Goal: Information Seeking & Learning: Learn about a topic

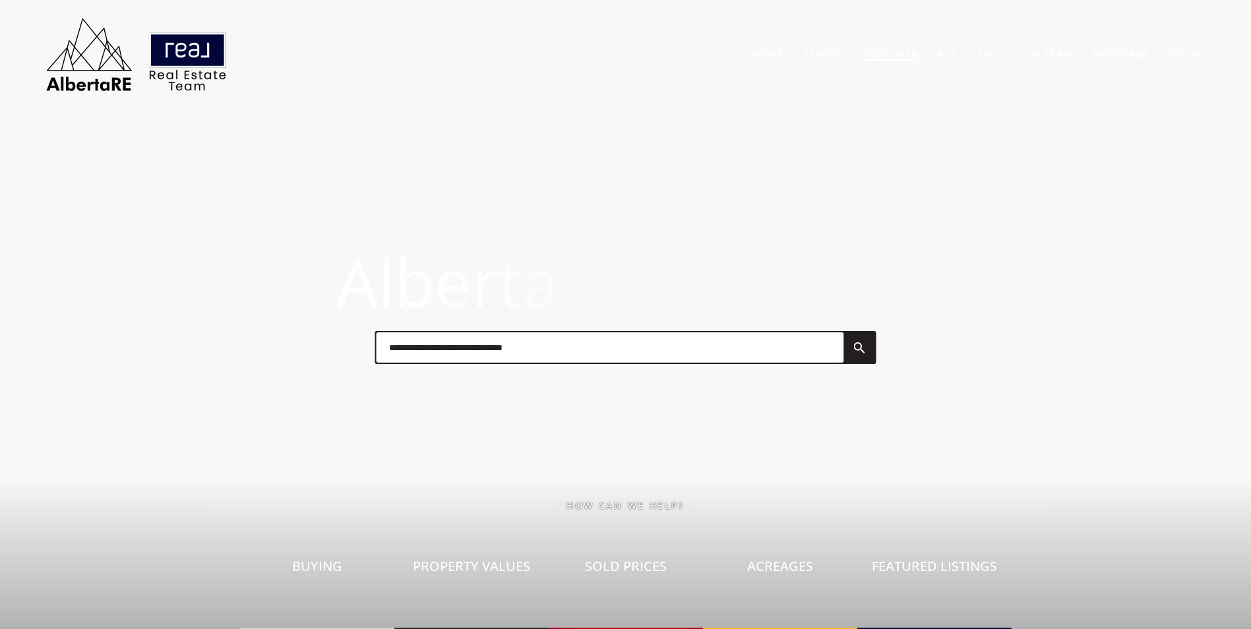
click at [900, 58] on link "Sold Data" at bounding box center [890, 54] width 56 height 13
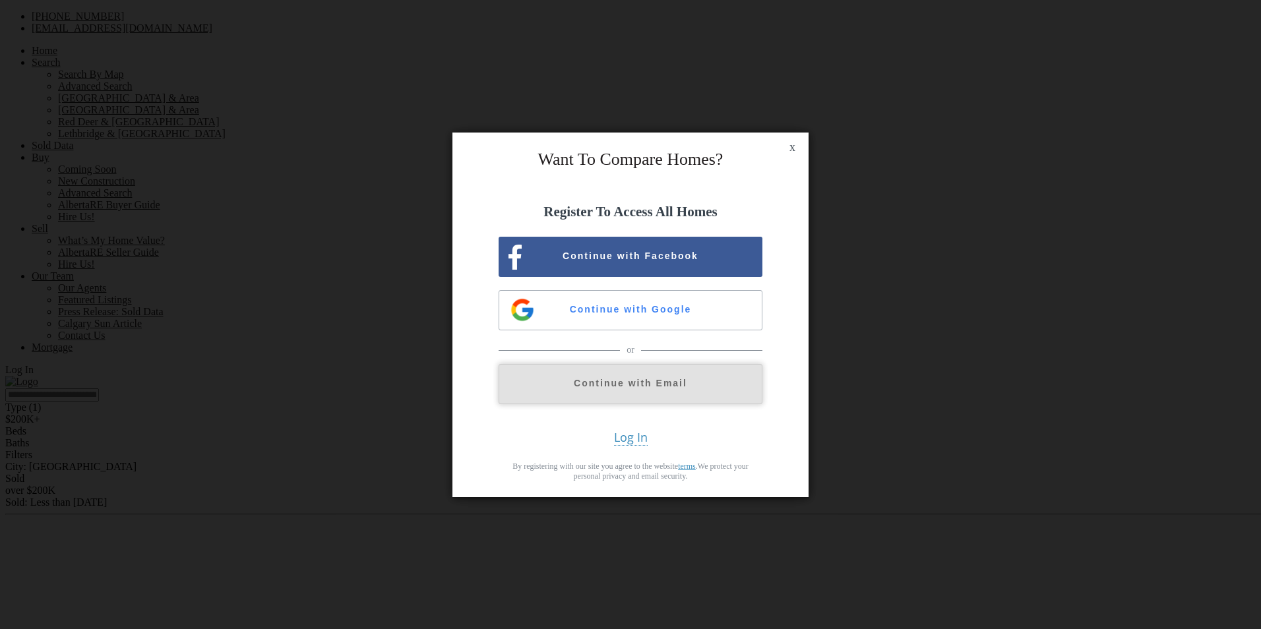
click at [639, 390] on button "Continue with Email" at bounding box center [631, 384] width 264 height 40
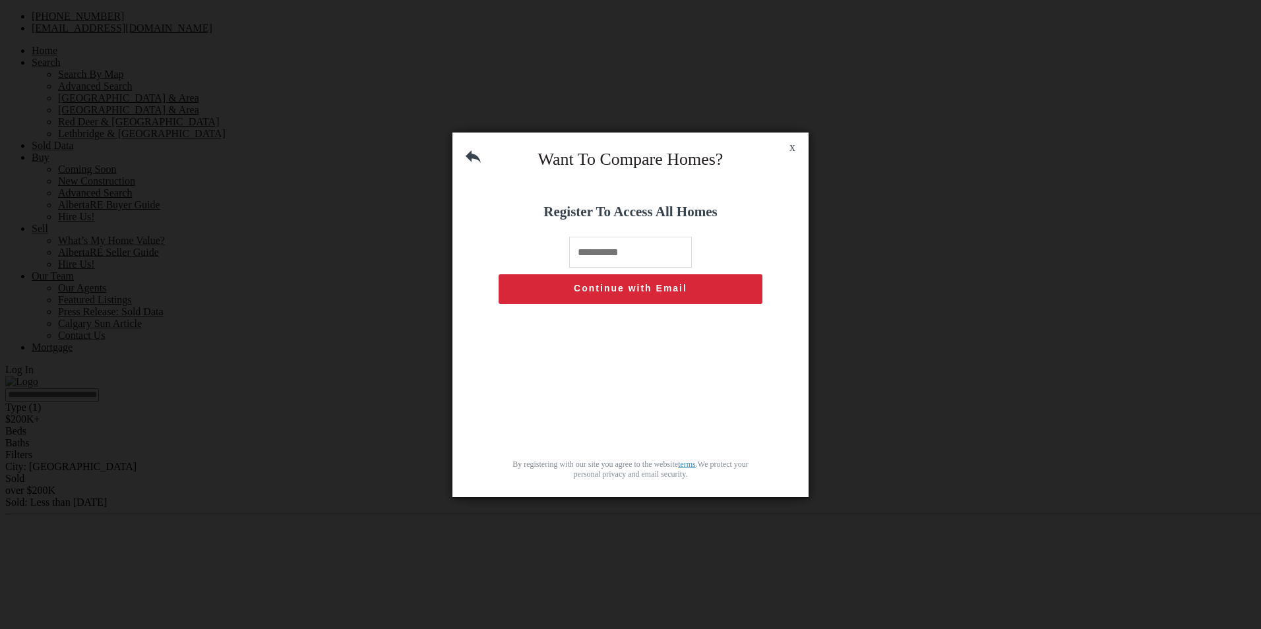
click at [616, 257] on input "text" at bounding box center [630, 252] width 123 height 31
type input "**********"
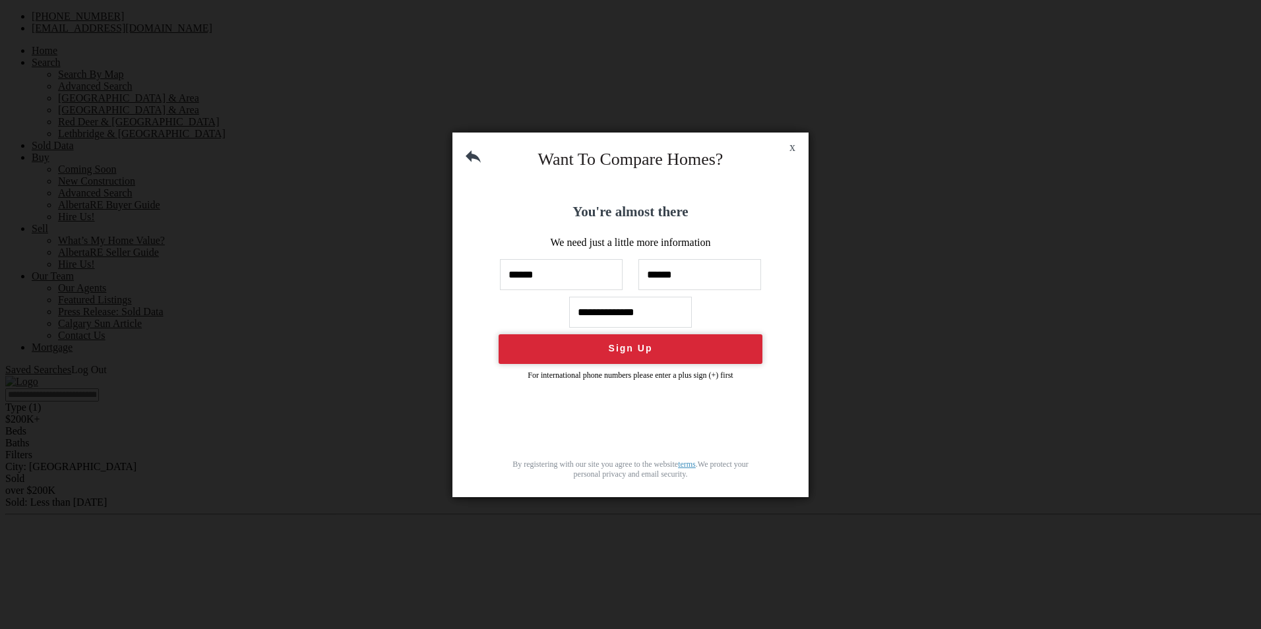
click at [654, 347] on button "Sign Up" at bounding box center [631, 349] width 264 height 30
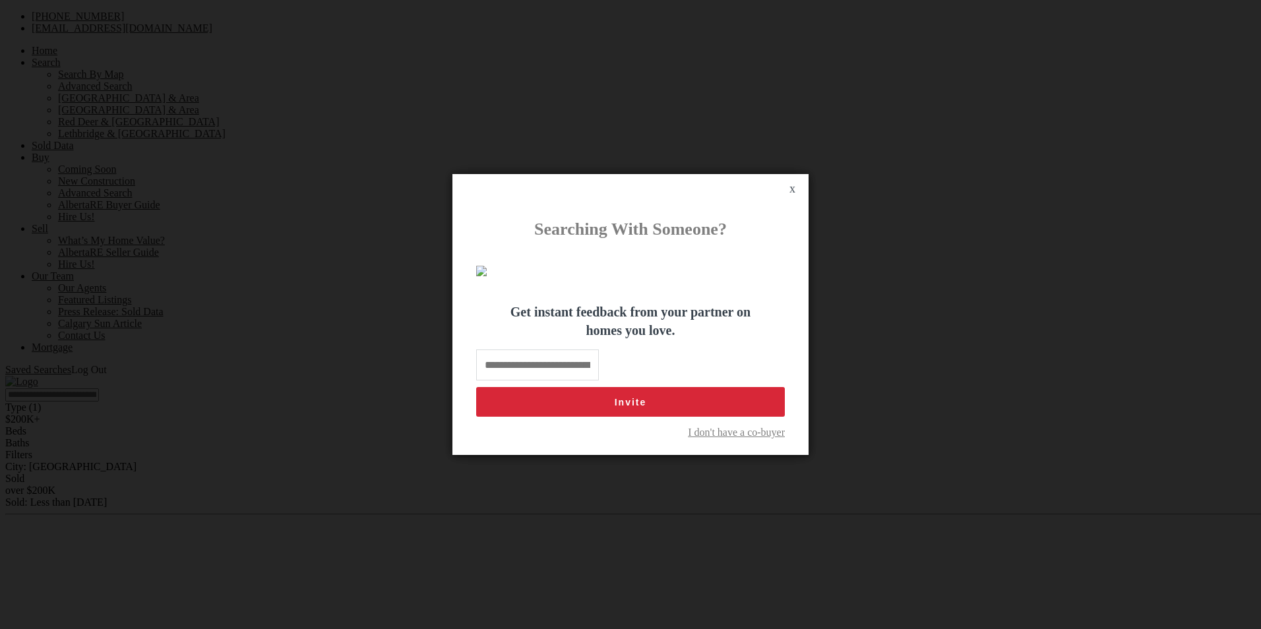
click at [710, 439] on span "I don't have a co-buyer" at bounding box center [736, 433] width 97 height 12
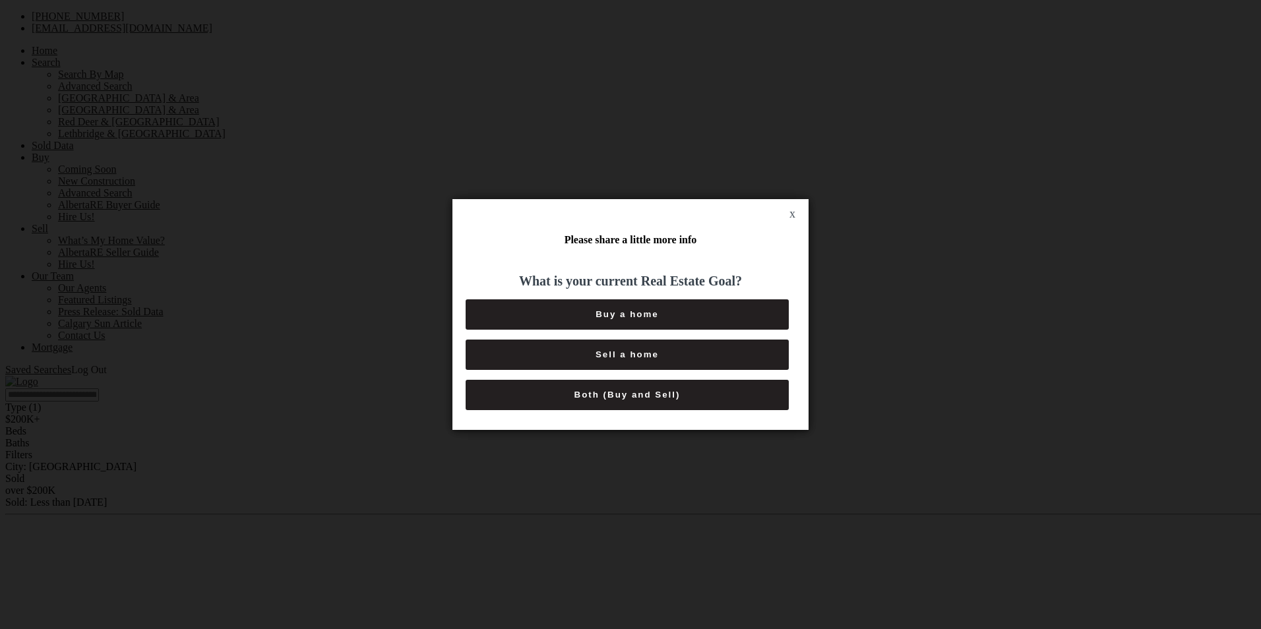
click at [642, 387] on button "Both (Buy and Sell)" at bounding box center [627, 395] width 323 height 30
click at [642, 387] on button "6+ Months" at bounding box center [627, 395] width 323 height 30
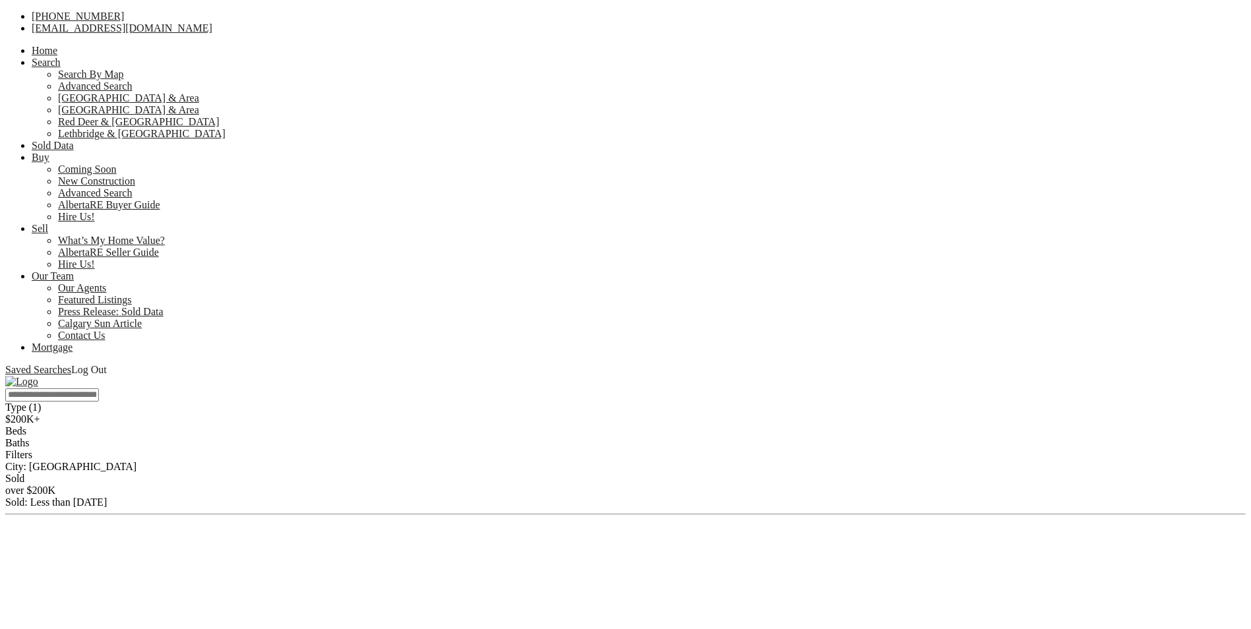
click at [967, 413] on div "$200K+" at bounding box center [625, 419] width 1240 height 12
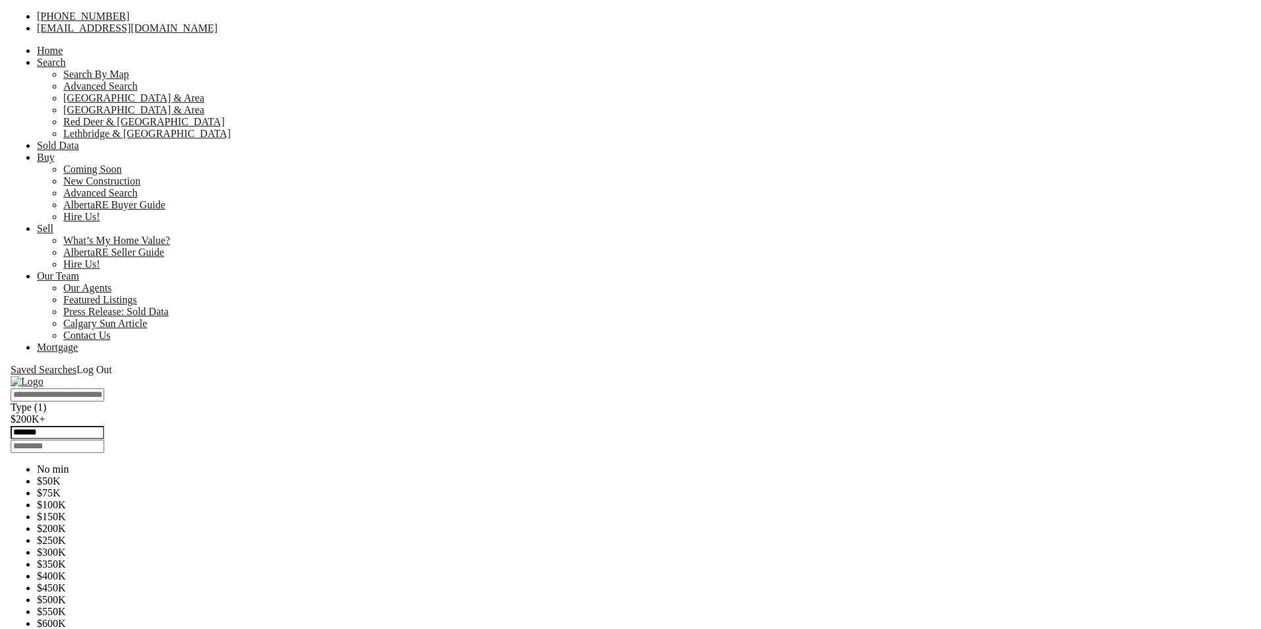
scroll to position [132, 0]
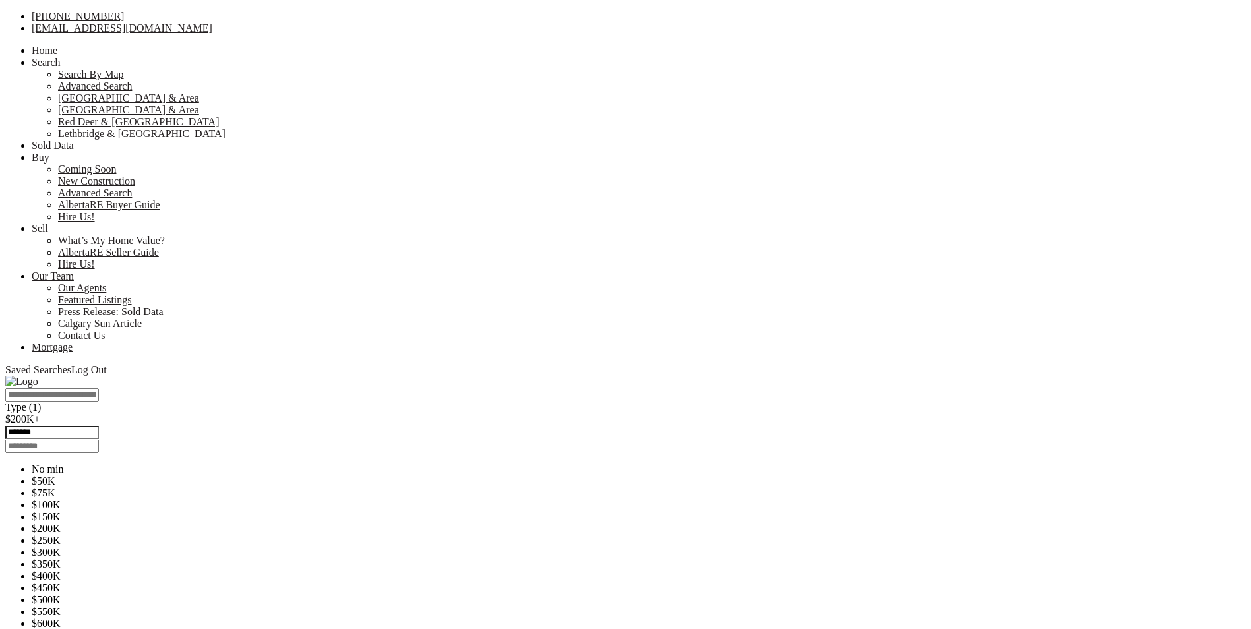
type input "*******"
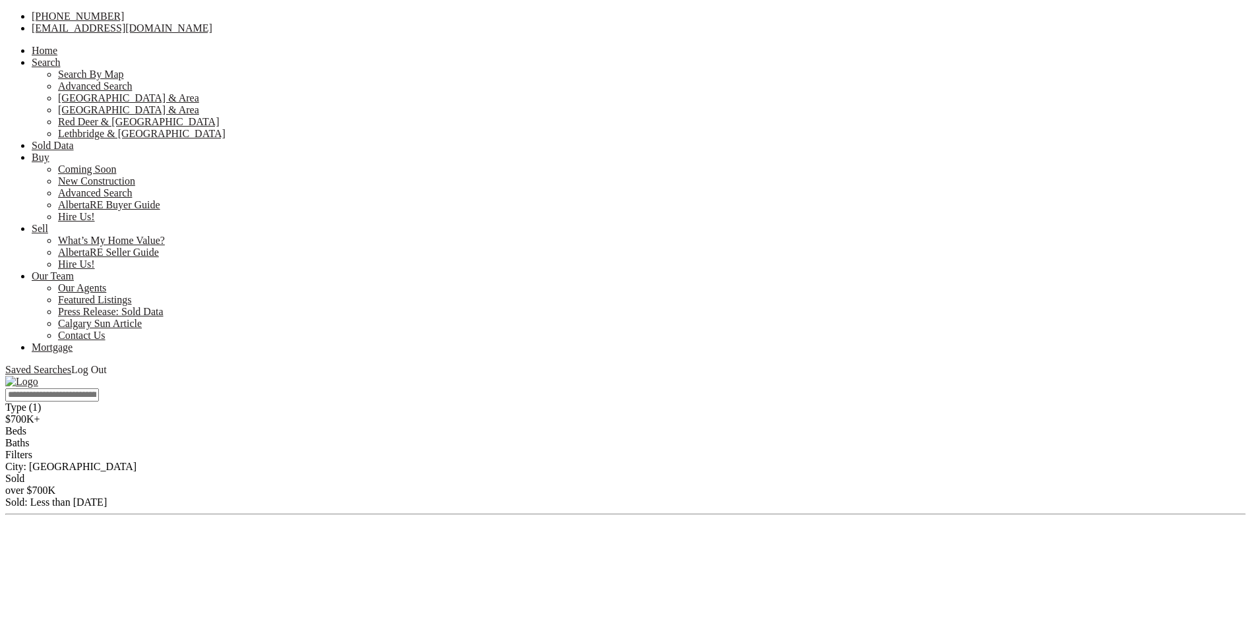
click at [934, 402] on div "Type (1)" at bounding box center [630, 408] width 1250 height 12
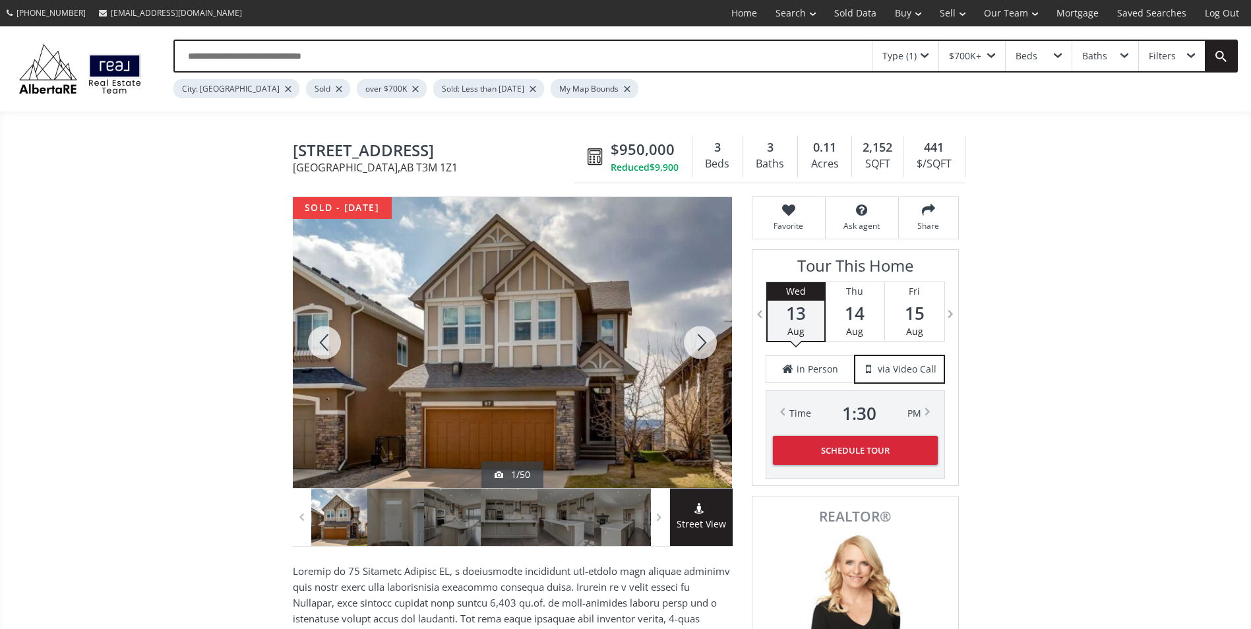
click at [702, 340] on div at bounding box center [700, 342] width 63 height 291
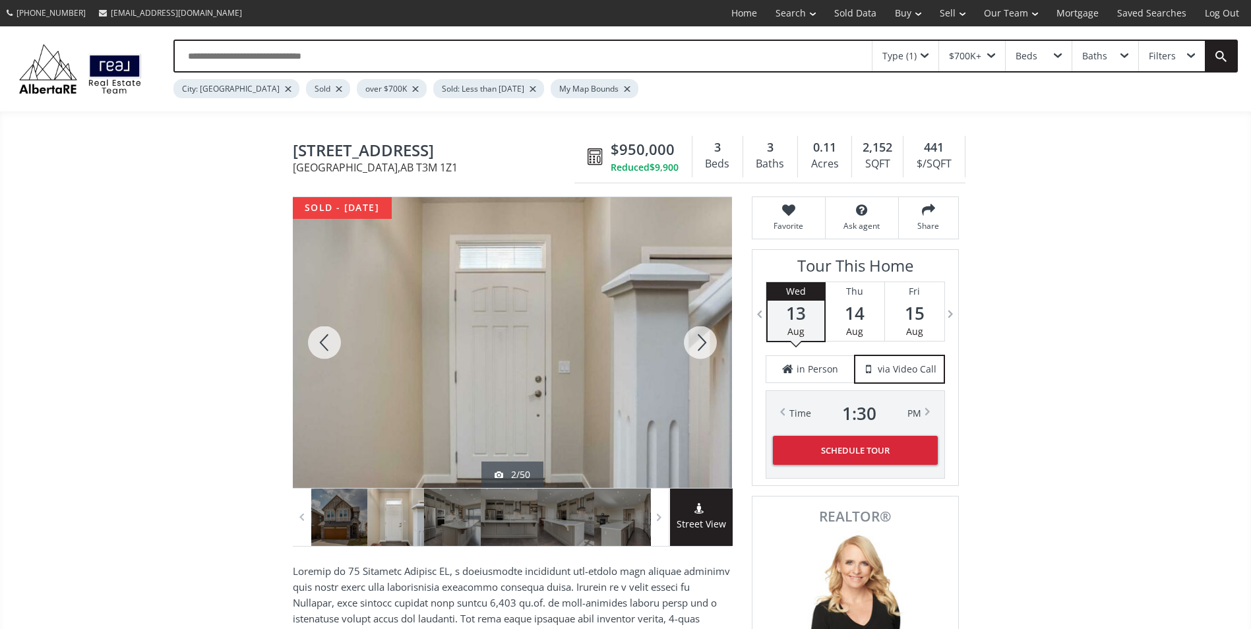
click at [702, 340] on div at bounding box center [700, 342] width 63 height 291
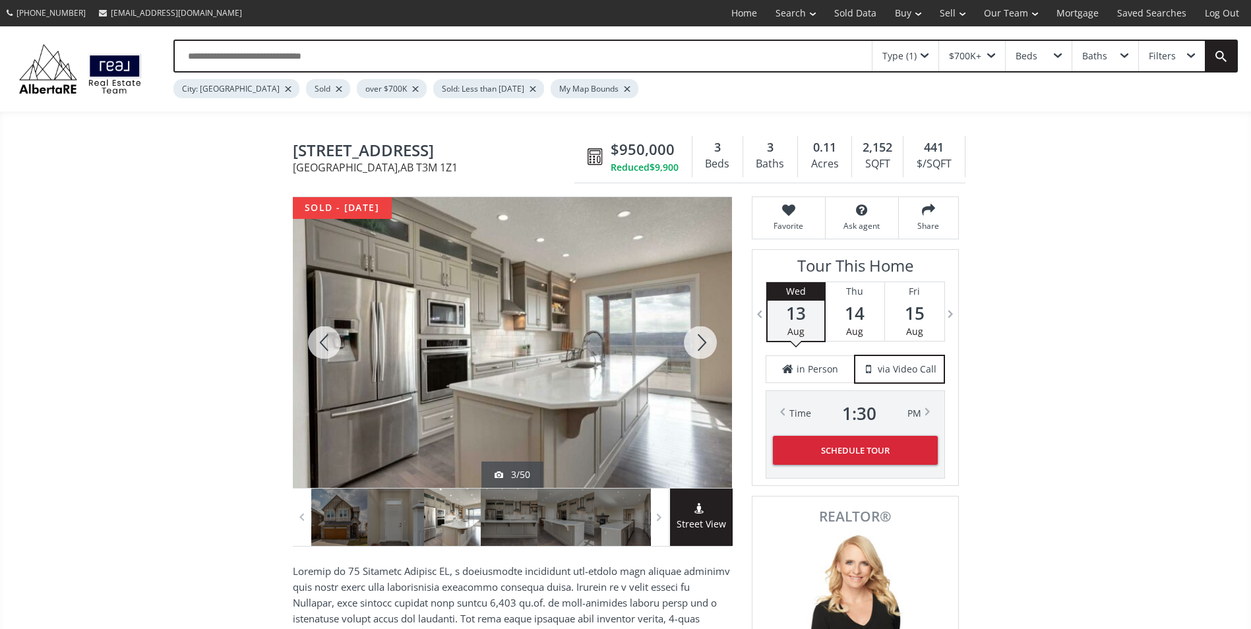
click at [702, 340] on div at bounding box center [700, 342] width 63 height 291
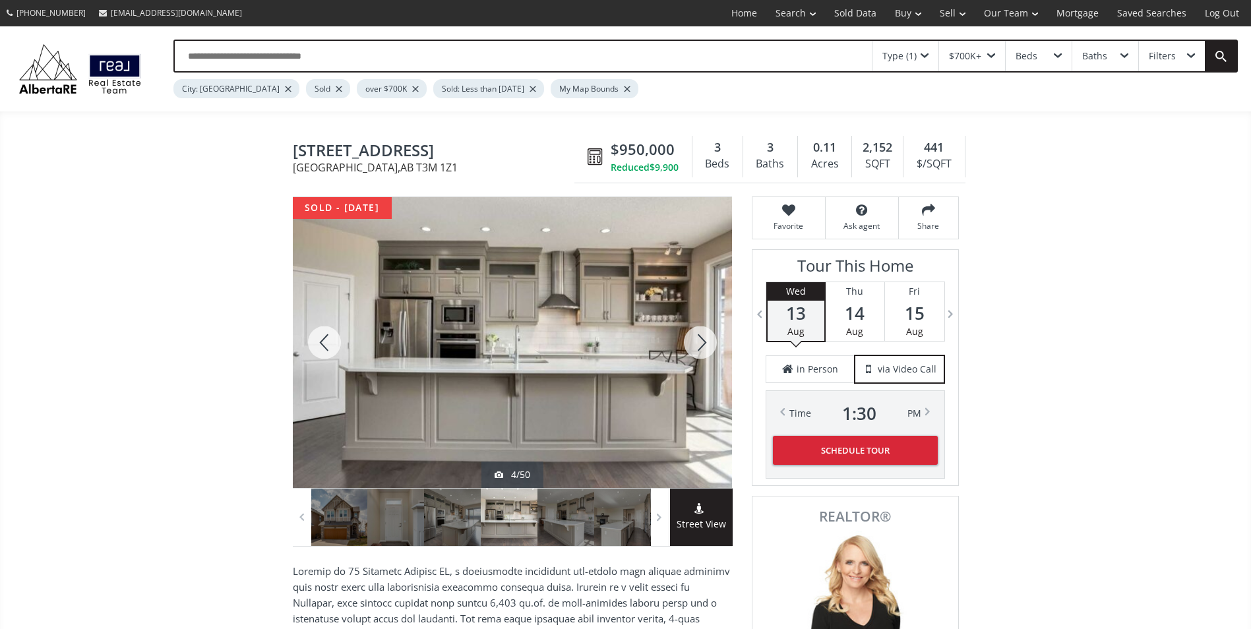
click at [702, 340] on div at bounding box center [700, 342] width 63 height 291
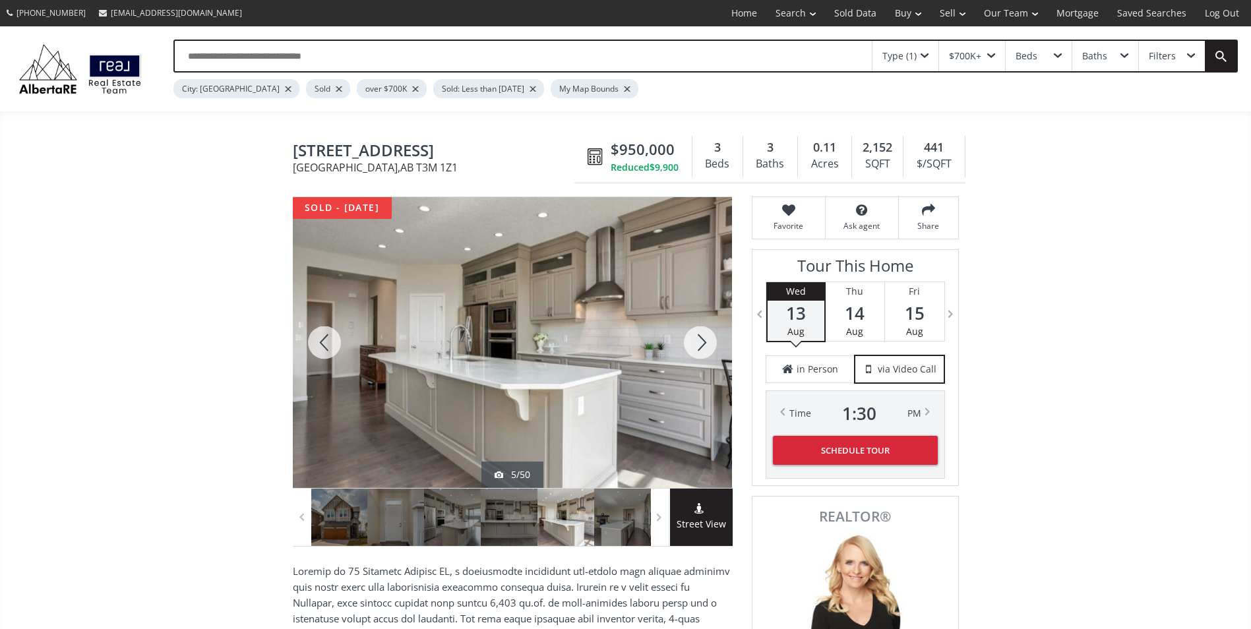
click at [693, 342] on div at bounding box center [700, 342] width 63 height 291
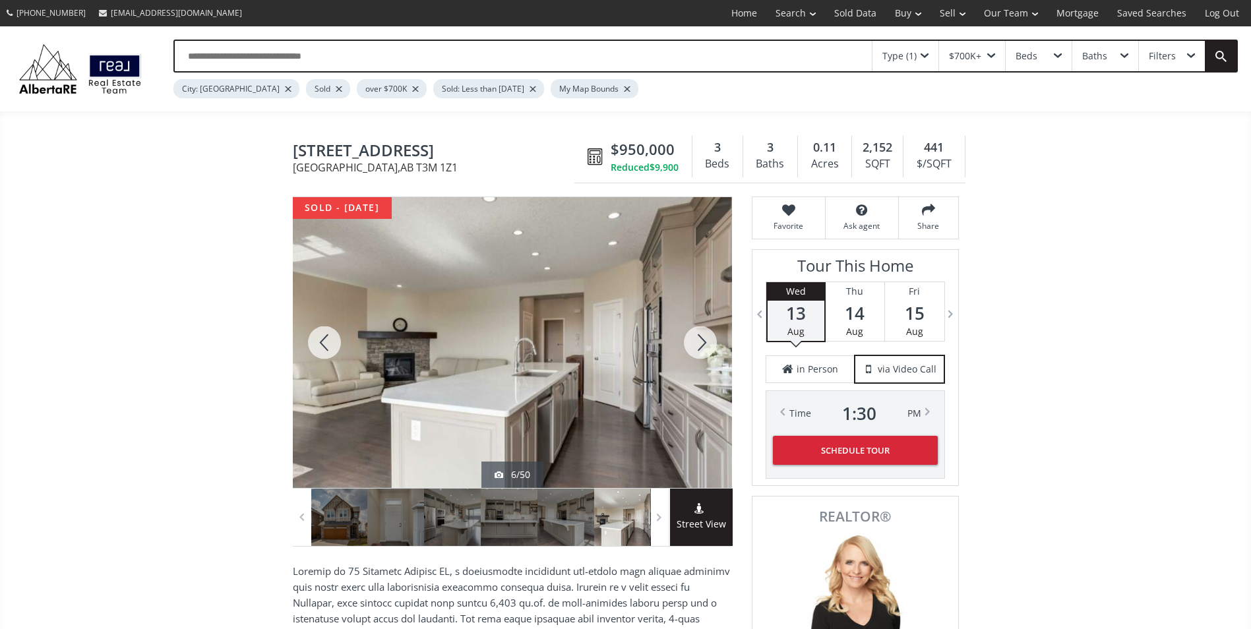
click at [693, 342] on div at bounding box center [700, 342] width 63 height 291
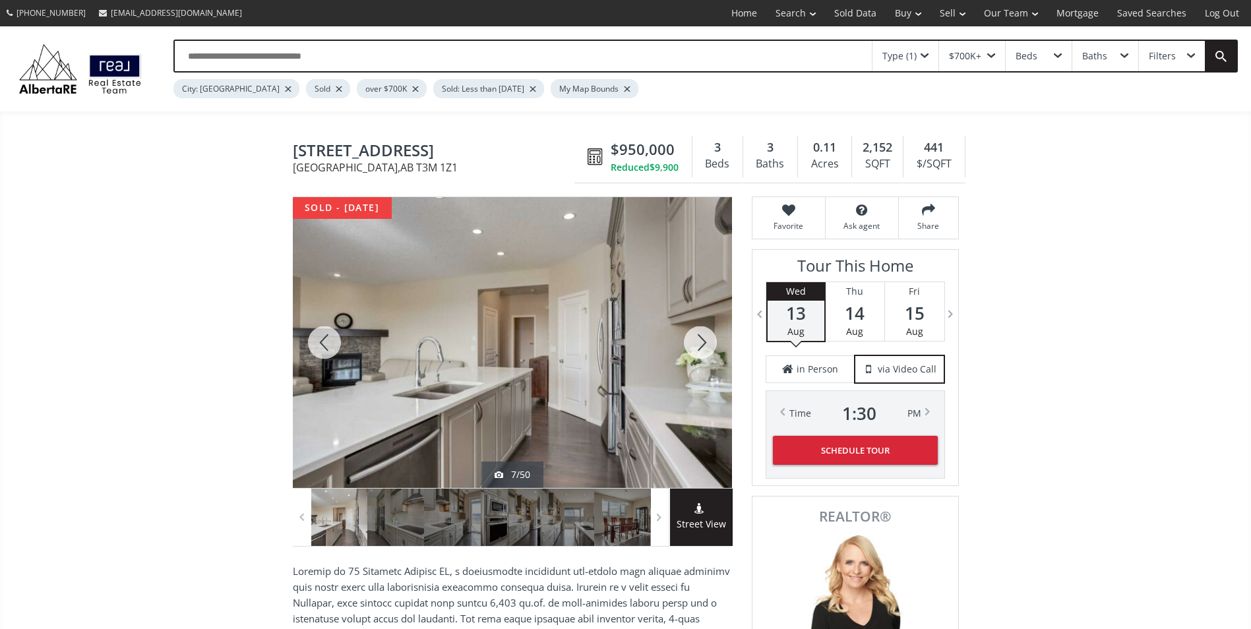
click at [693, 342] on div at bounding box center [700, 342] width 63 height 291
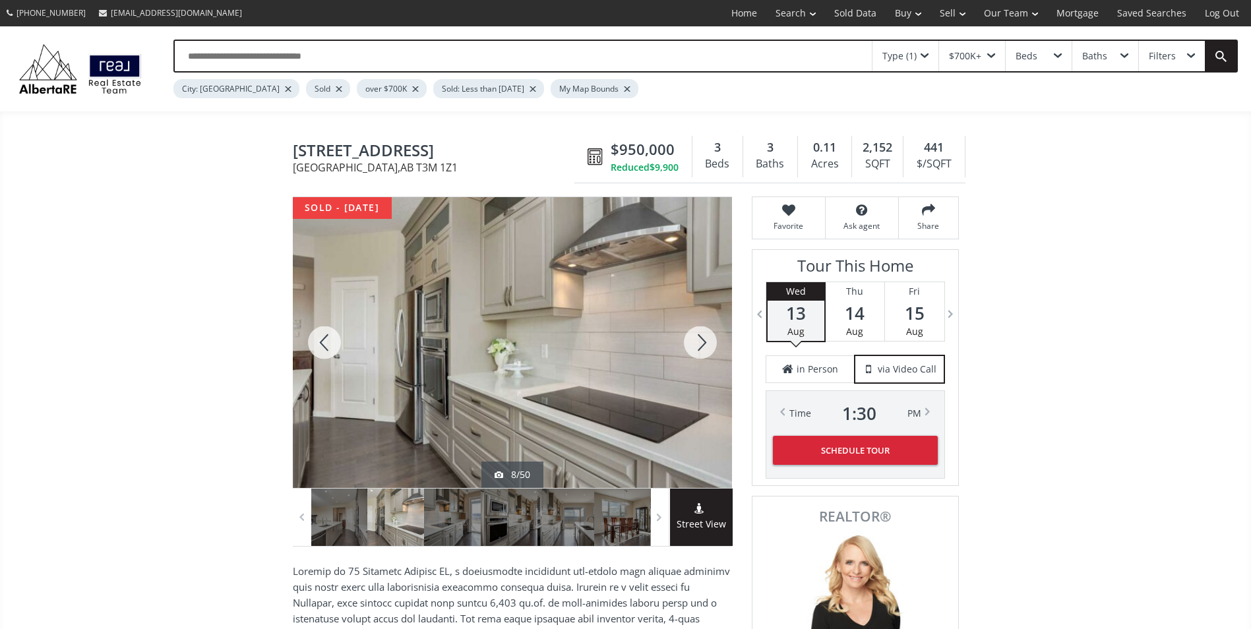
click at [693, 342] on div at bounding box center [700, 342] width 63 height 291
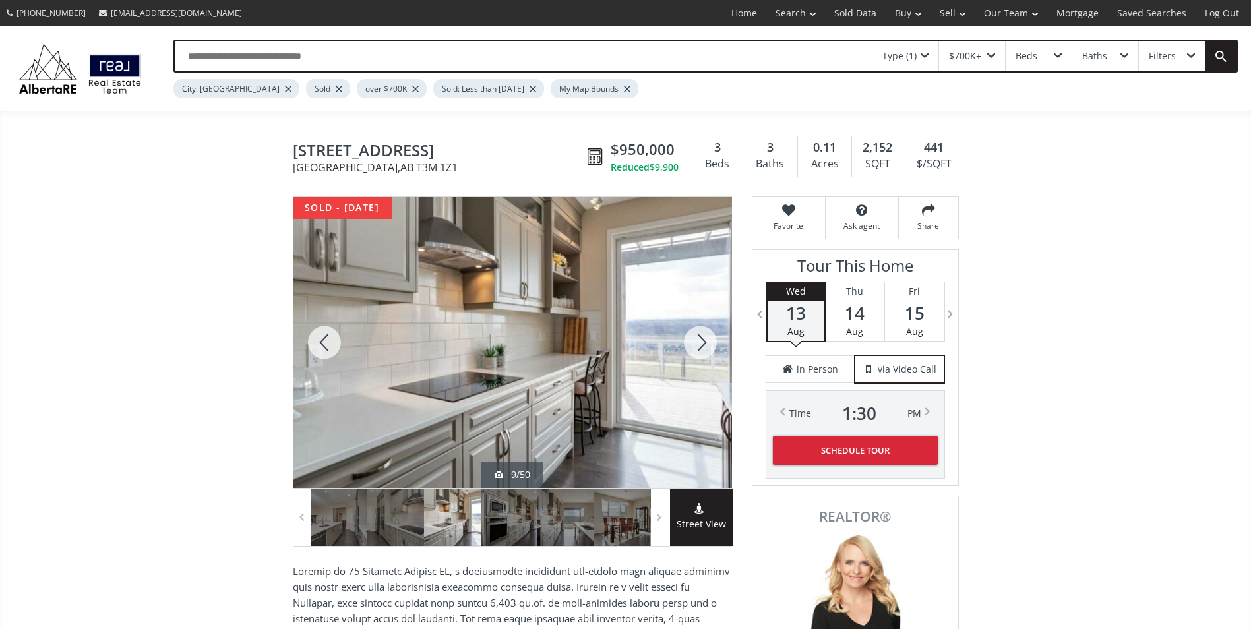
click at [693, 342] on div at bounding box center [700, 342] width 63 height 291
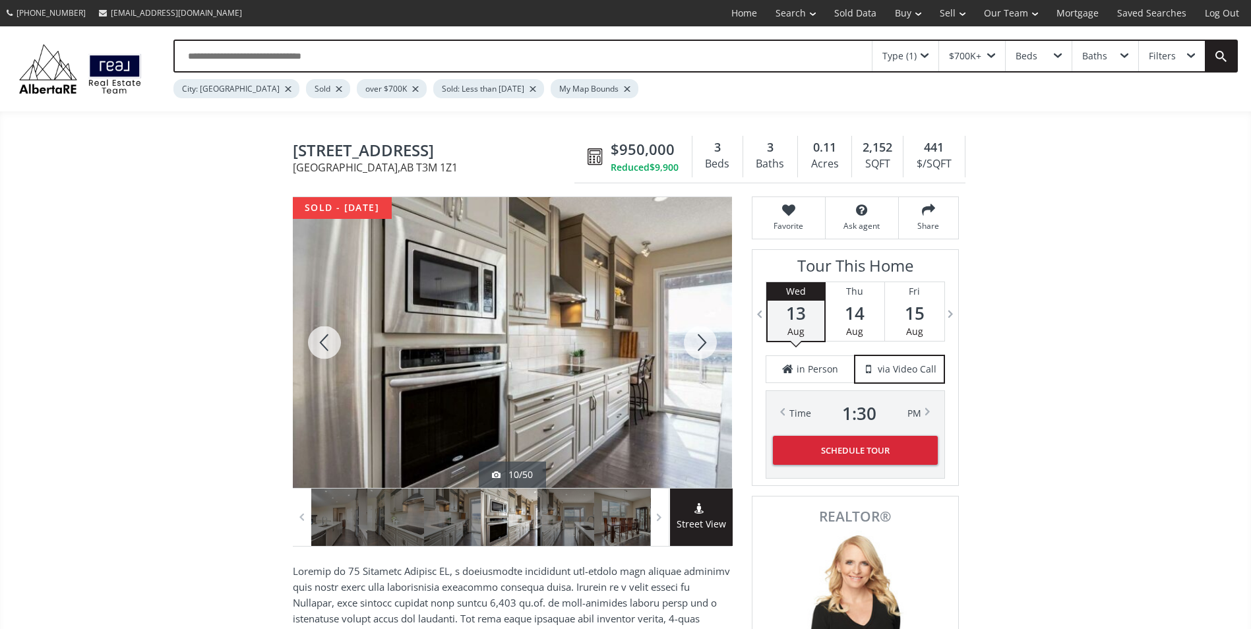
click at [693, 342] on div at bounding box center [700, 342] width 63 height 291
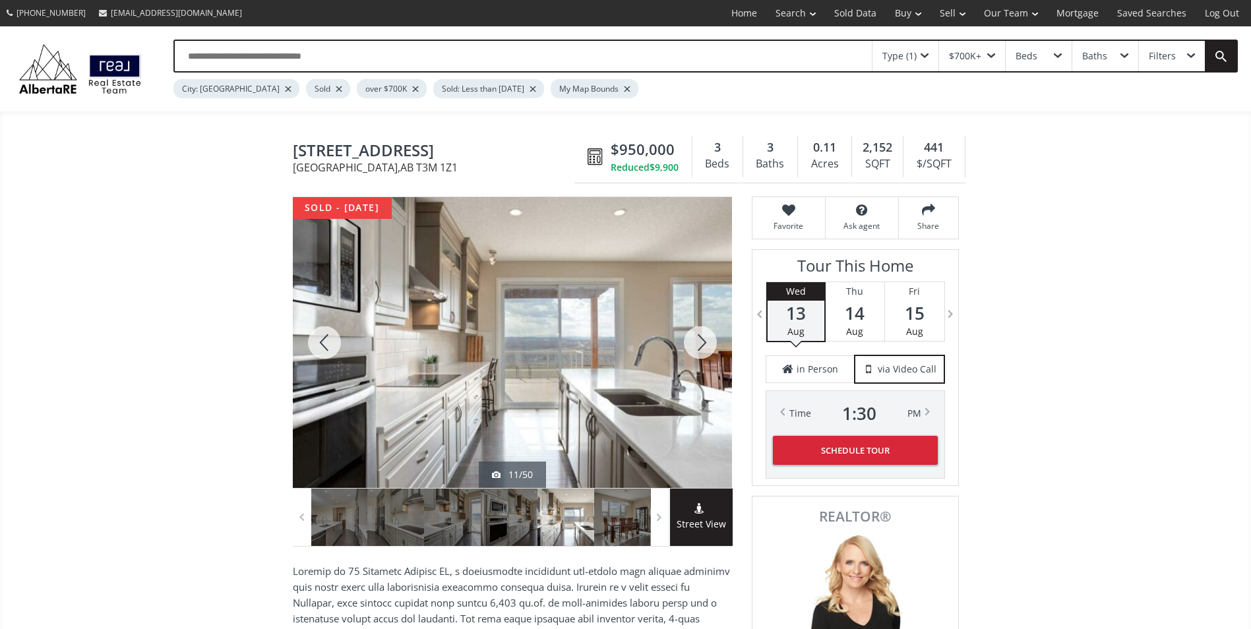
click at [693, 342] on div at bounding box center [700, 342] width 63 height 291
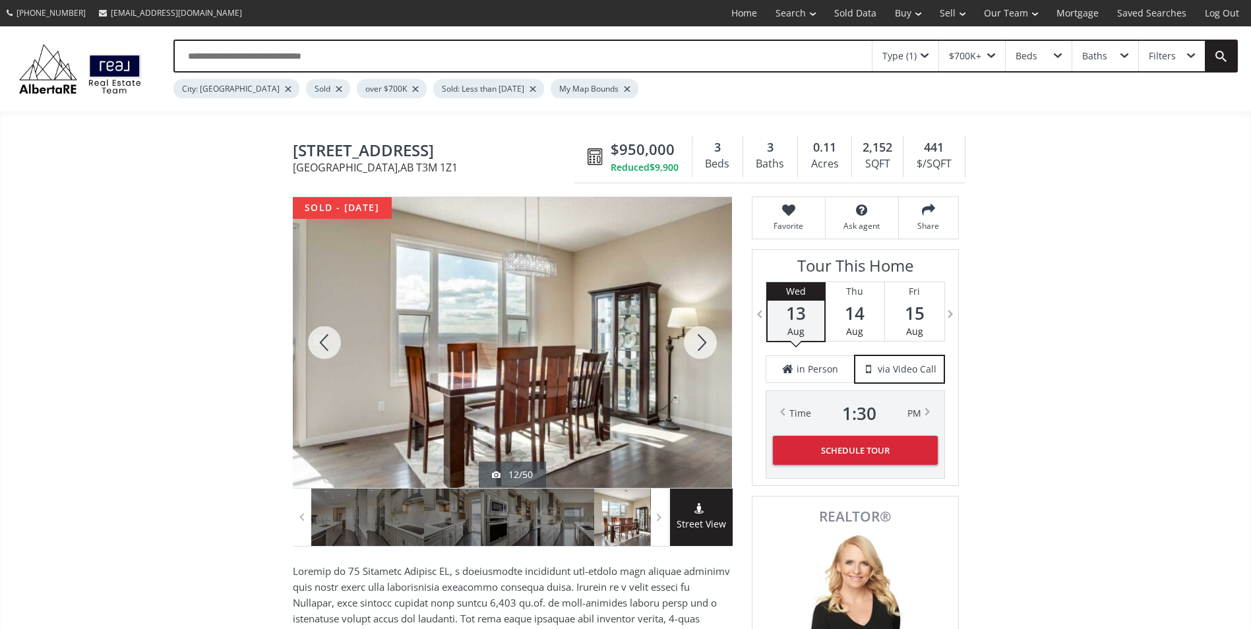
click at [693, 342] on div at bounding box center [700, 342] width 63 height 291
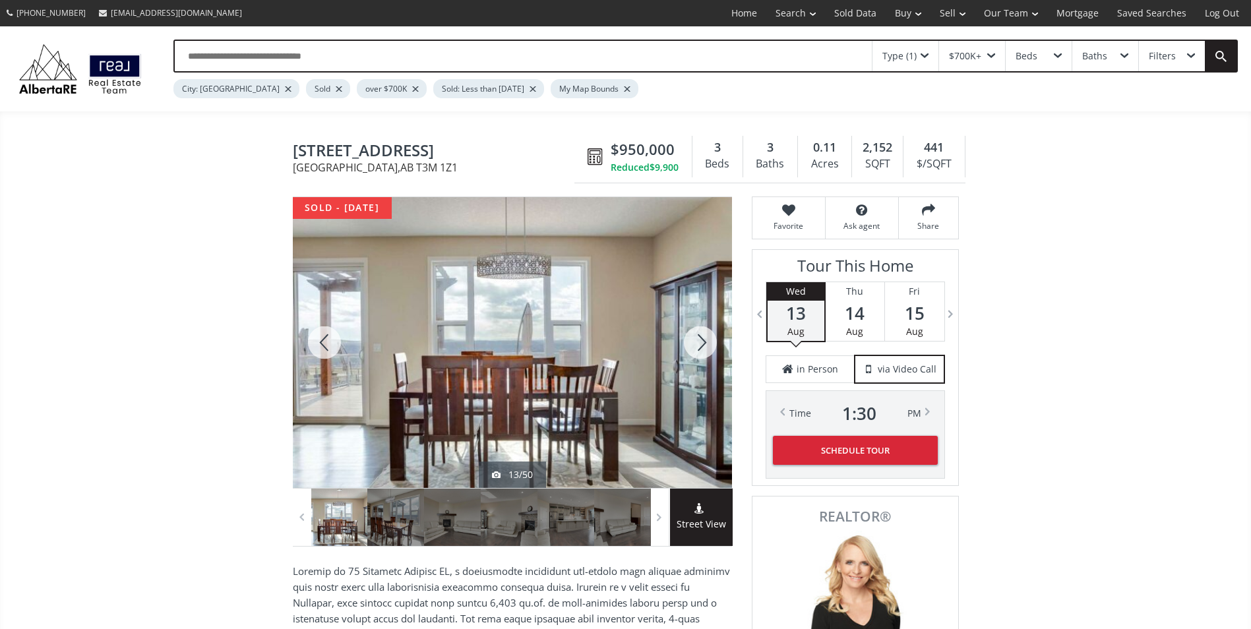
click at [693, 342] on div at bounding box center [700, 342] width 63 height 291
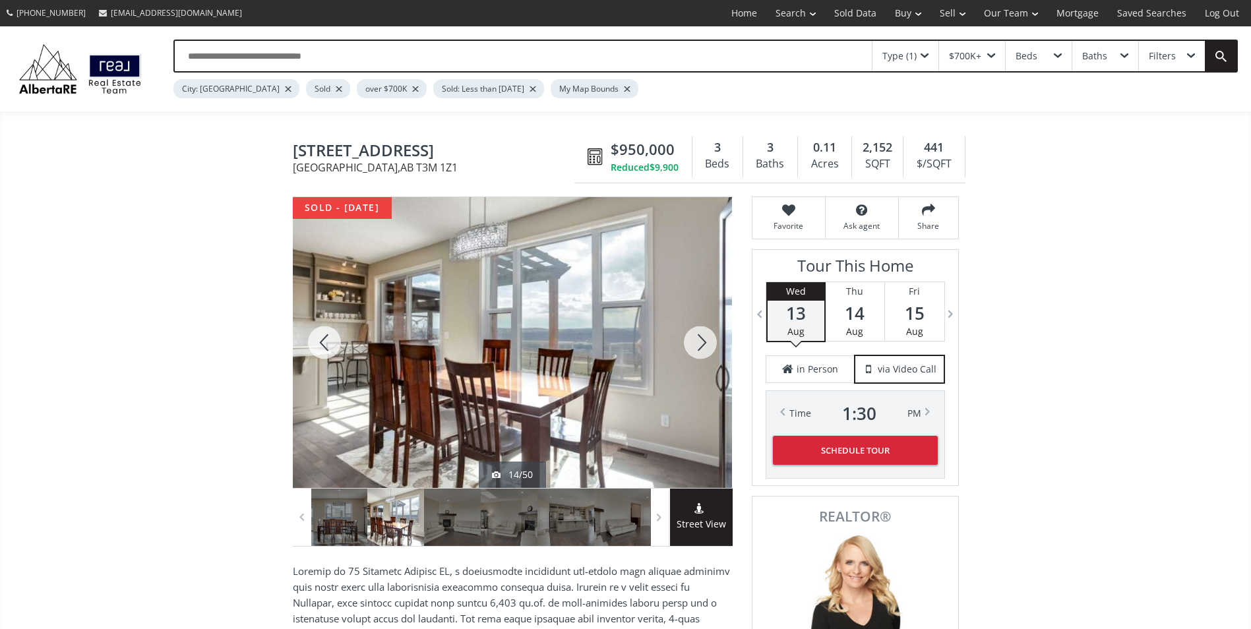
click at [693, 342] on div at bounding box center [700, 342] width 63 height 291
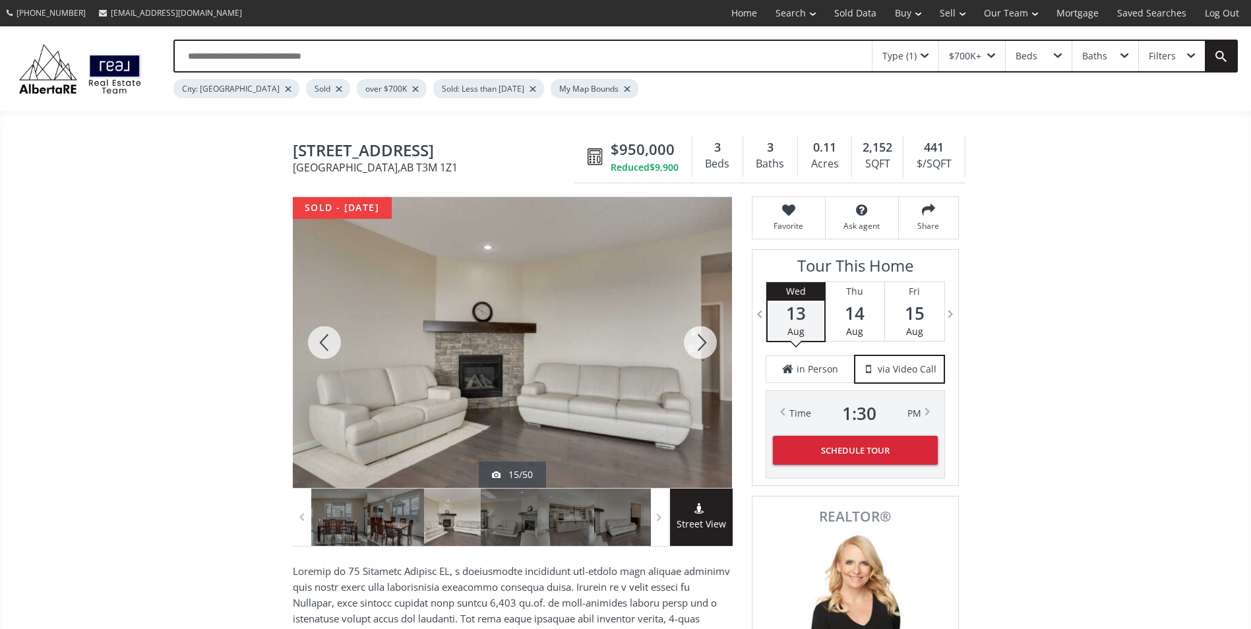
click at [693, 342] on div at bounding box center [700, 342] width 63 height 291
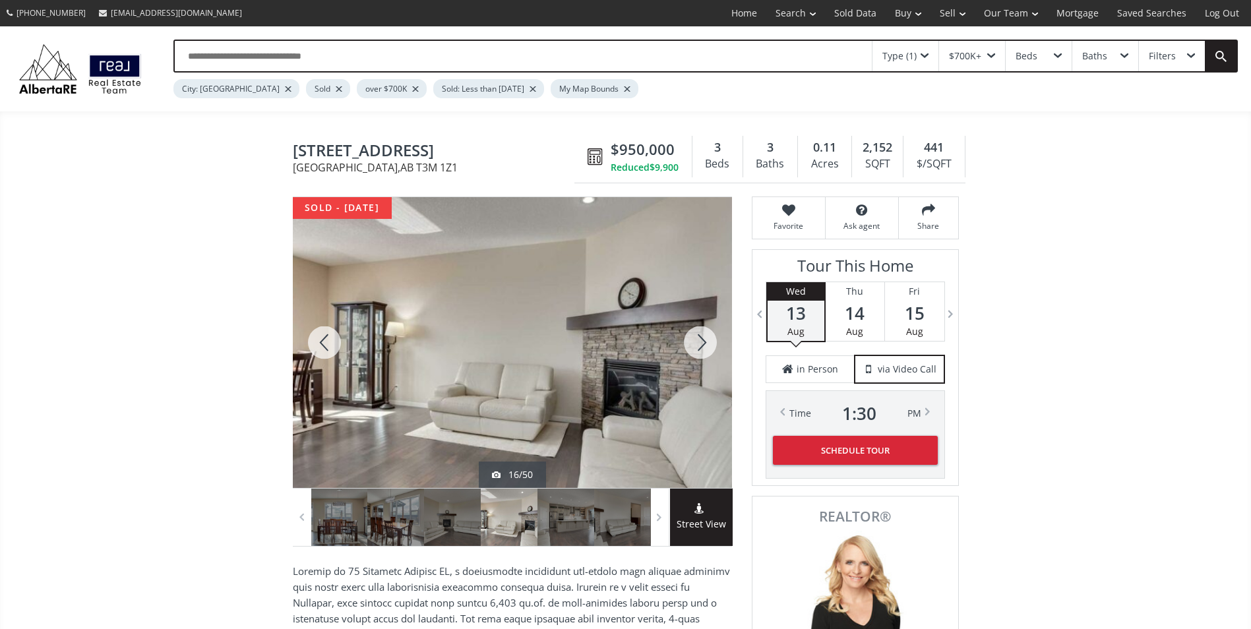
click at [693, 342] on div at bounding box center [700, 342] width 63 height 291
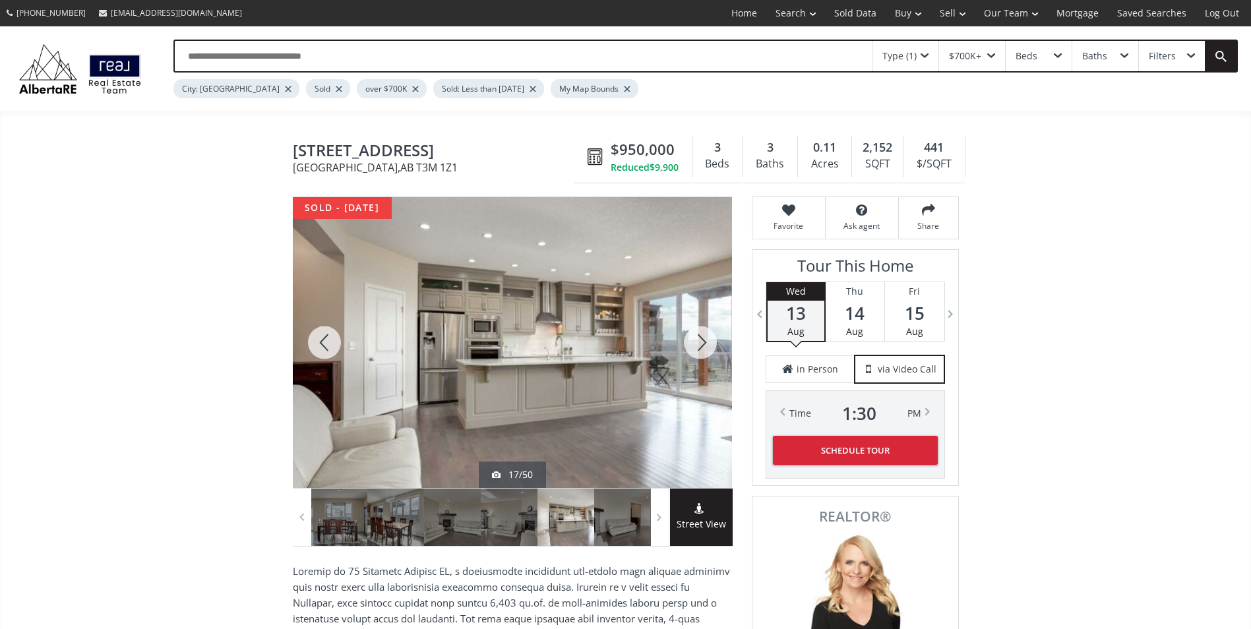
click at [693, 342] on div at bounding box center [700, 342] width 63 height 291
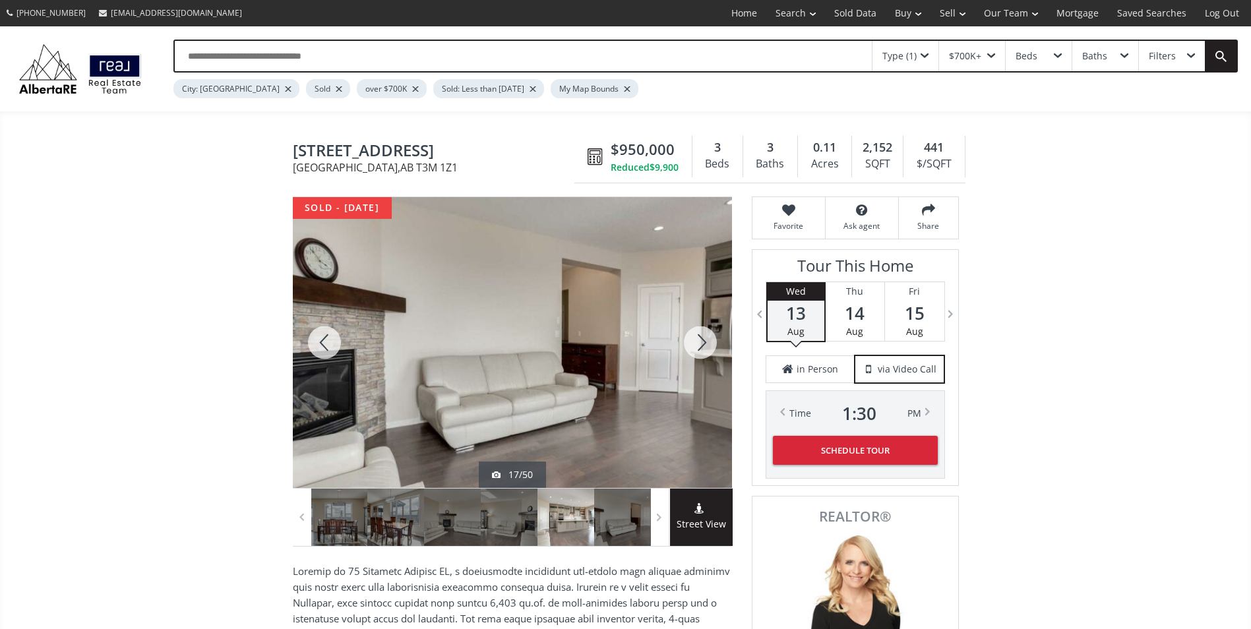
click at [693, 342] on div at bounding box center [700, 342] width 63 height 291
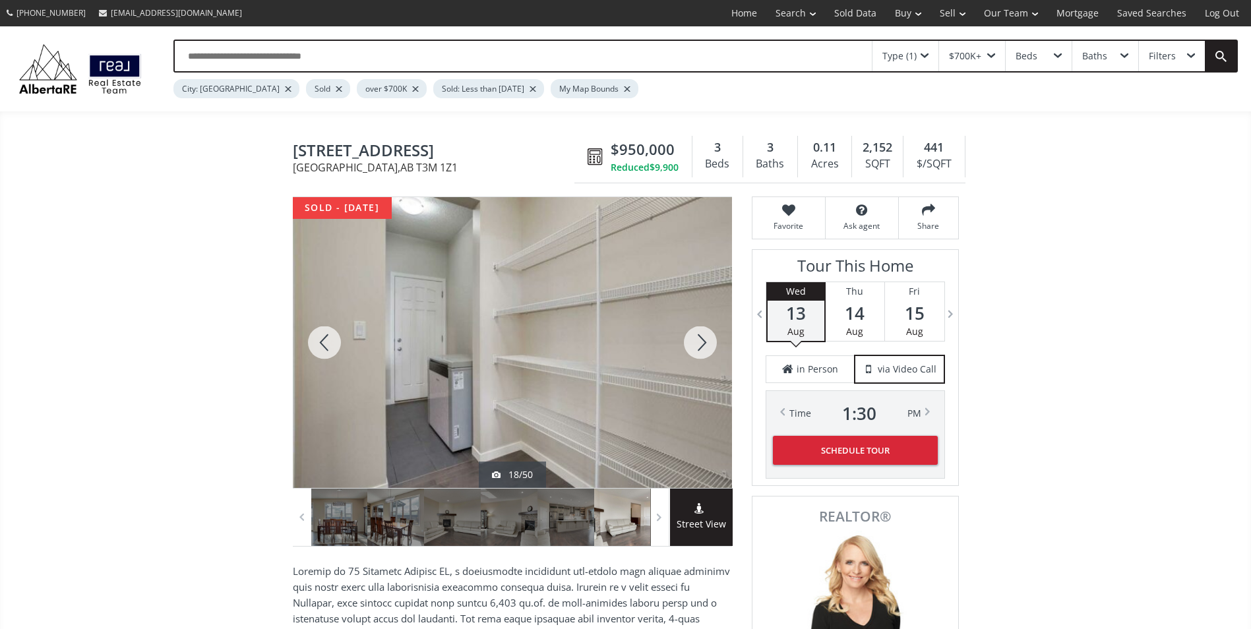
click at [693, 342] on div at bounding box center [700, 342] width 63 height 291
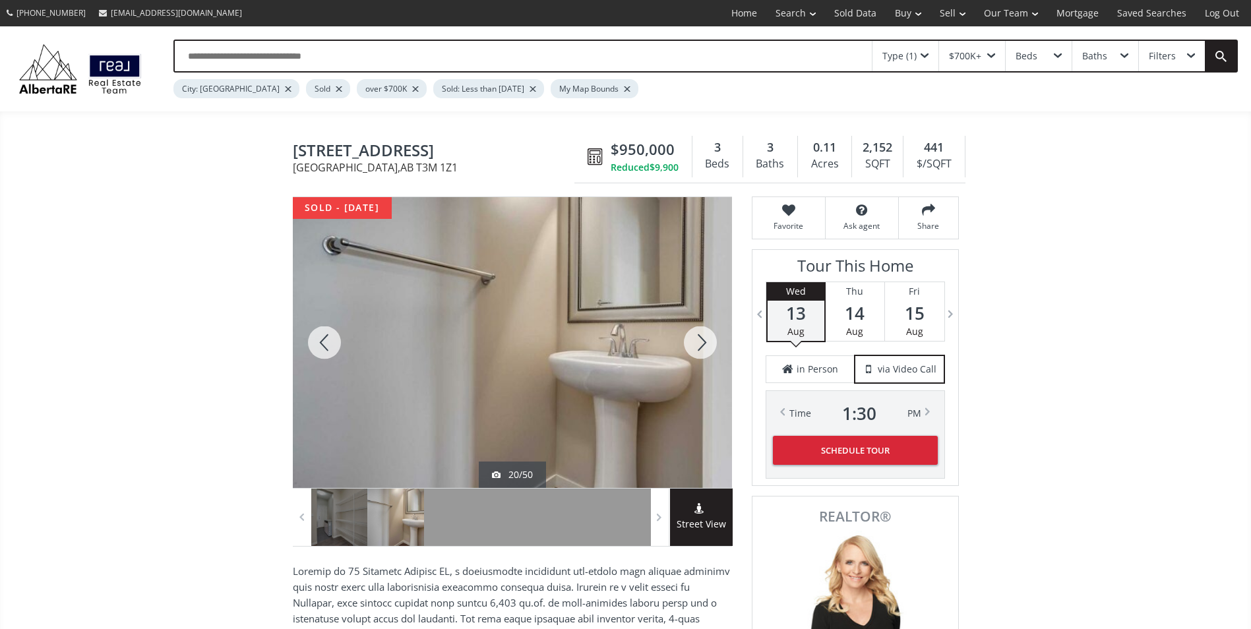
click at [693, 342] on div at bounding box center [700, 342] width 63 height 291
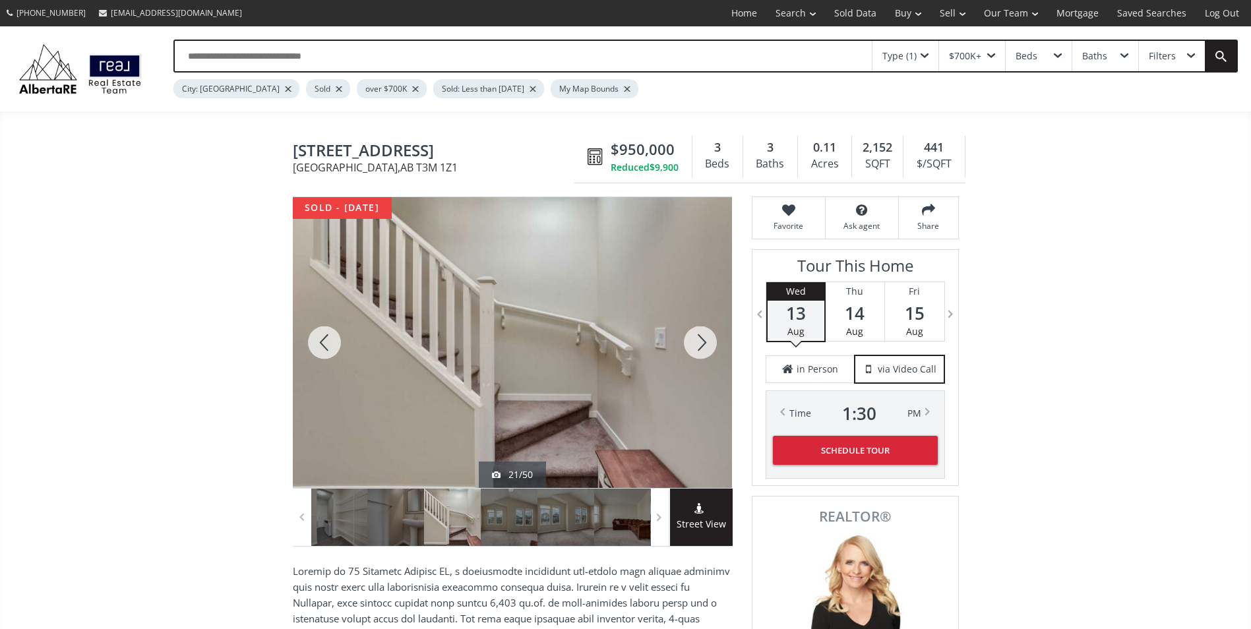
click at [693, 342] on div at bounding box center [700, 342] width 63 height 291
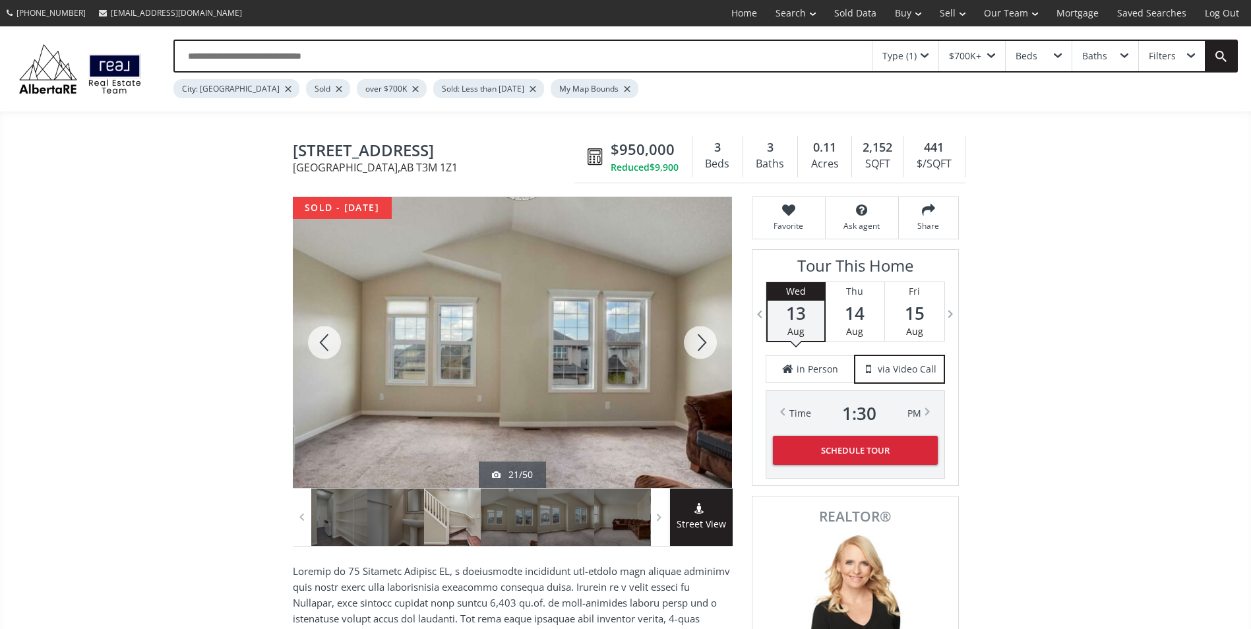
click at [693, 342] on div at bounding box center [700, 342] width 63 height 291
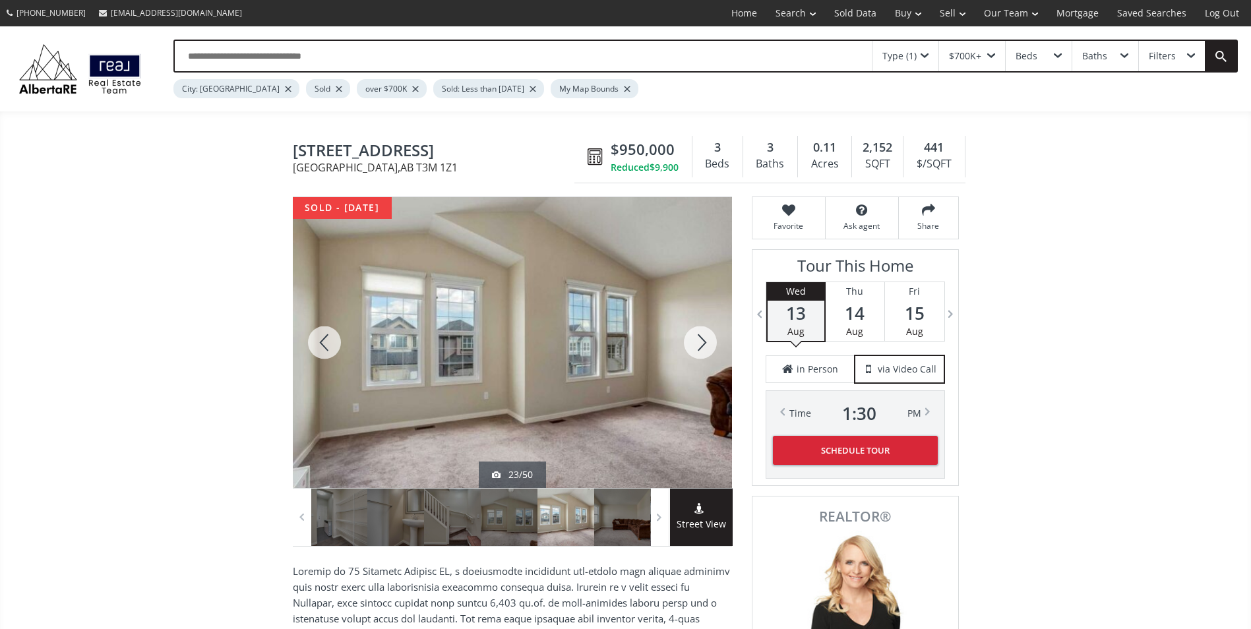
click at [693, 342] on div at bounding box center [700, 342] width 63 height 291
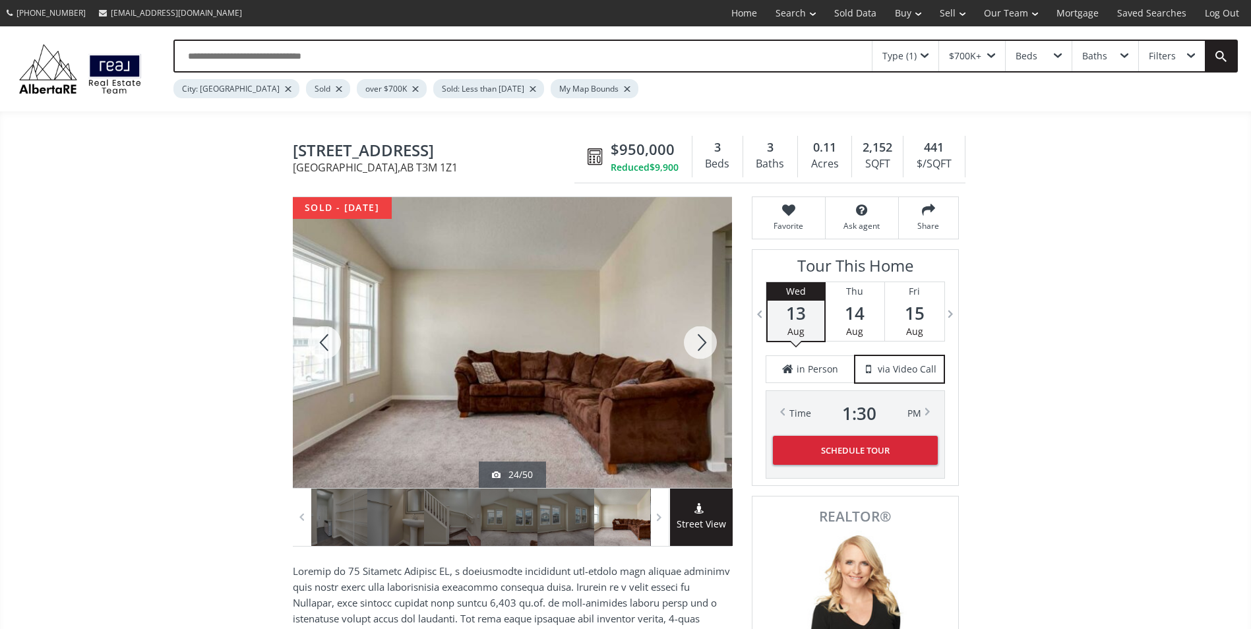
click at [693, 342] on div at bounding box center [700, 342] width 63 height 291
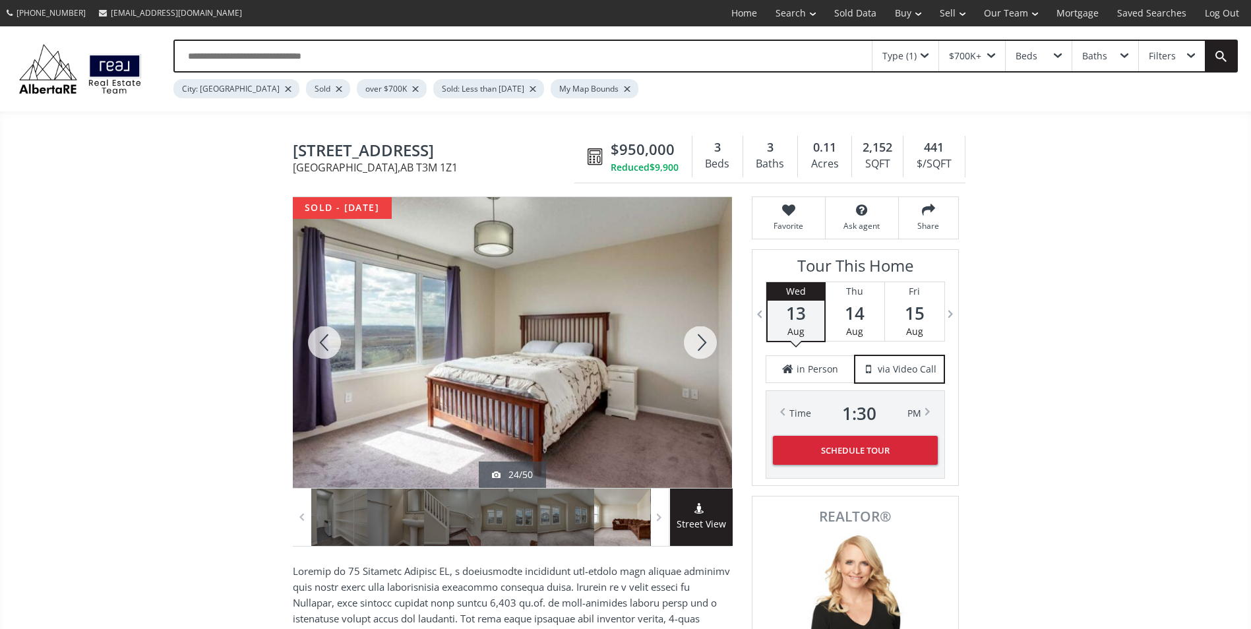
click at [693, 342] on div at bounding box center [700, 342] width 63 height 291
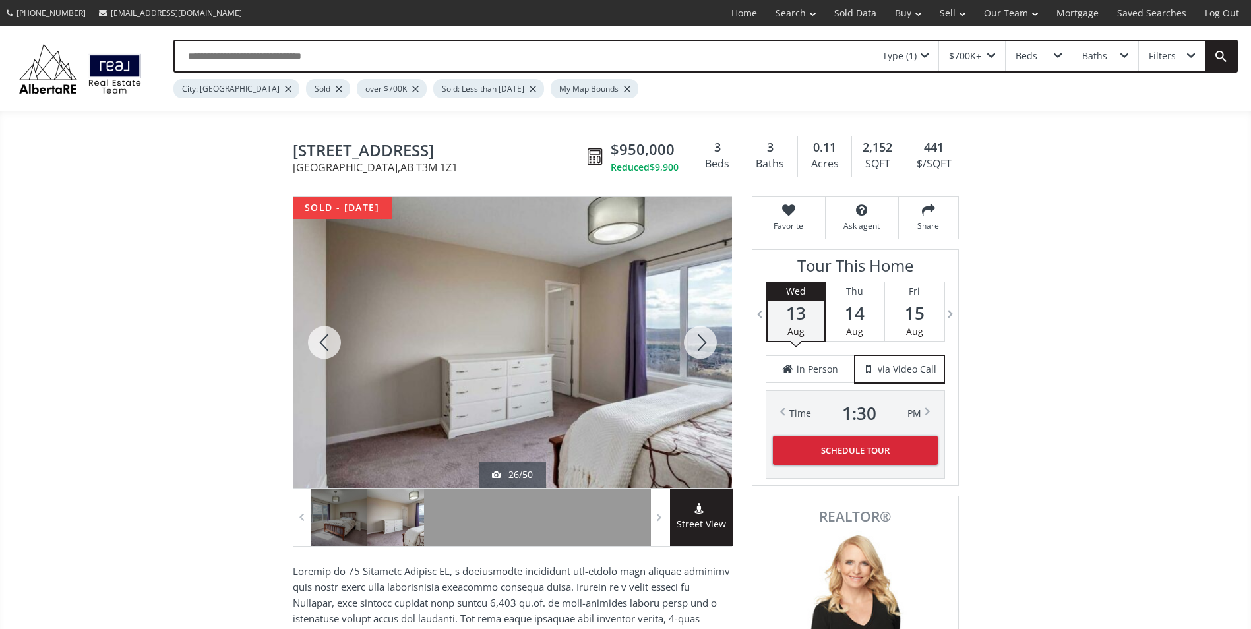
click at [693, 342] on div at bounding box center [700, 342] width 63 height 291
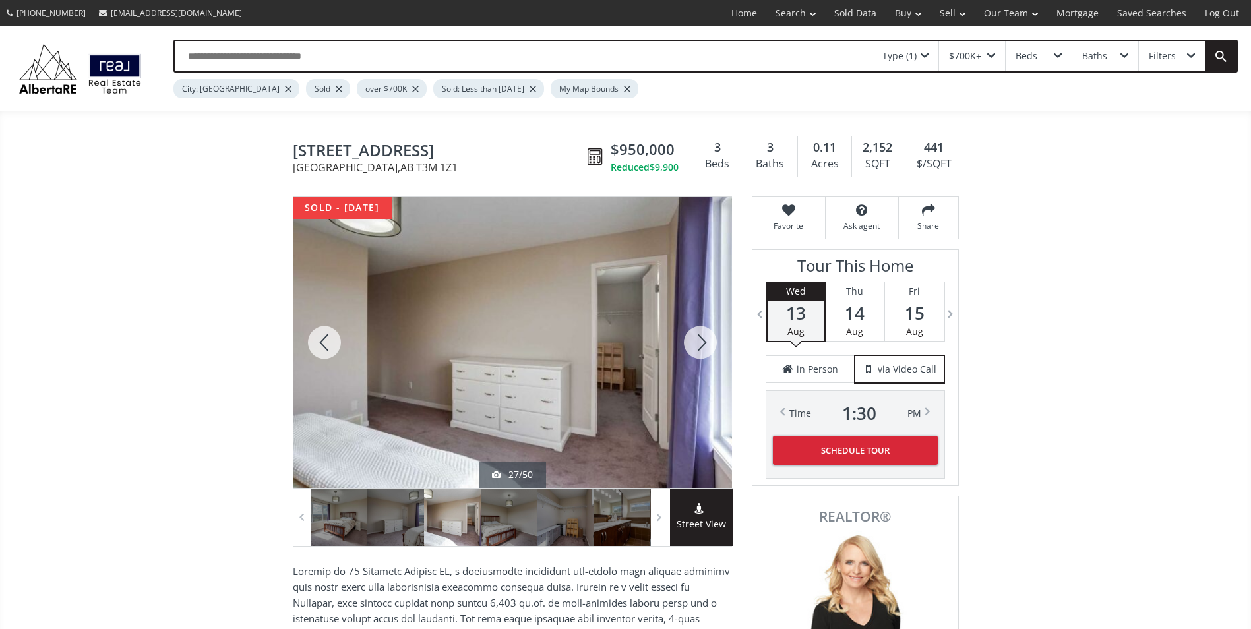
click at [693, 342] on div at bounding box center [700, 342] width 63 height 291
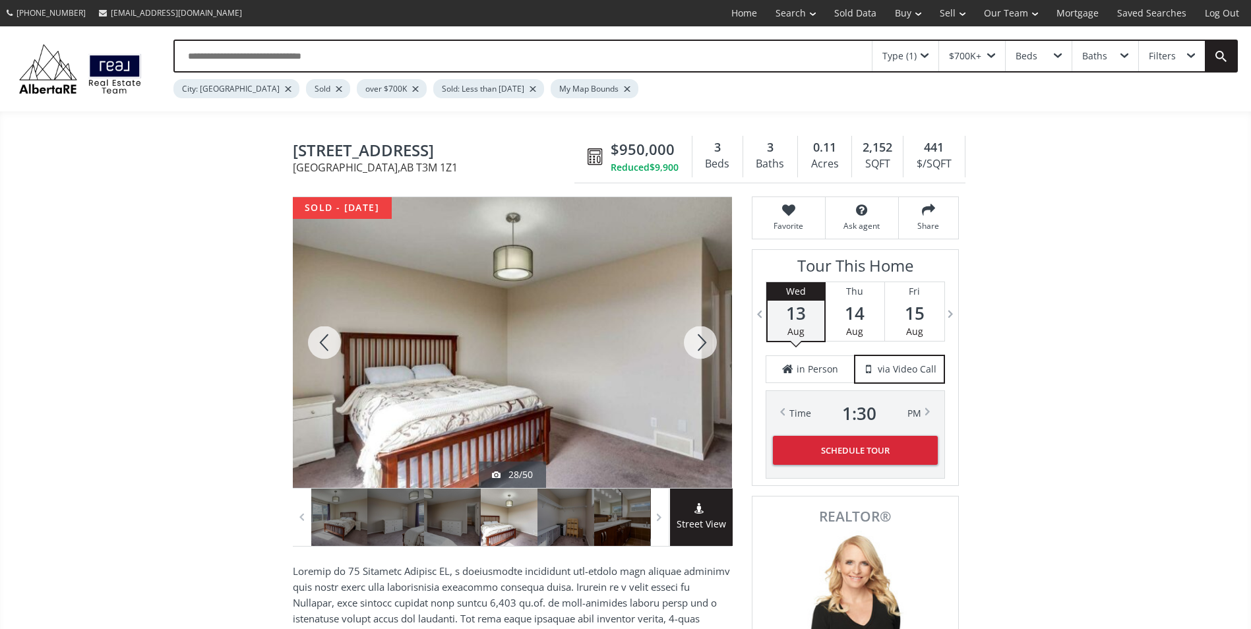
click at [693, 342] on div at bounding box center [700, 342] width 63 height 291
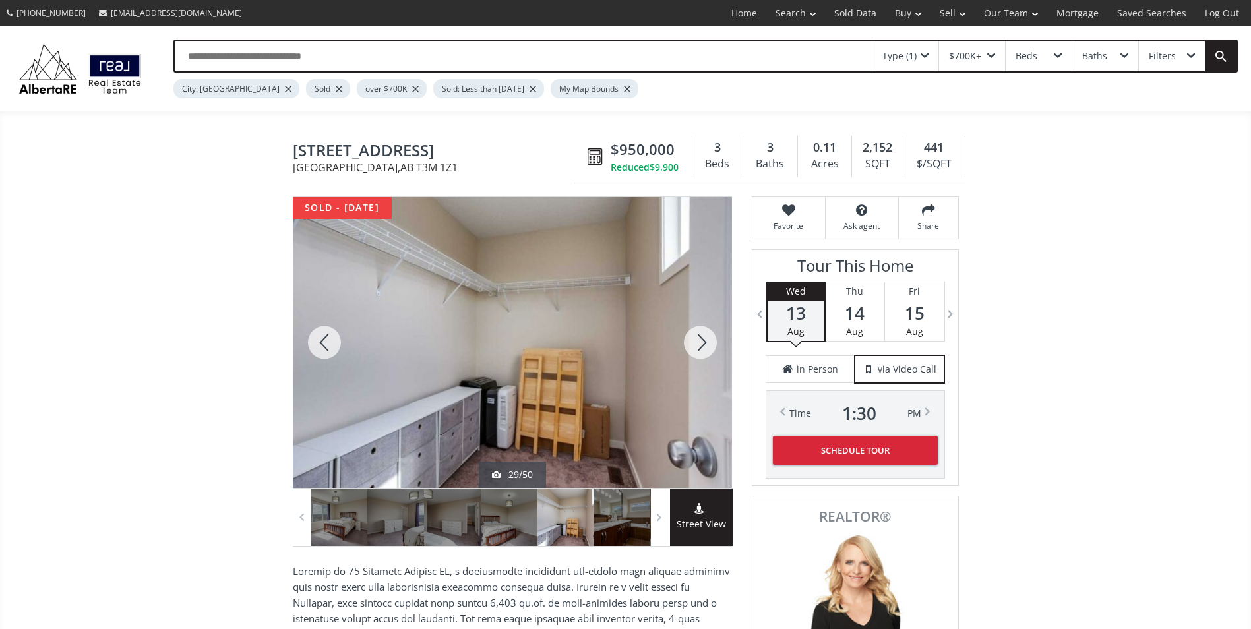
click at [693, 342] on div at bounding box center [700, 342] width 63 height 291
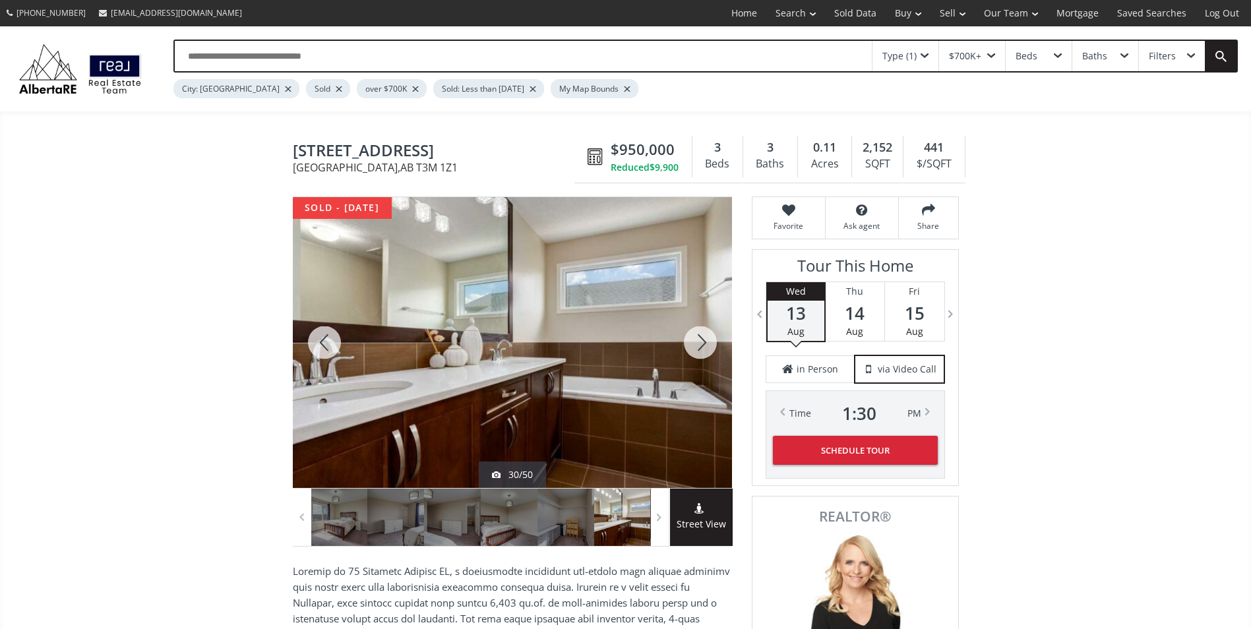
click at [693, 342] on div at bounding box center [700, 342] width 63 height 291
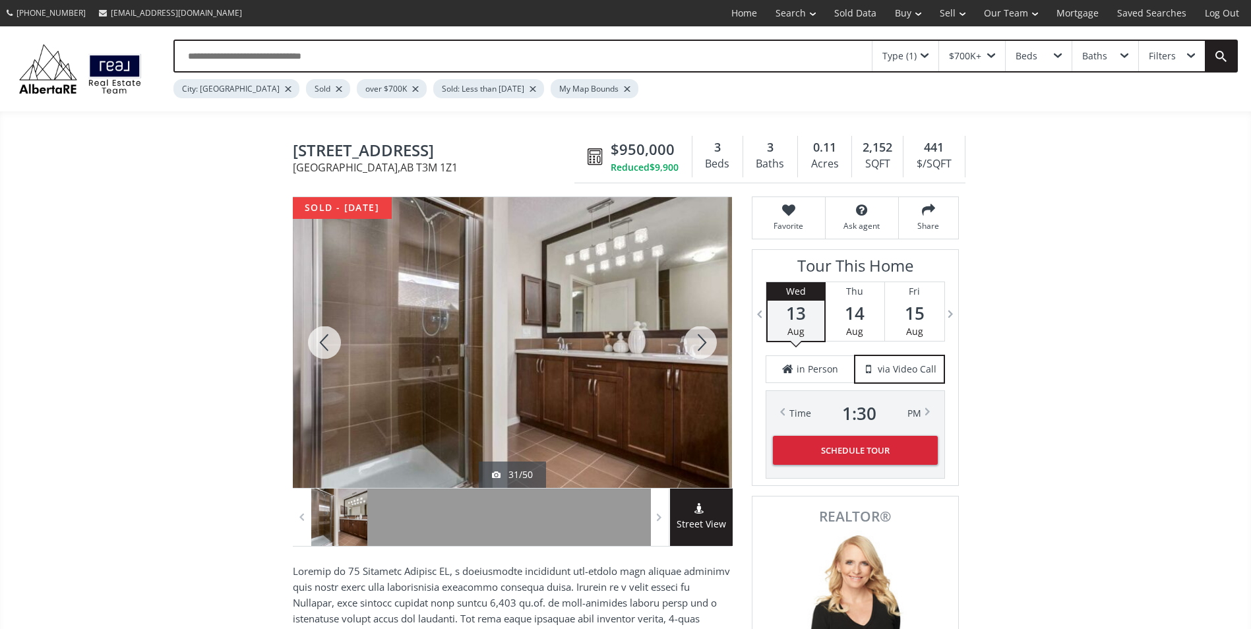
click at [693, 342] on div at bounding box center [700, 342] width 63 height 291
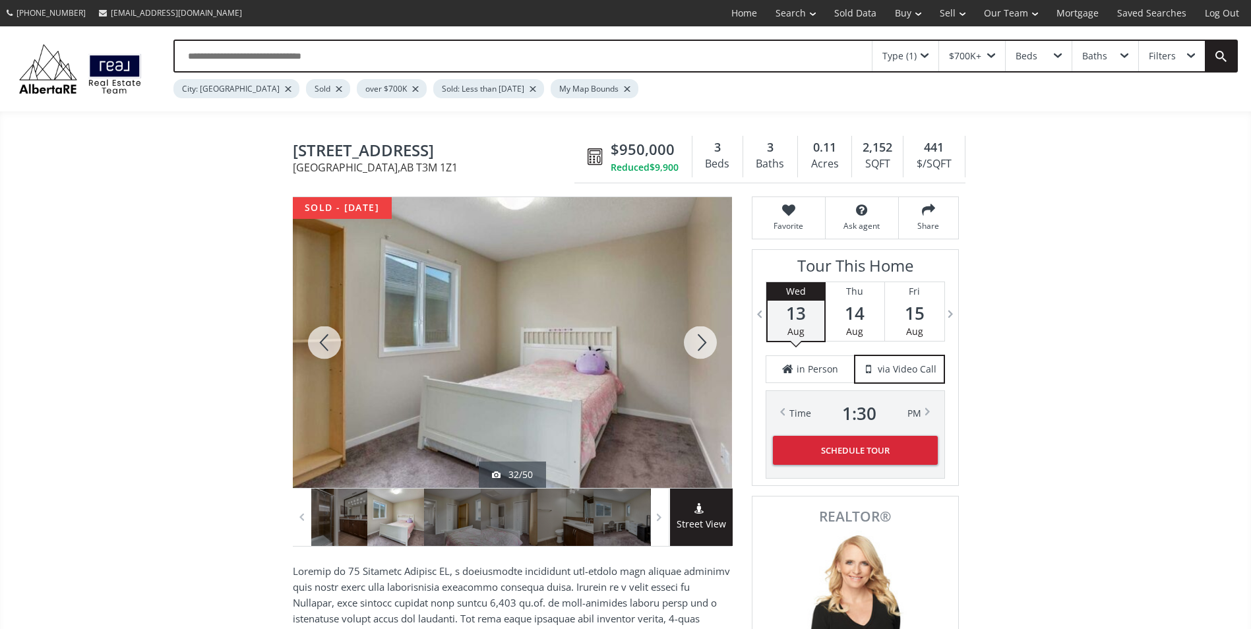
click at [693, 342] on div at bounding box center [700, 342] width 63 height 291
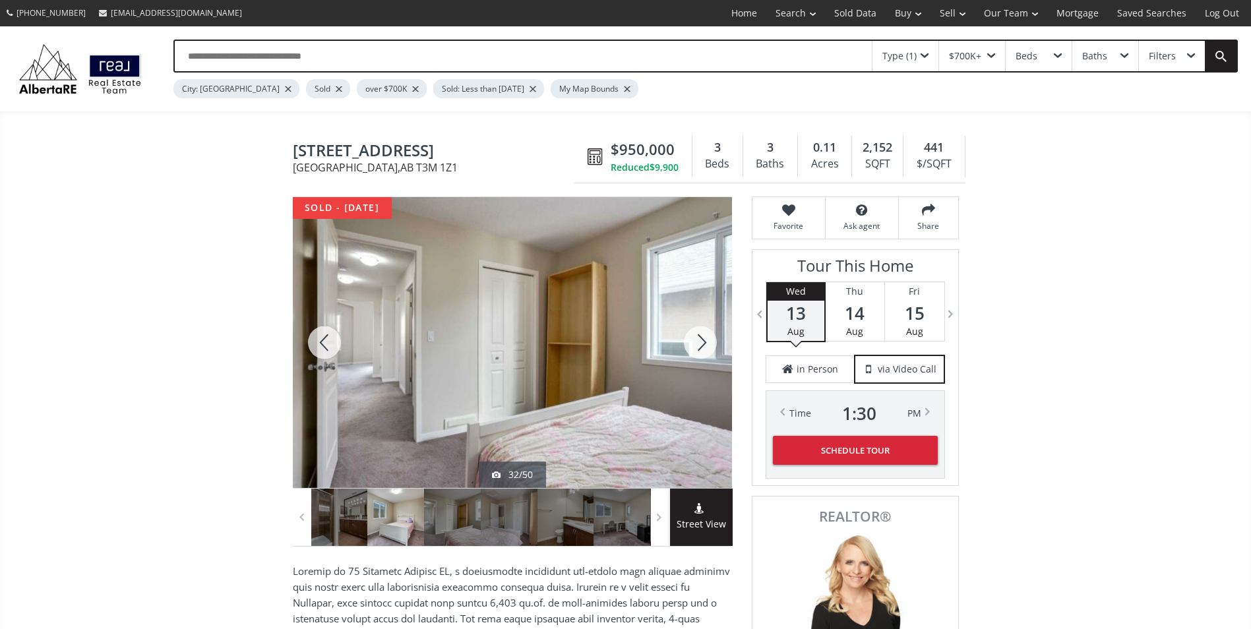
click at [693, 342] on div at bounding box center [700, 342] width 63 height 291
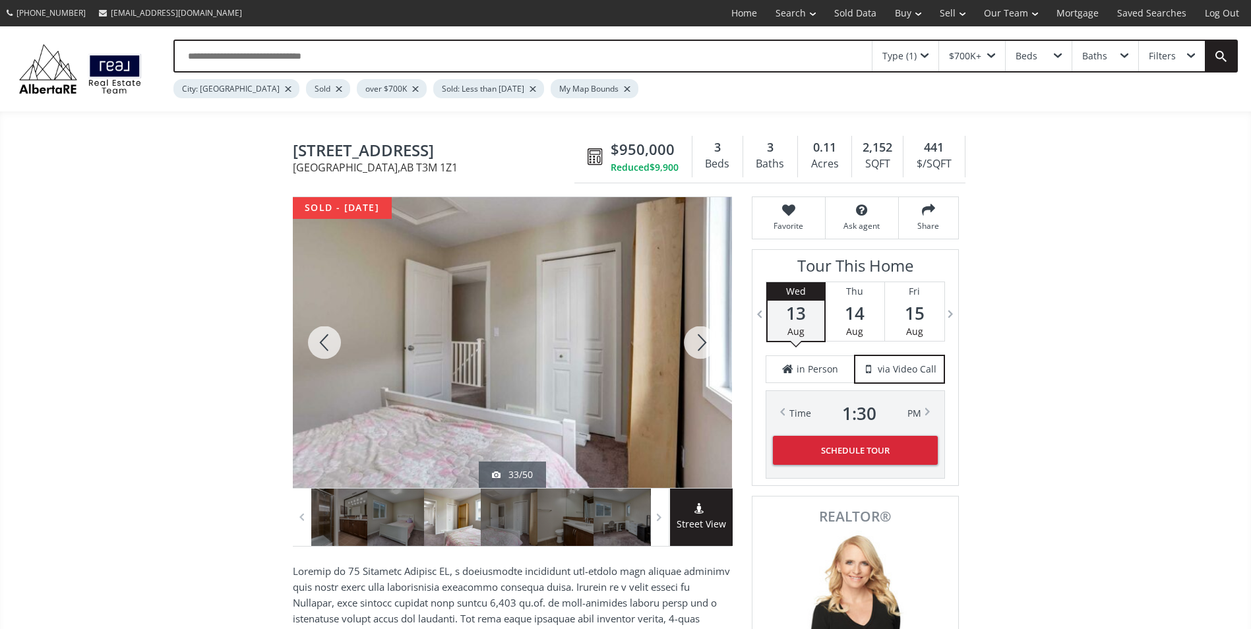
click at [693, 342] on div at bounding box center [700, 342] width 63 height 291
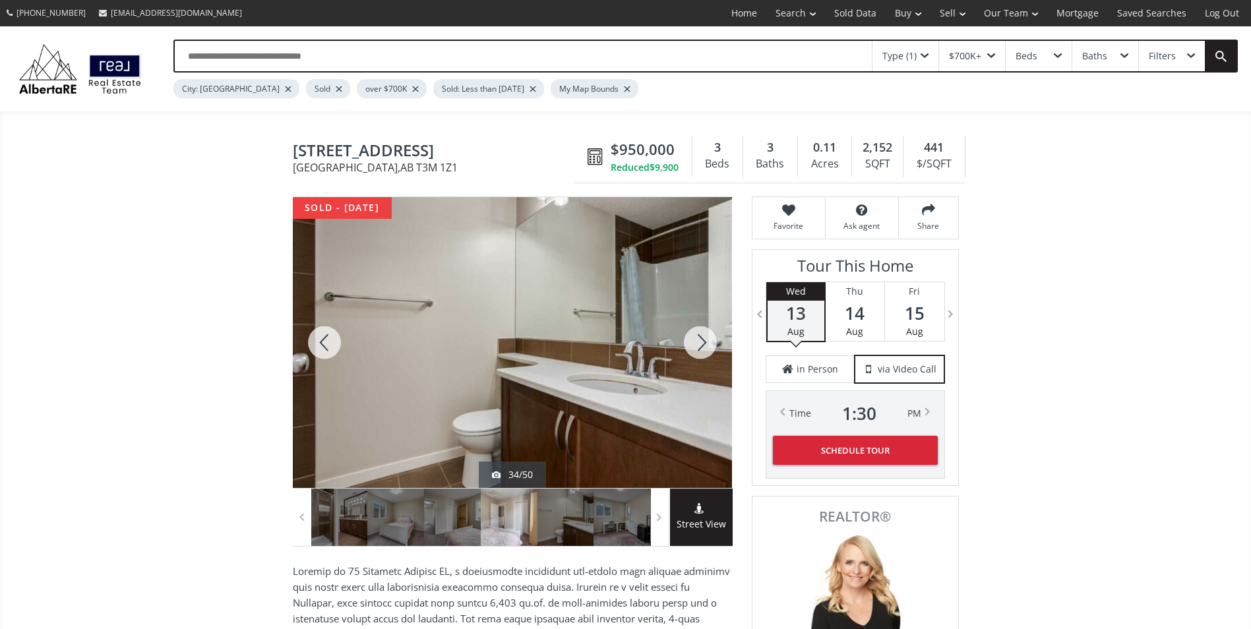
click at [693, 342] on div at bounding box center [700, 342] width 63 height 291
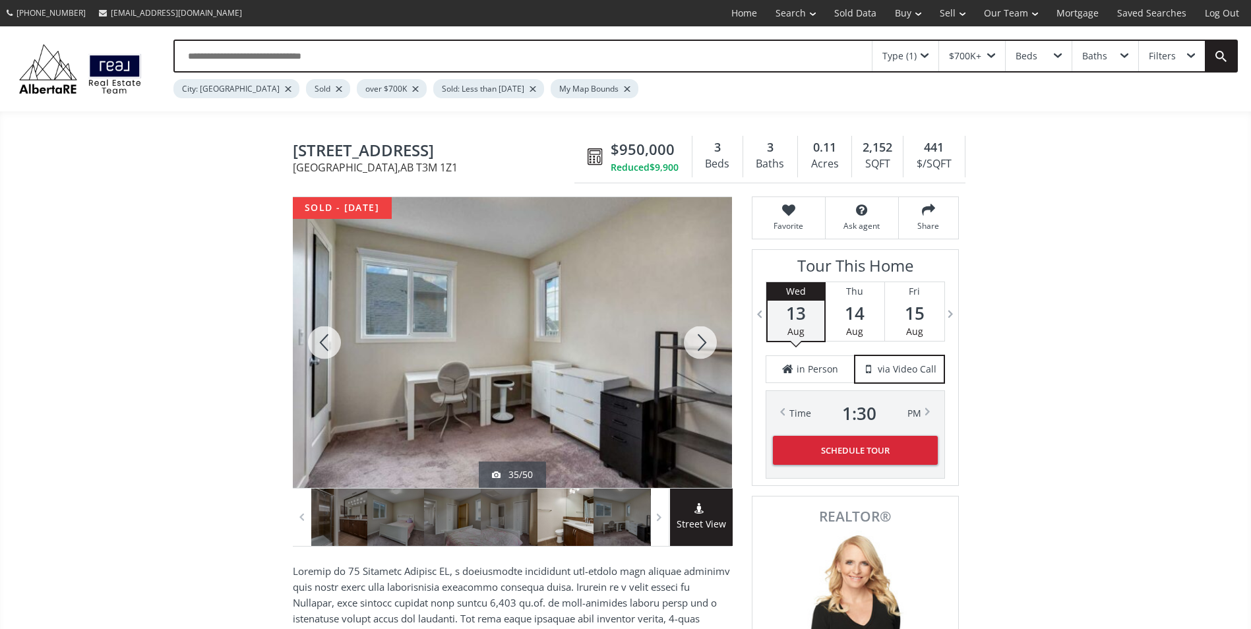
click at [693, 342] on div at bounding box center [700, 342] width 63 height 291
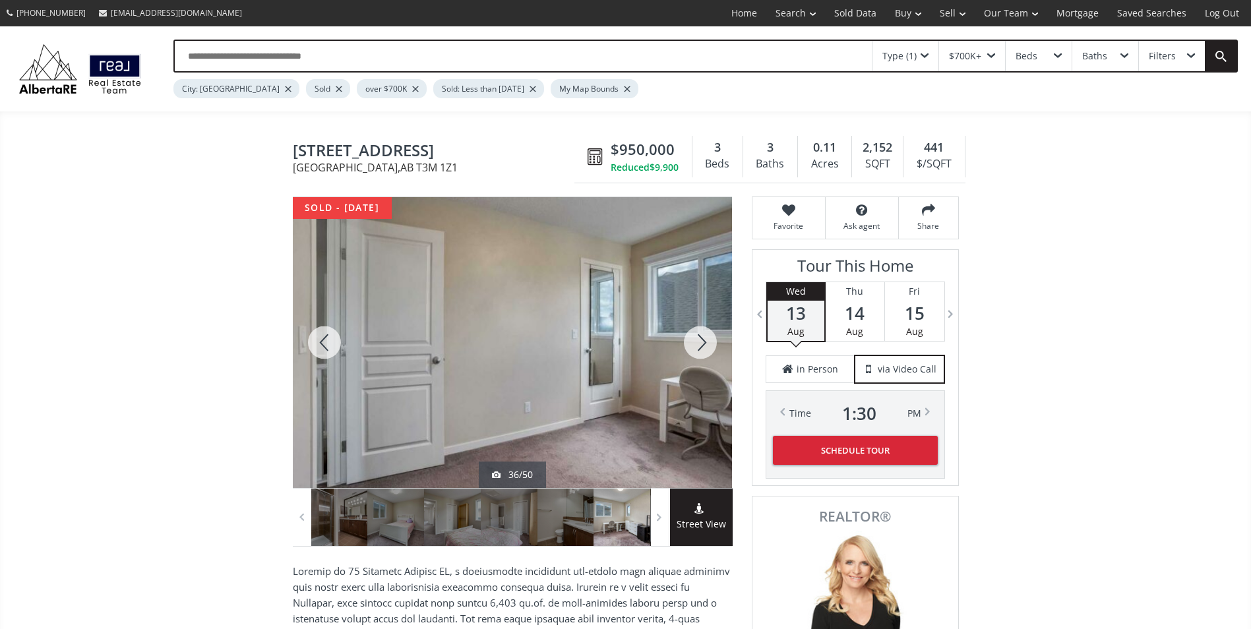
click at [693, 342] on div at bounding box center [700, 342] width 63 height 291
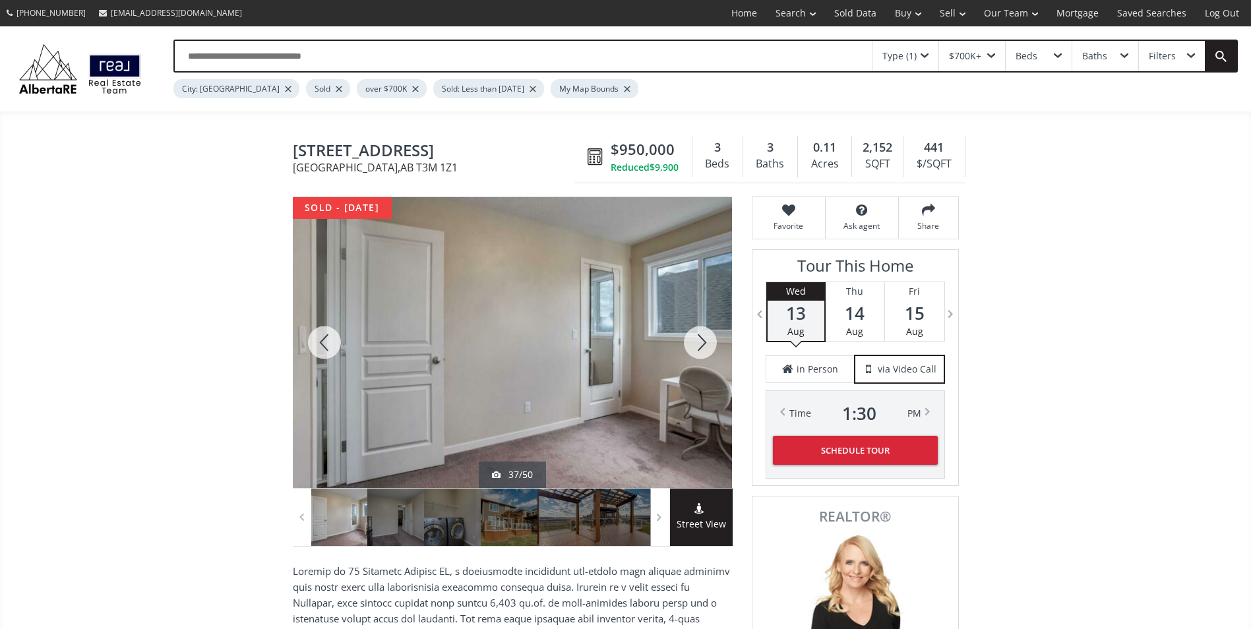
click at [693, 342] on div at bounding box center [700, 342] width 63 height 291
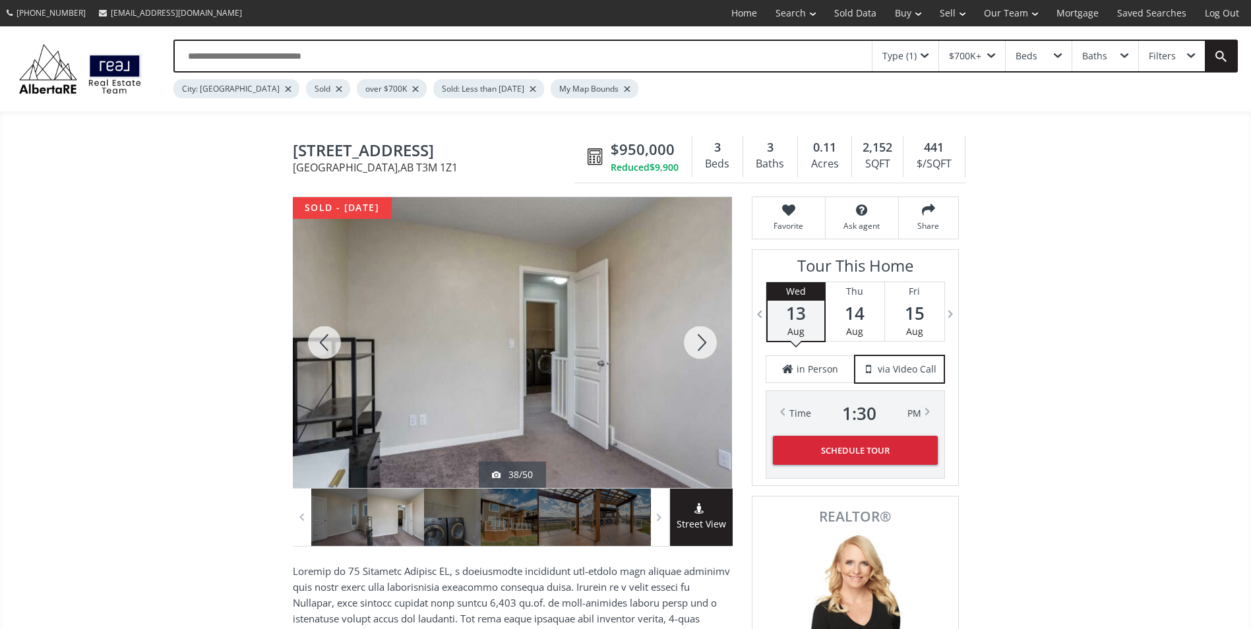
click at [693, 342] on div at bounding box center [700, 342] width 63 height 291
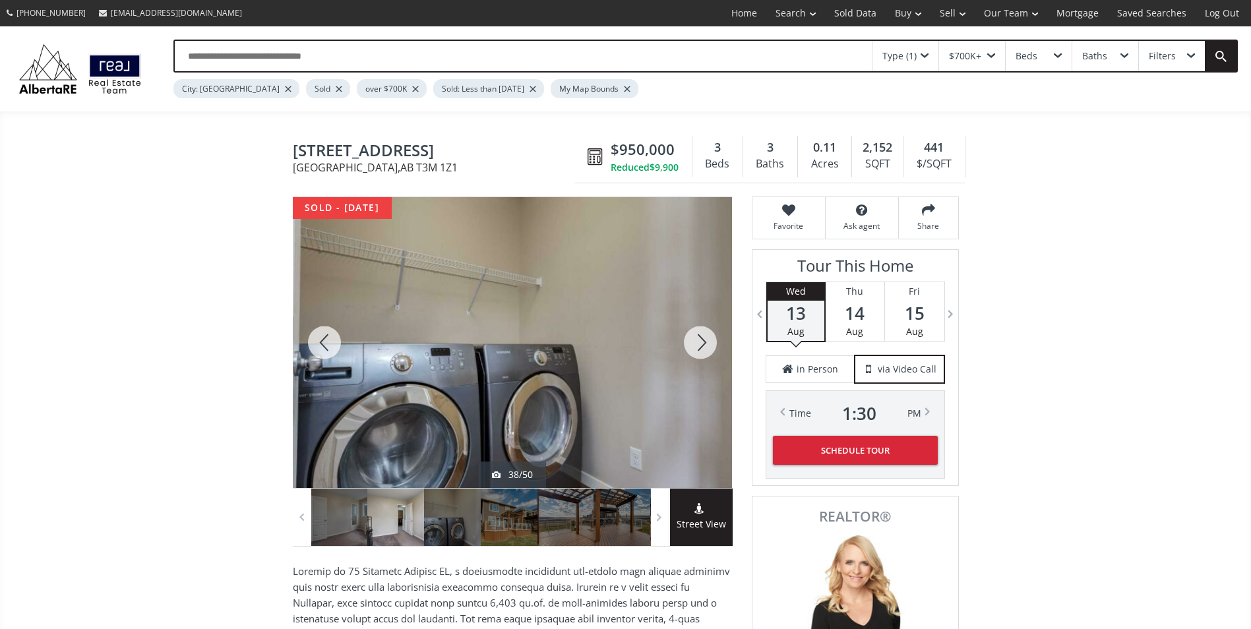
click at [693, 342] on div at bounding box center [700, 342] width 63 height 291
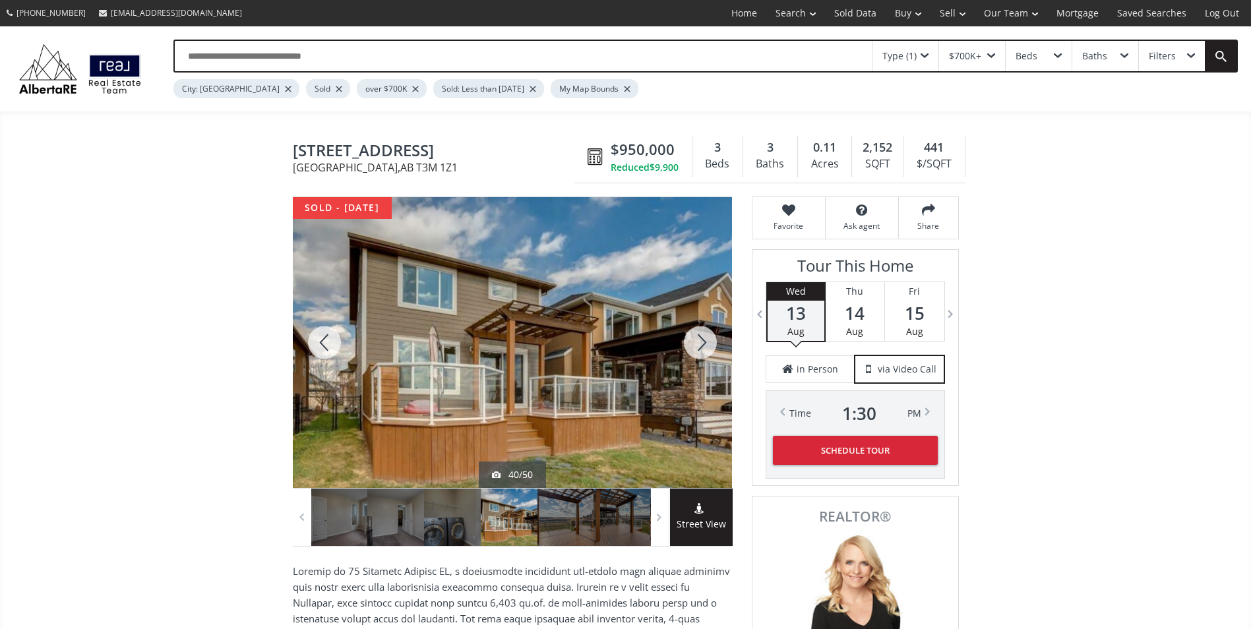
click at [693, 342] on div at bounding box center [700, 342] width 63 height 291
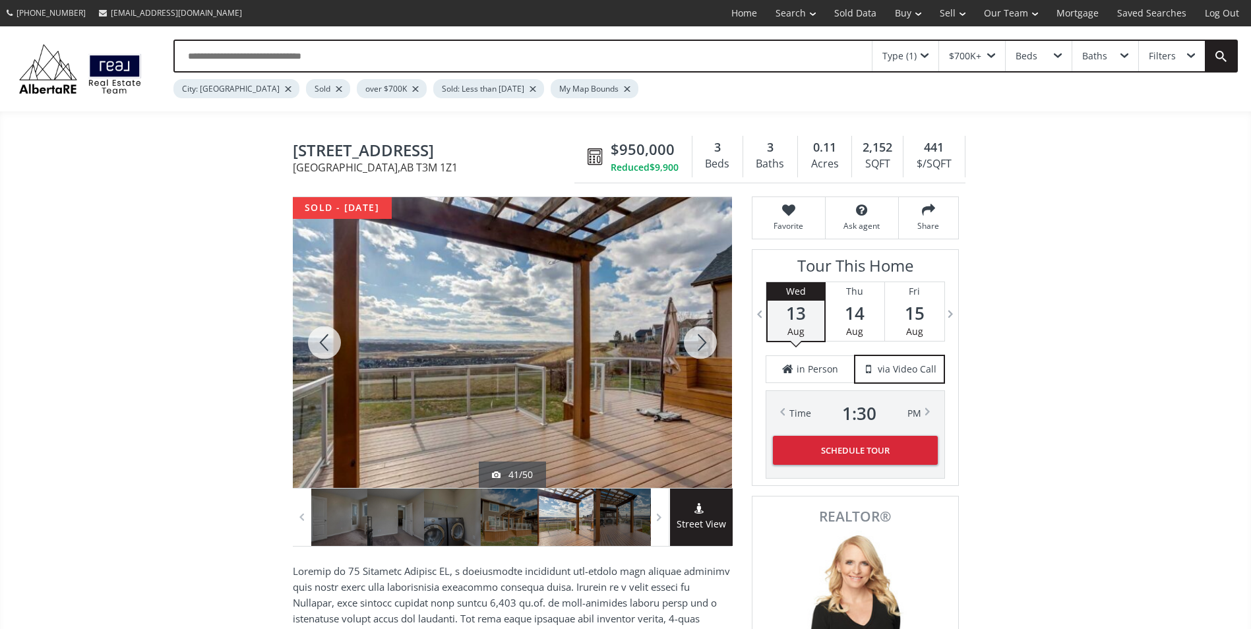
click at [698, 337] on div at bounding box center [700, 342] width 63 height 291
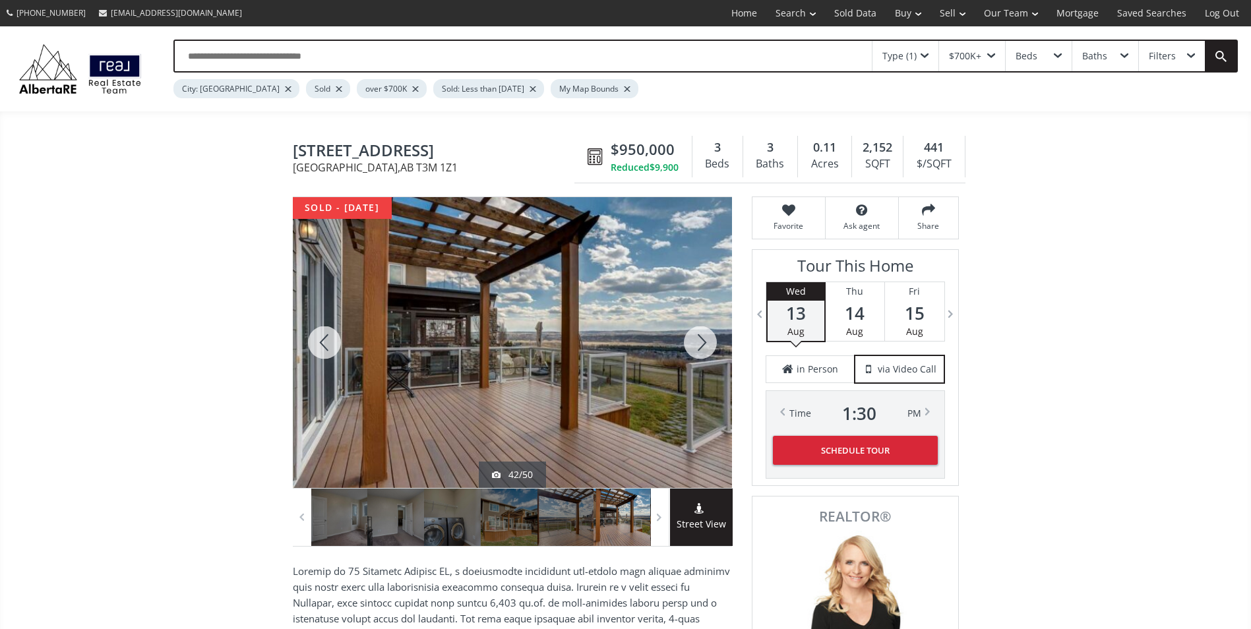
click at [698, 337] on div at bounding box center [700, 342] width 63 height 291
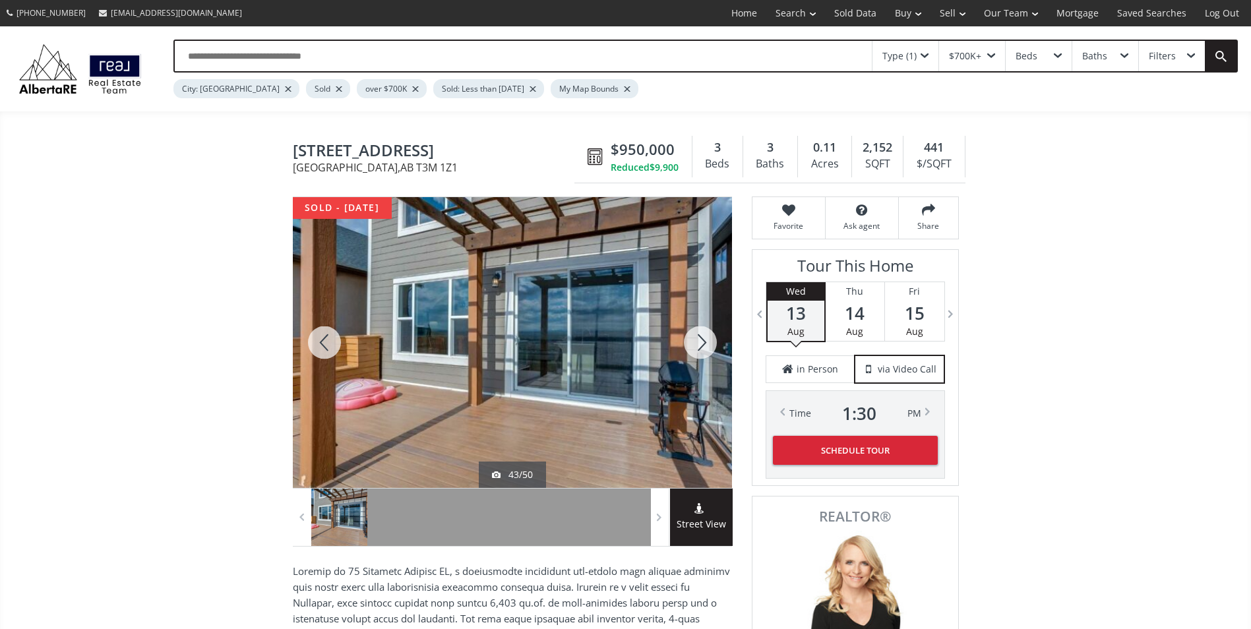
click at [698, 337] on div at bounding box center [700, 342] width 63 height 291
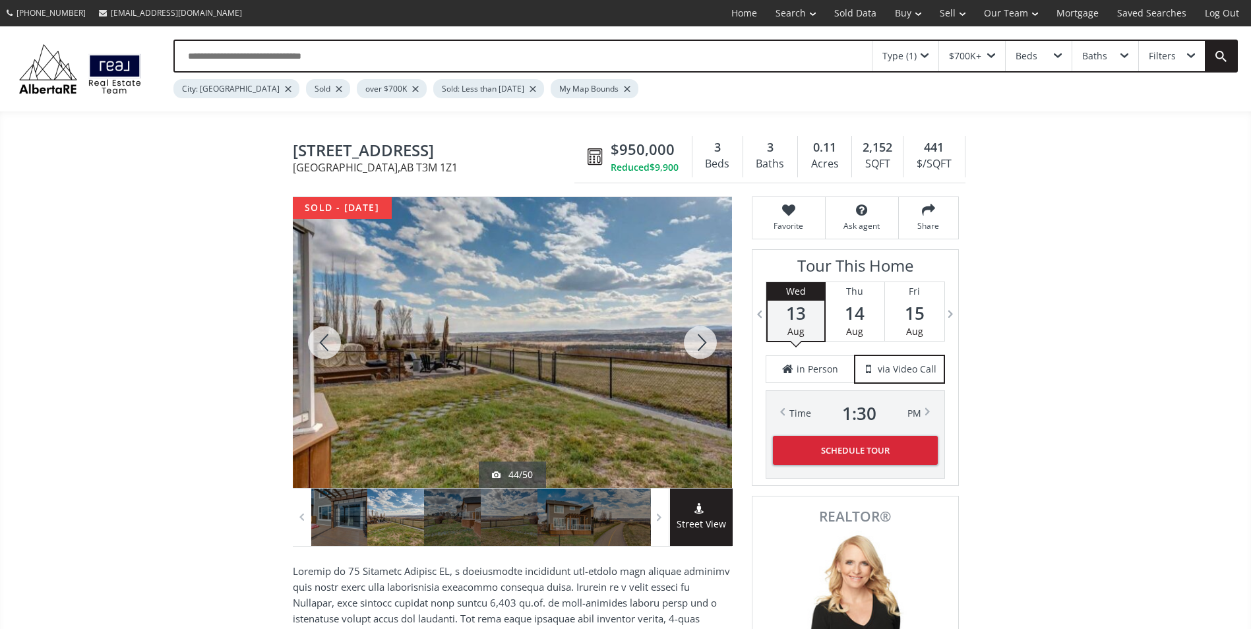
click at [698, 337] on div at bounding box center [700, 342] width 63 height 291
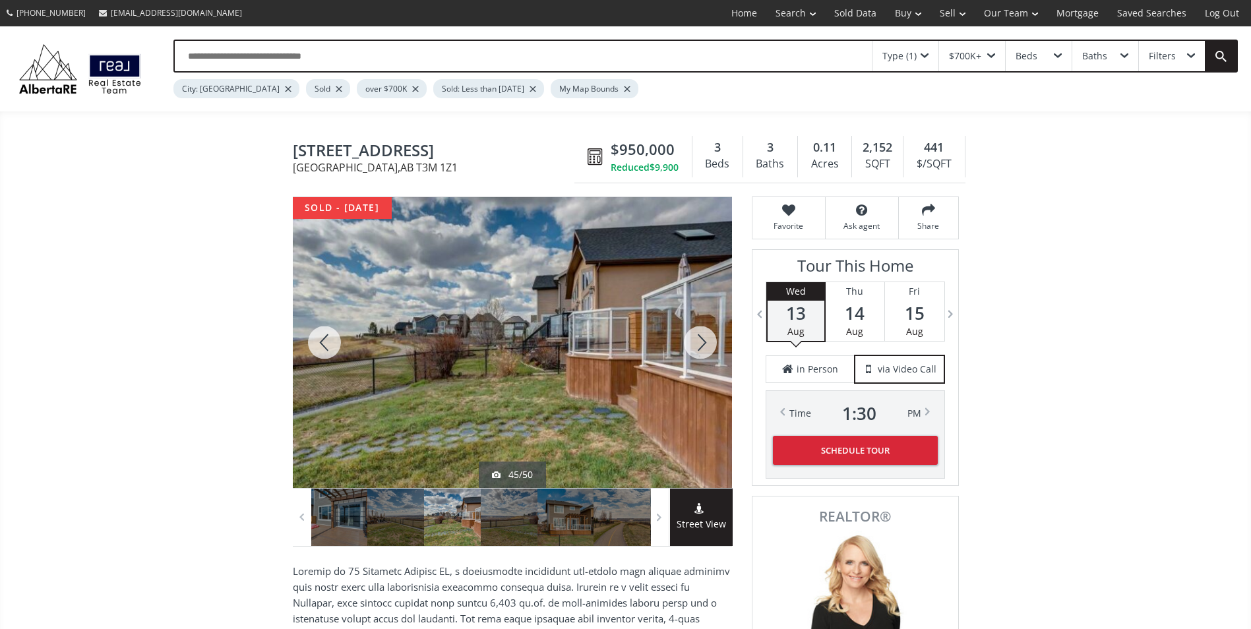
click at [698, 337] on div at bounding box center [700, 342] width 63 height 291
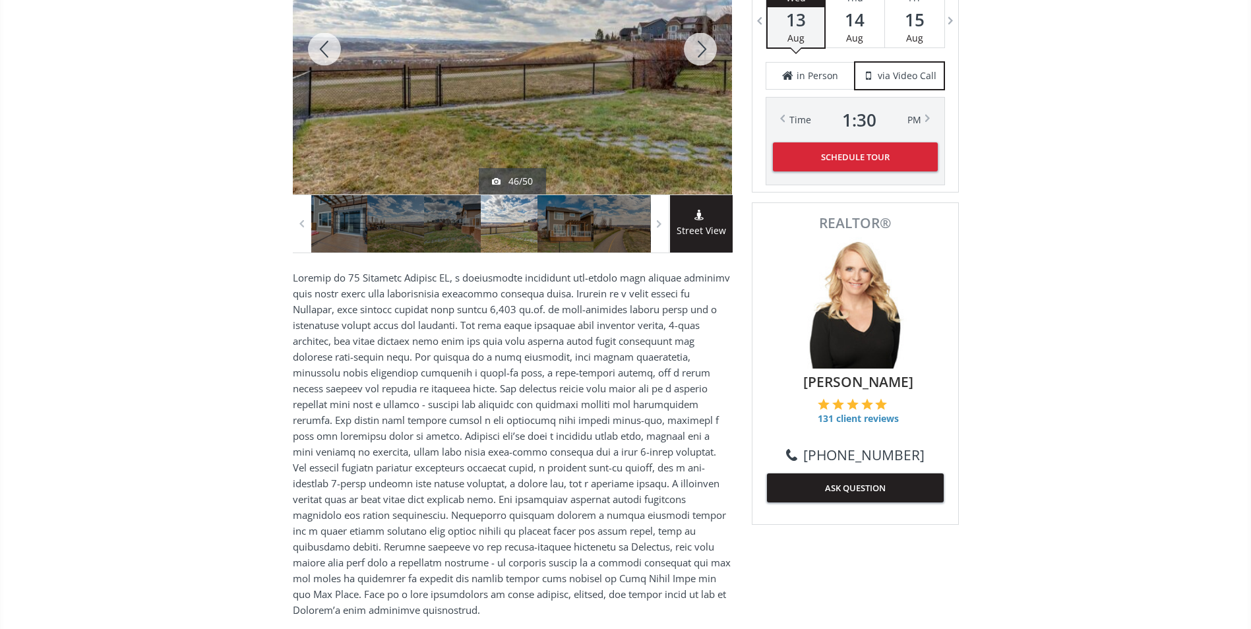
scroll to position [132, 0]
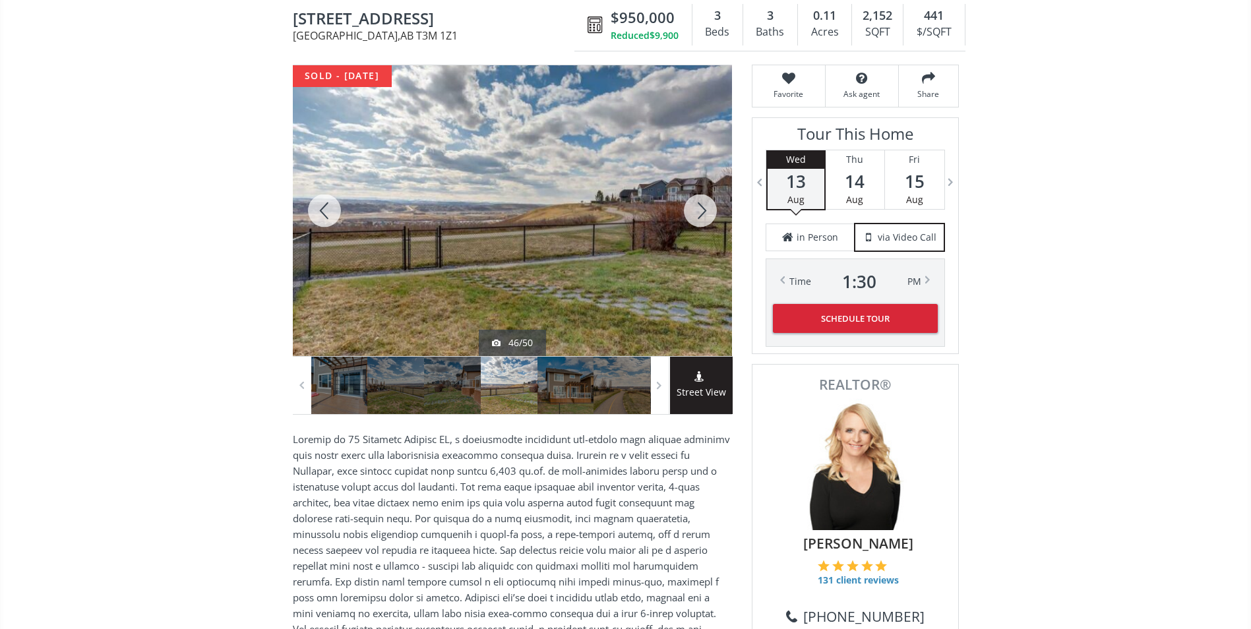
click at [704, 214] on div at bounding box center [700, 210] width 63 height 291
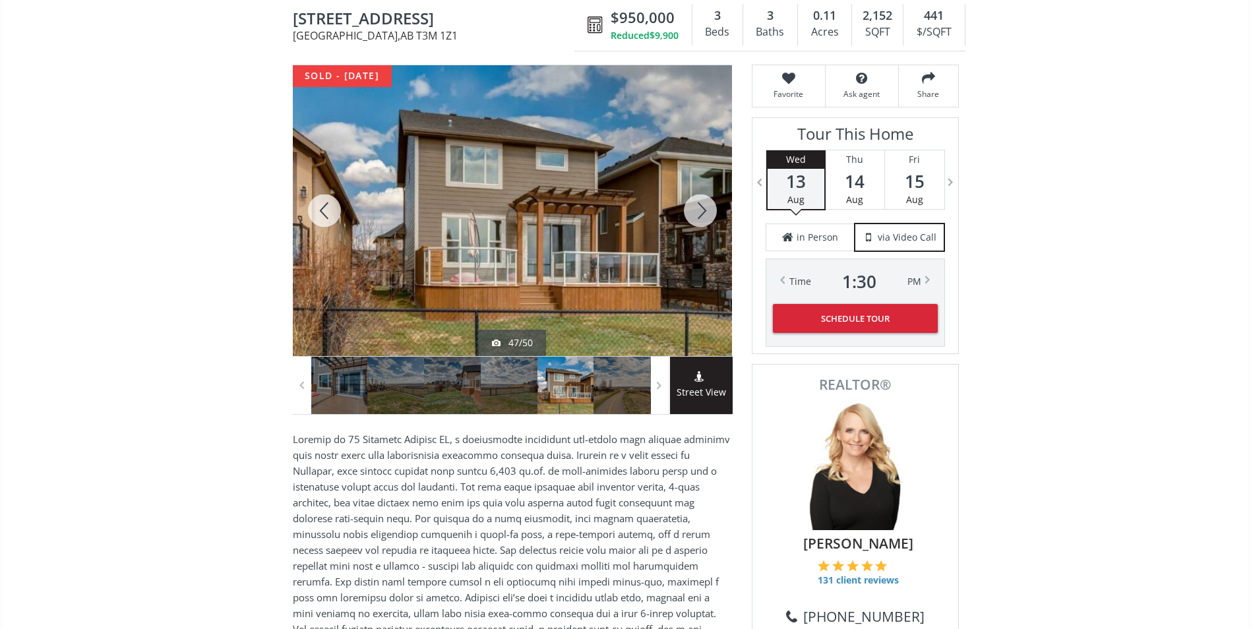
click at [704, 214] on div at bounding box center [700, 210] width 63 height 291
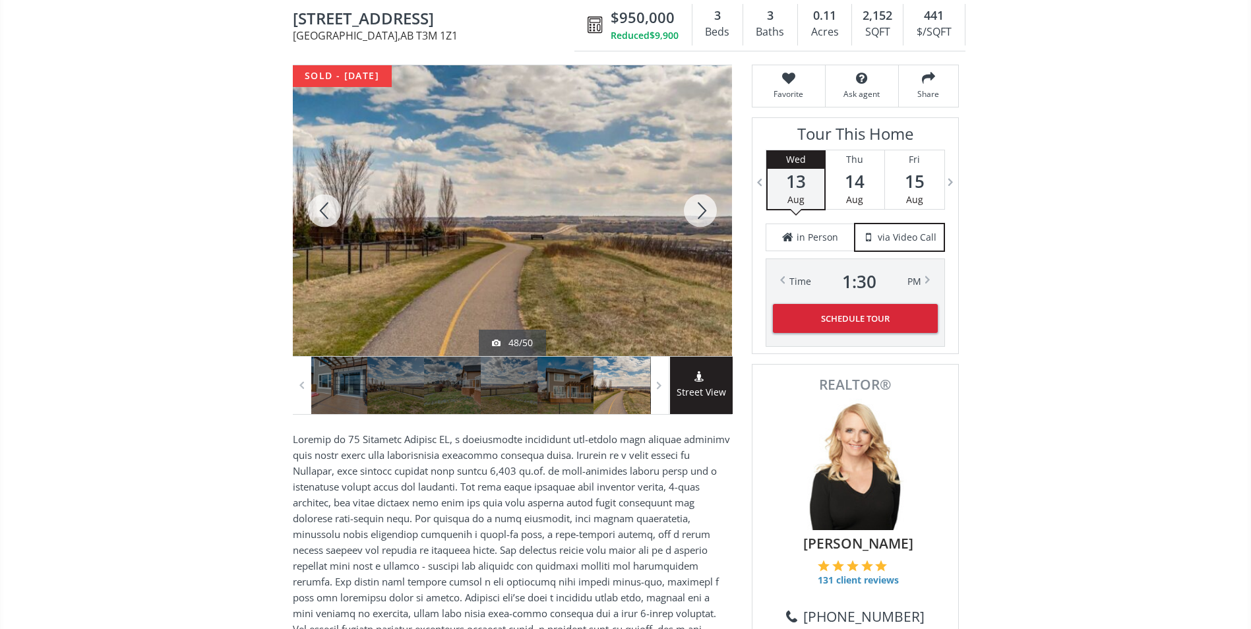
click at [704, 214] on div at bounding box center [700, 210] width 63 height 291
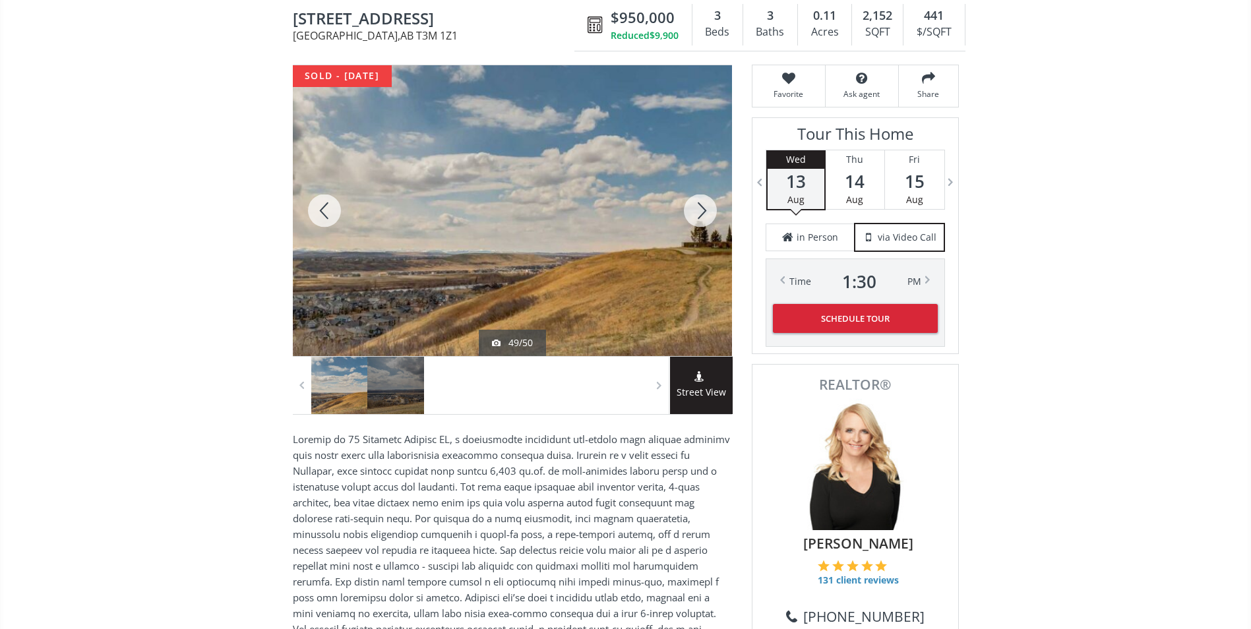
click at [696, 211] on div at bounding box center [700, 210] width 63 height 291
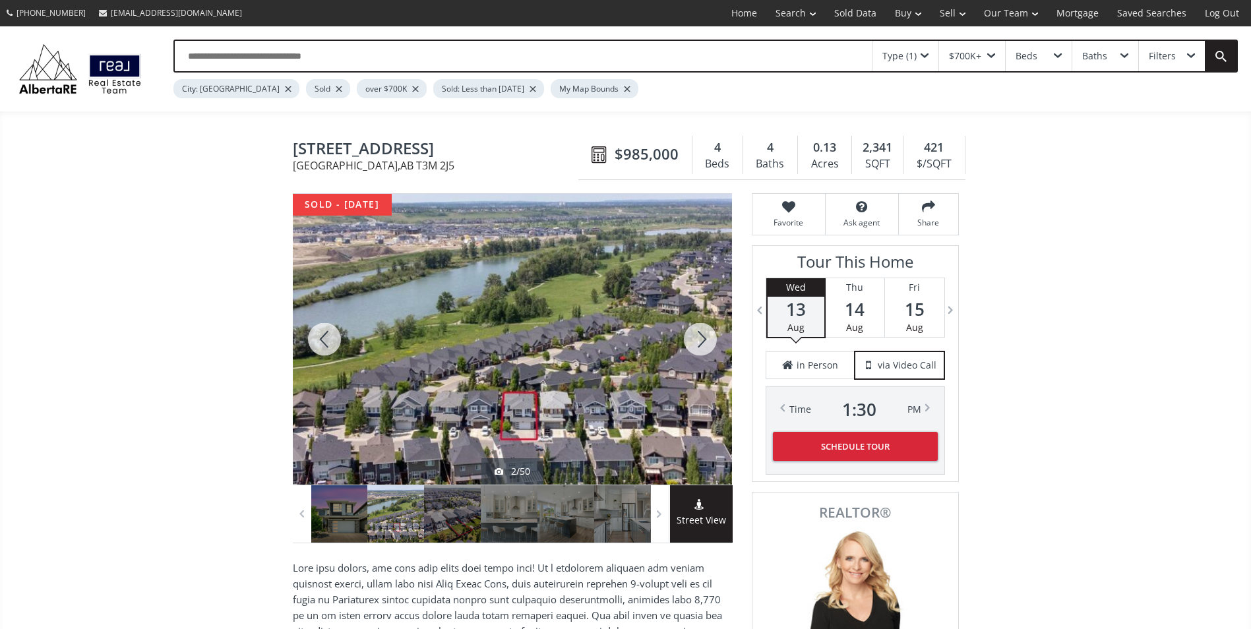
click at [701, 346] on div at bounding box center [700, 339] width 63 height 291
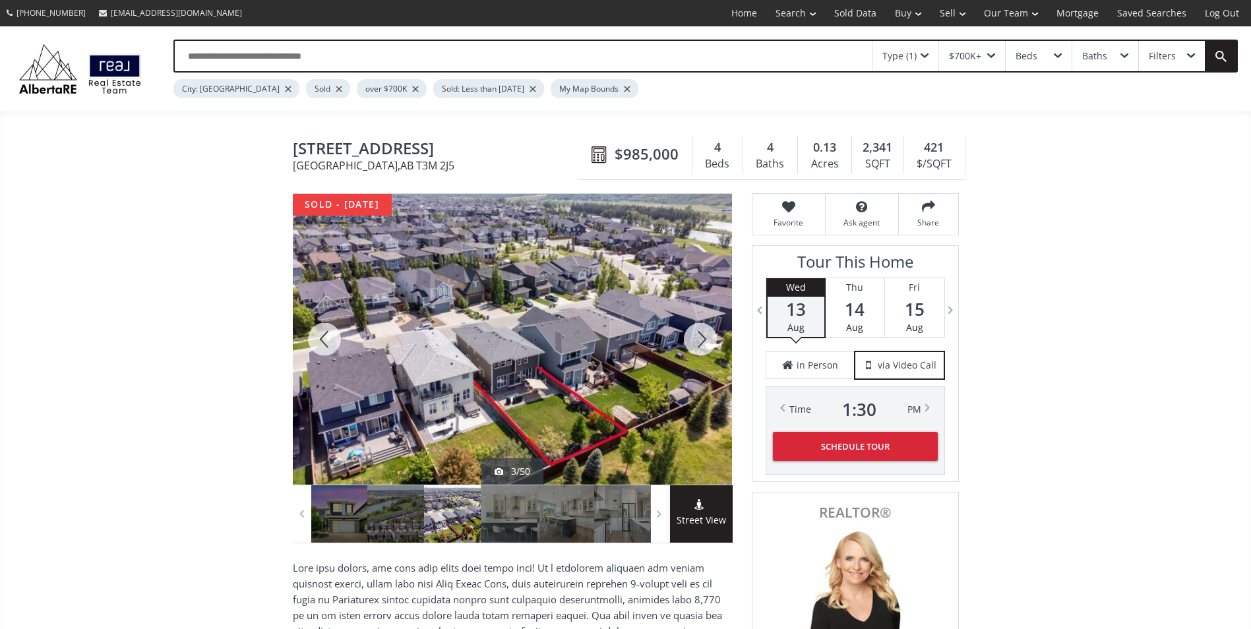
click at [701, 346] on div at bounding box center [700, 339] width 63 height 291
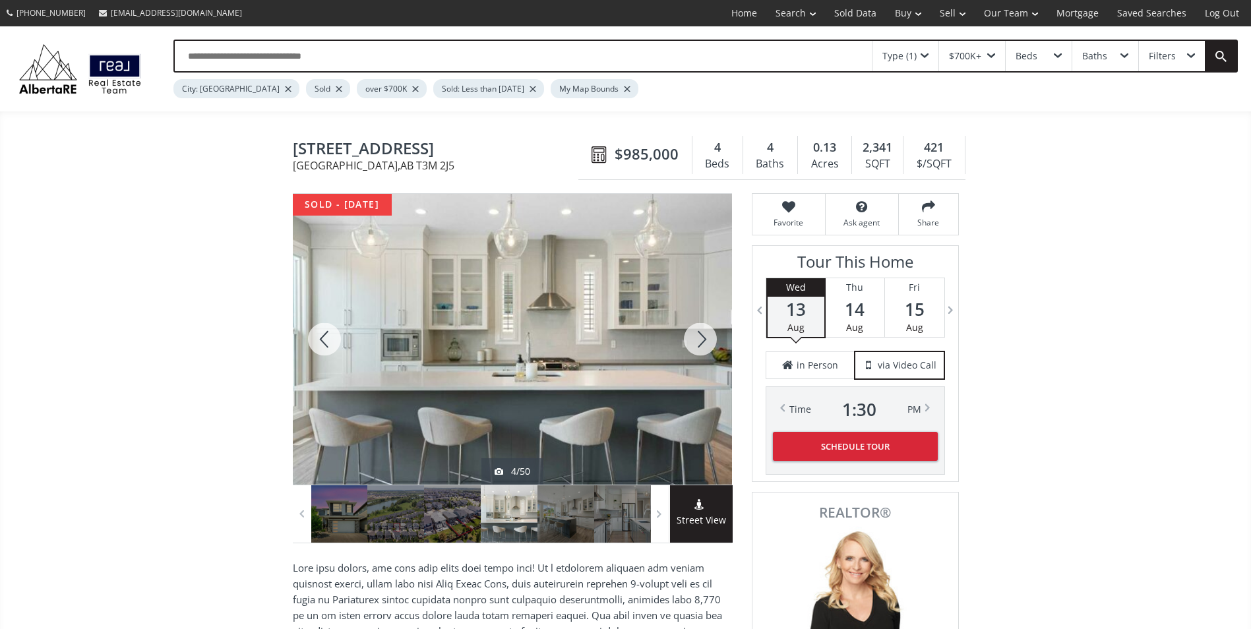
click at [701, 346] on div at bounding box center [700, 339] width 63 height 291
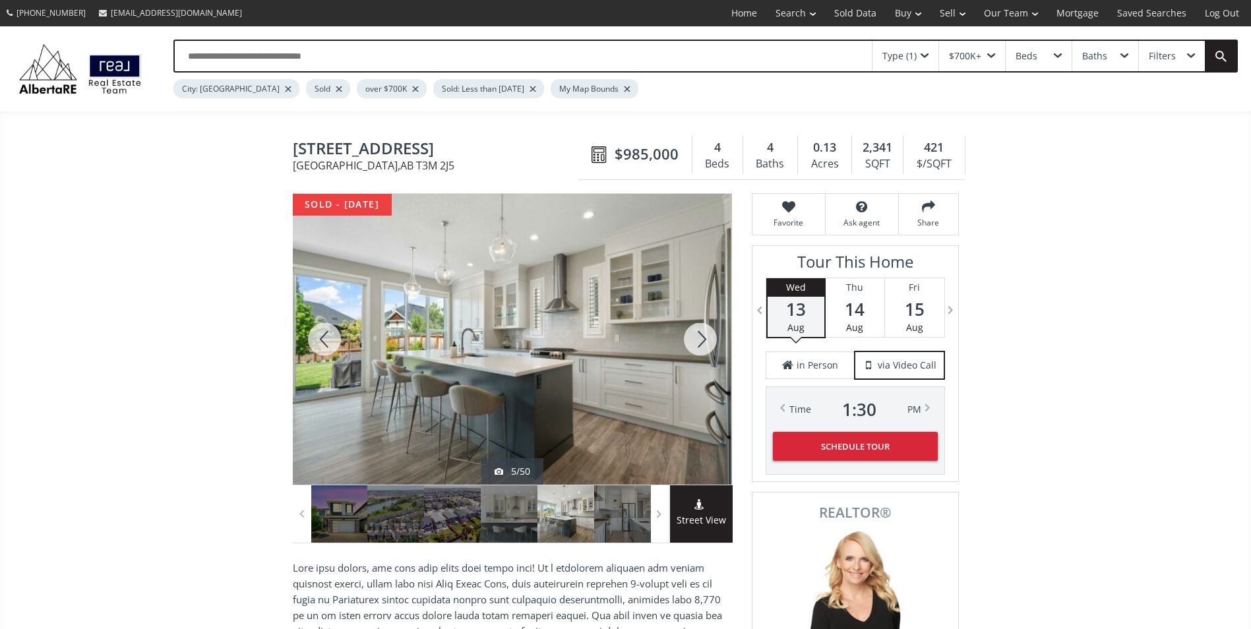
click at [701, 346] on div at bounding box center [700, 339] width 63 height 291
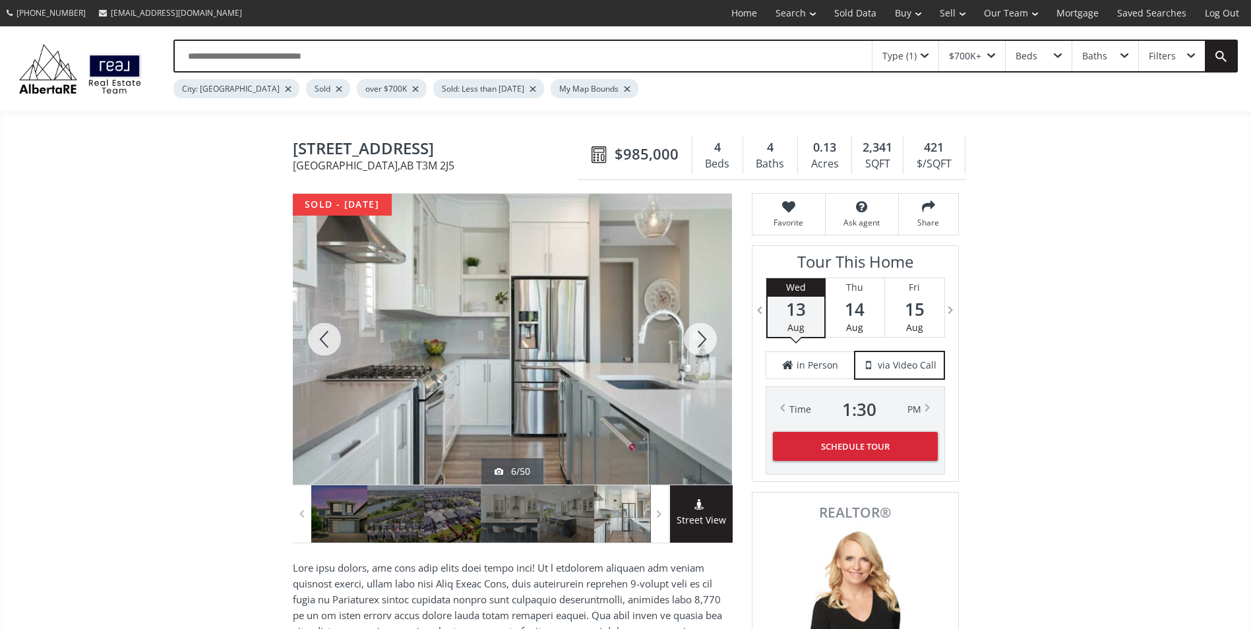
click at [701, 346] on div at bounding box center [700, 339] width 63 height 291
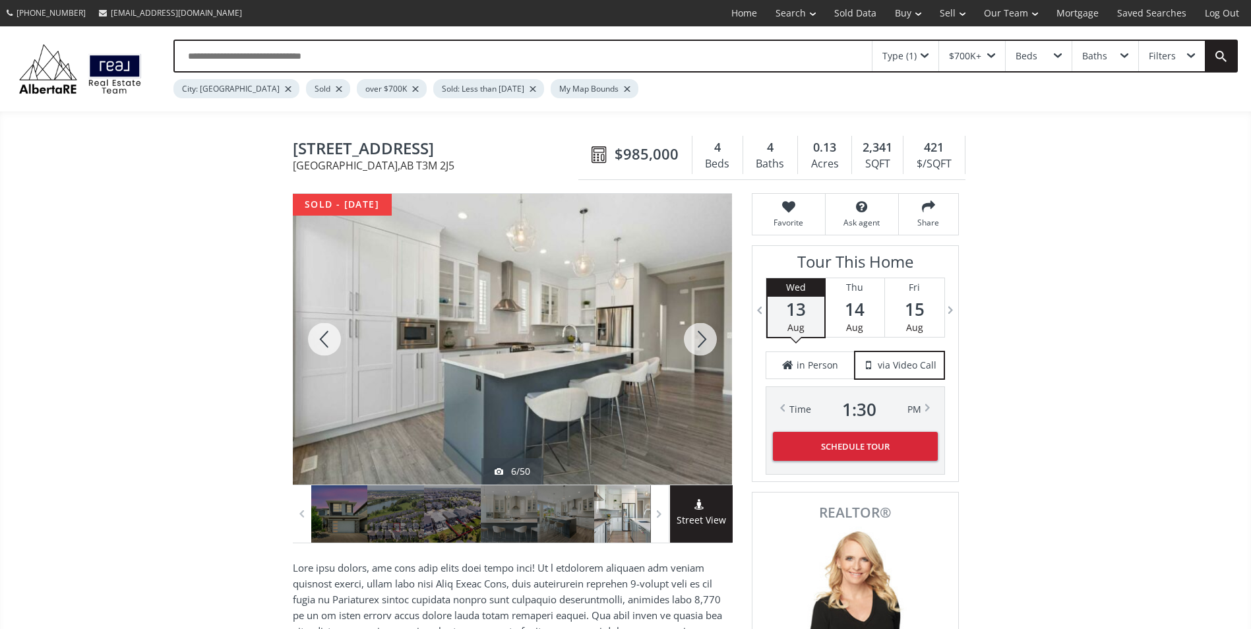
click at [701, 346] on div at bounding box center [700, 339] width 63 height 291
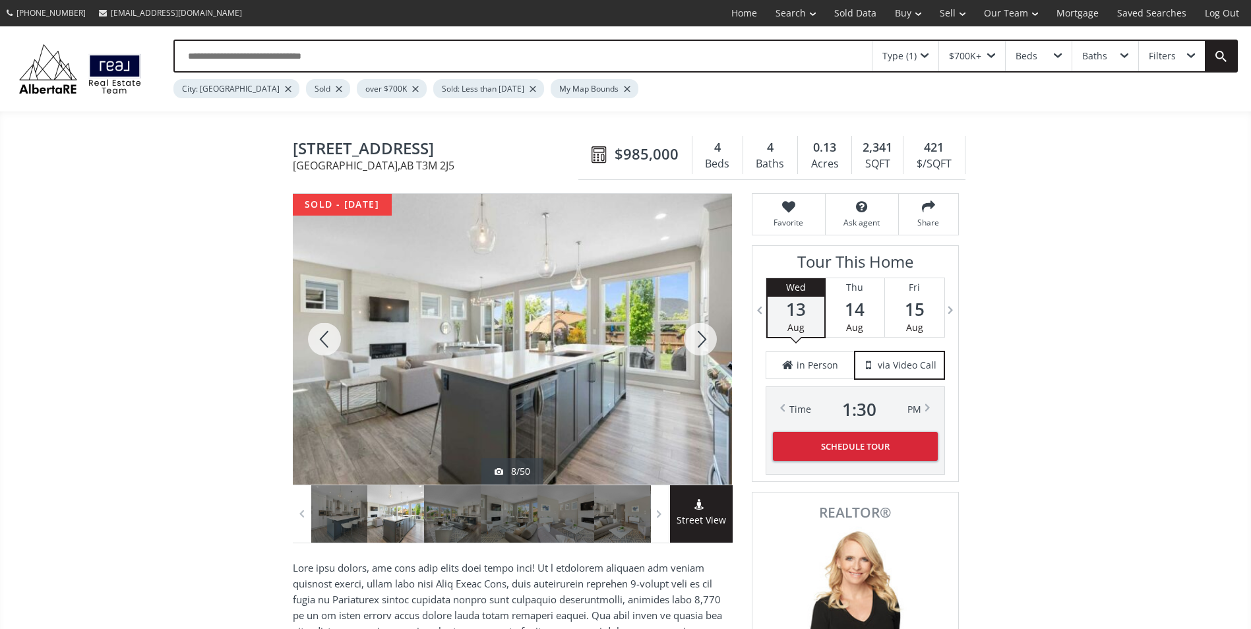
click at [701, 346] on div at bounding box center [700, 339] width 63 height 291
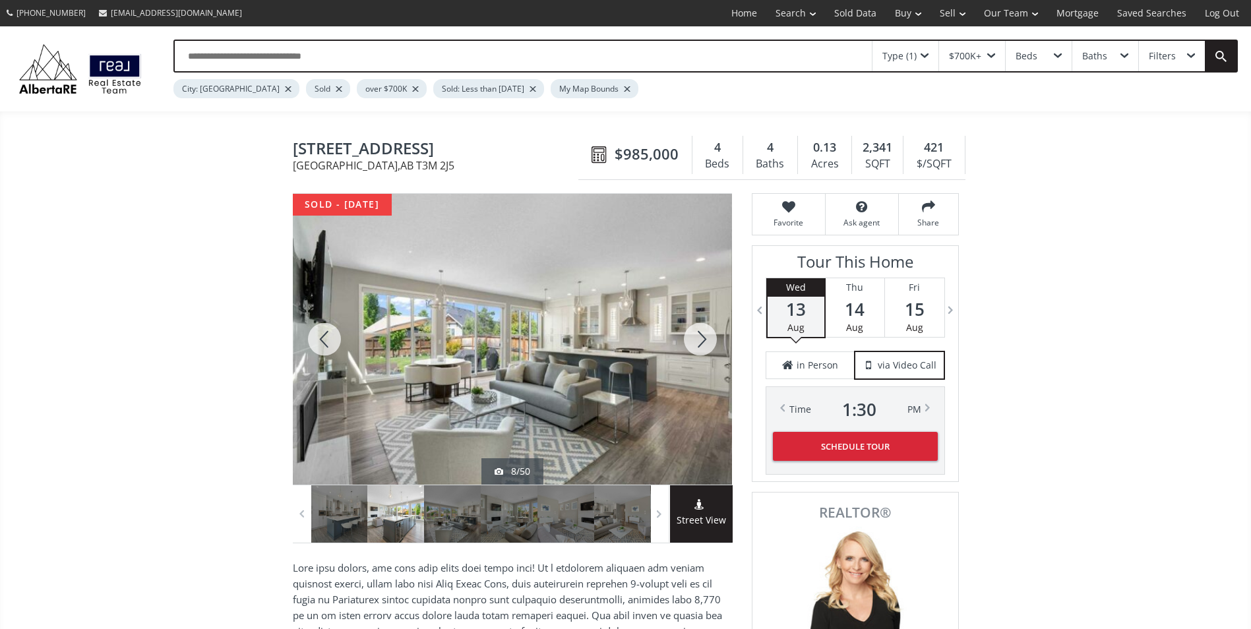
click at [701, 346] on div at bounding box center [700, 339] width 63 height 291
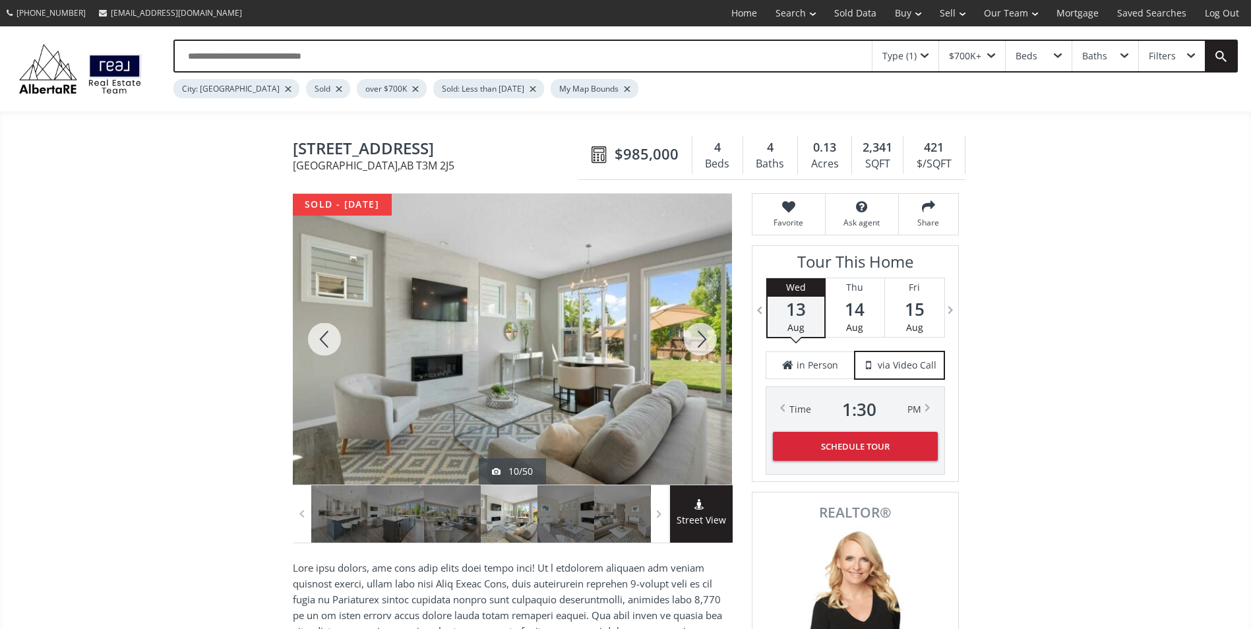
click at [701, 346] on div at bounding box center [700, 339] width 63 height 291
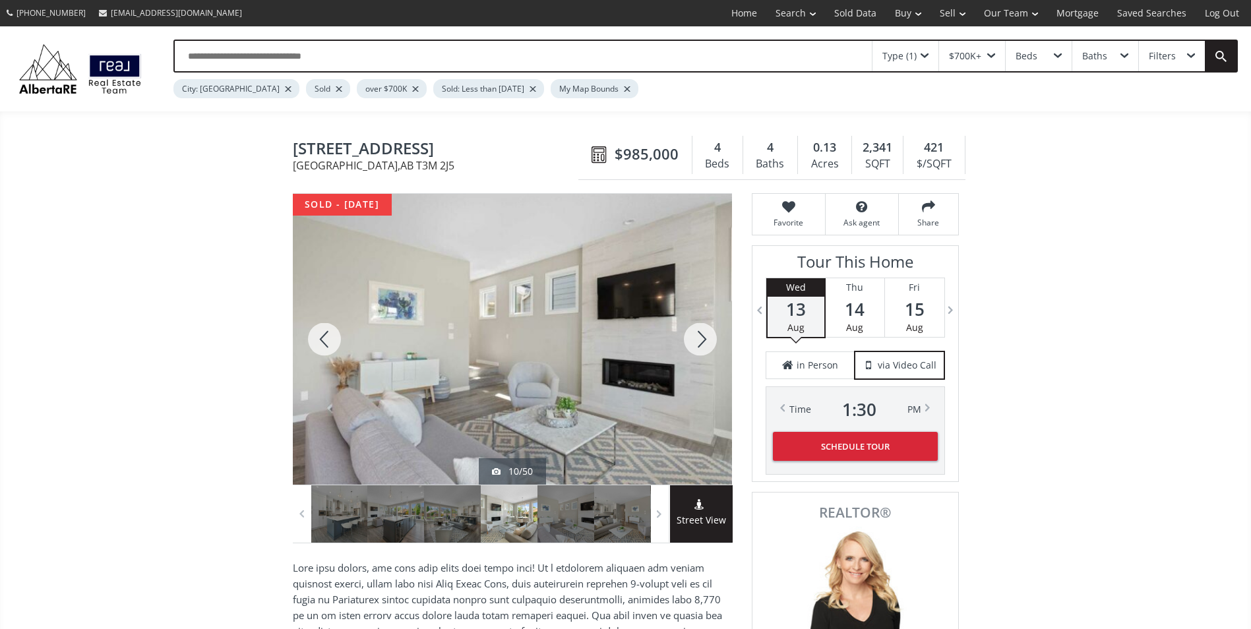
click at [701, 346] on div at bounding box center [700, 339] width 63 height 291
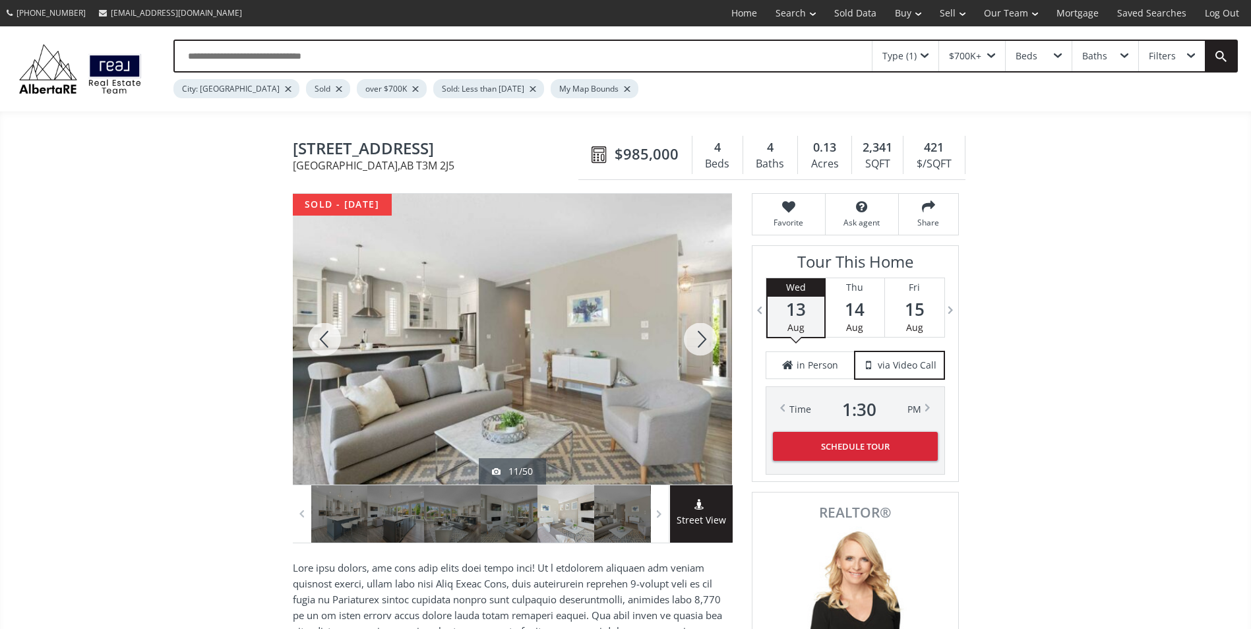
click at [701, 346] on div at bounding box center [700, 339] width 63 height 291
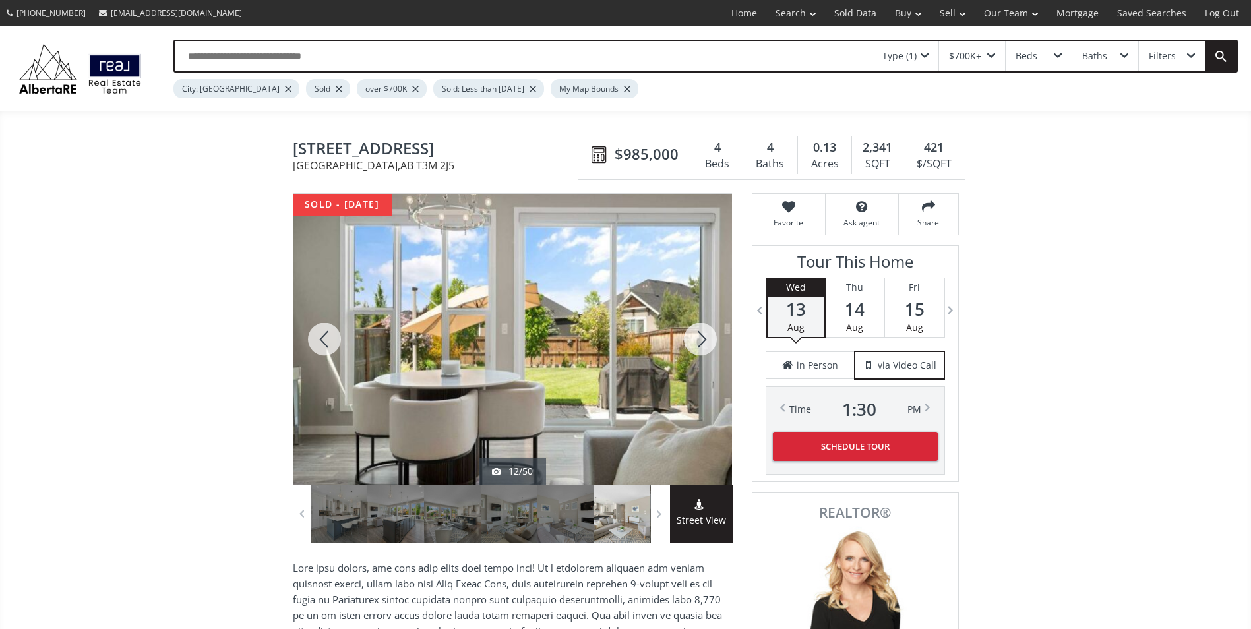
click at [701, 346] on div at bounding box center [700, 339] width 63 height 291
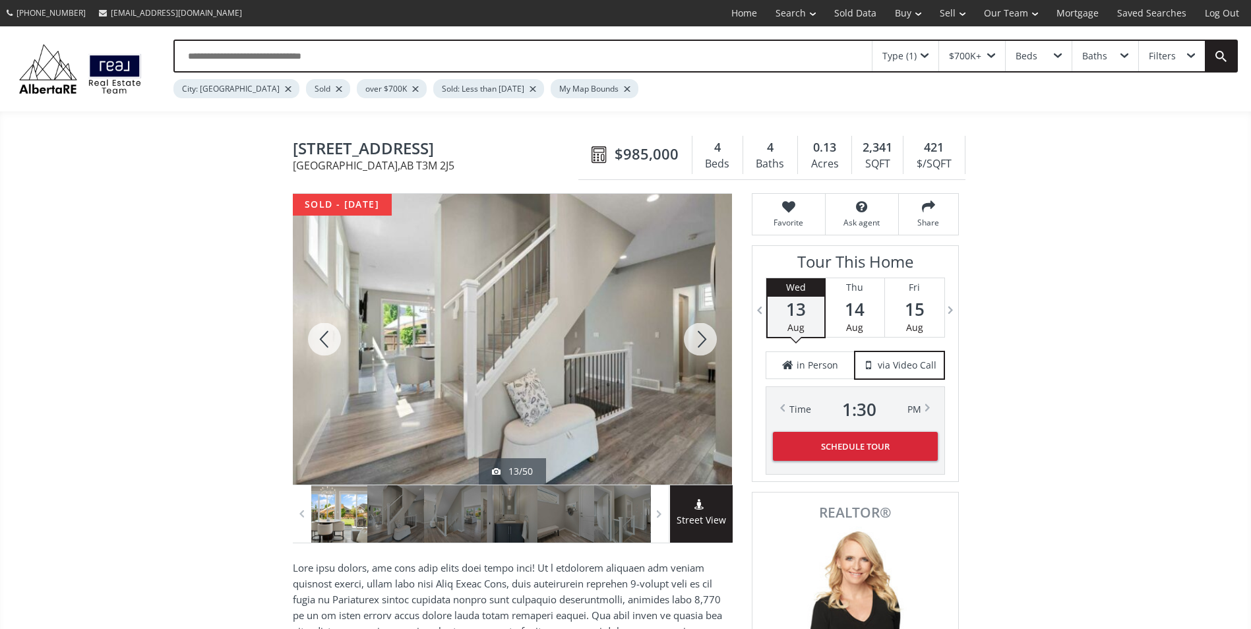
click at [701, 346] on div at bounding box center [700, 339] width 63 height 291
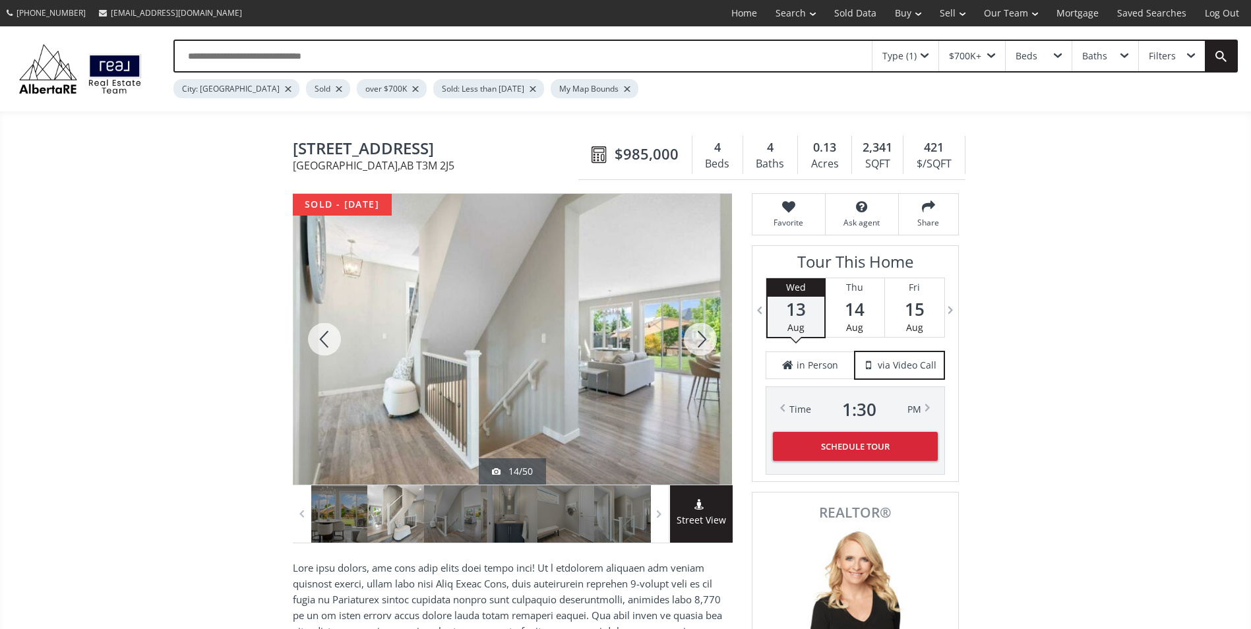
click at [701, 346] on div at bounding box center [700, 339] width 63 height 291
click at [701, 345] on div at bounding box center [700, 339] width 63 height 291
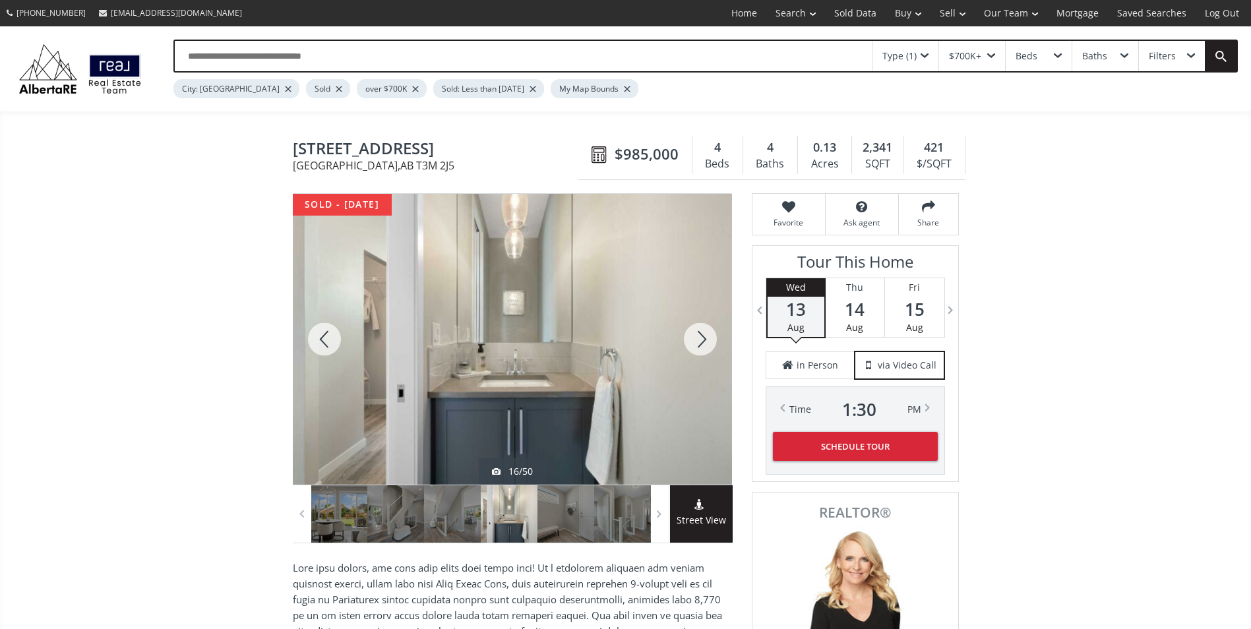
click at [701, 341] on div at bounding box center [700, 339] width 63 height 291
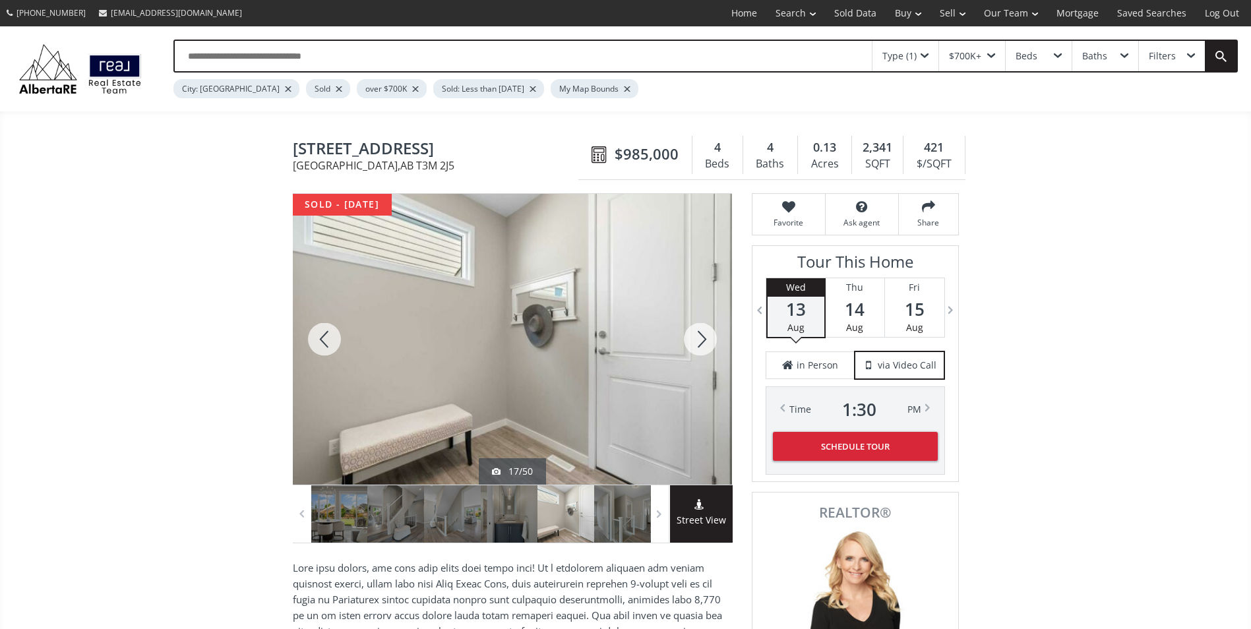
click at [701, 341] on div at bounding box center [700, 339] width 63 height 291
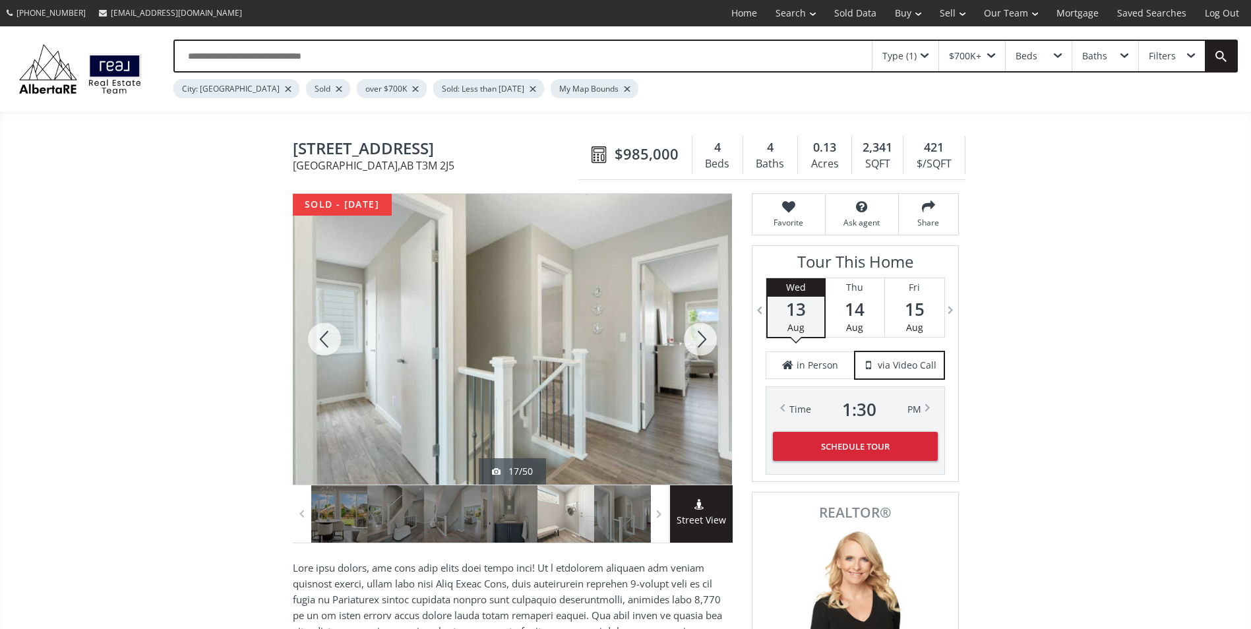
click at [701, 341] on div at bounding box center [700, 339] width 63 height 291
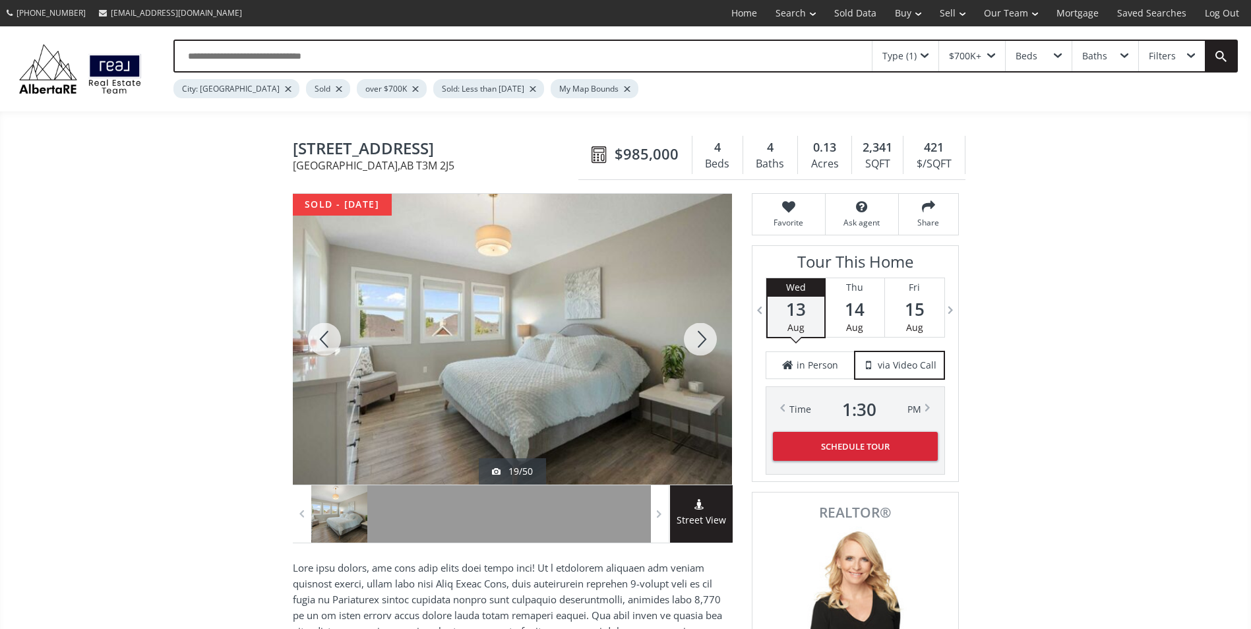
click at [701, 341] on div at bounding box center [700, 339] width 63 height 291
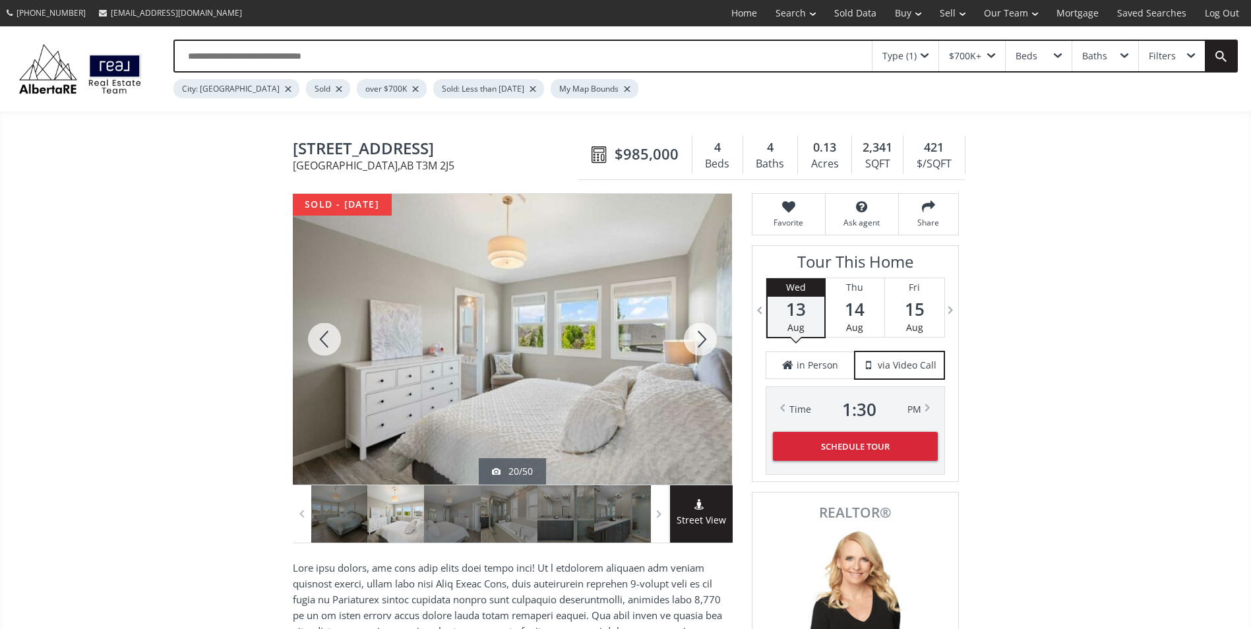
click at [701, 341] on div at bounding box center [700, 339] width 63 height 291
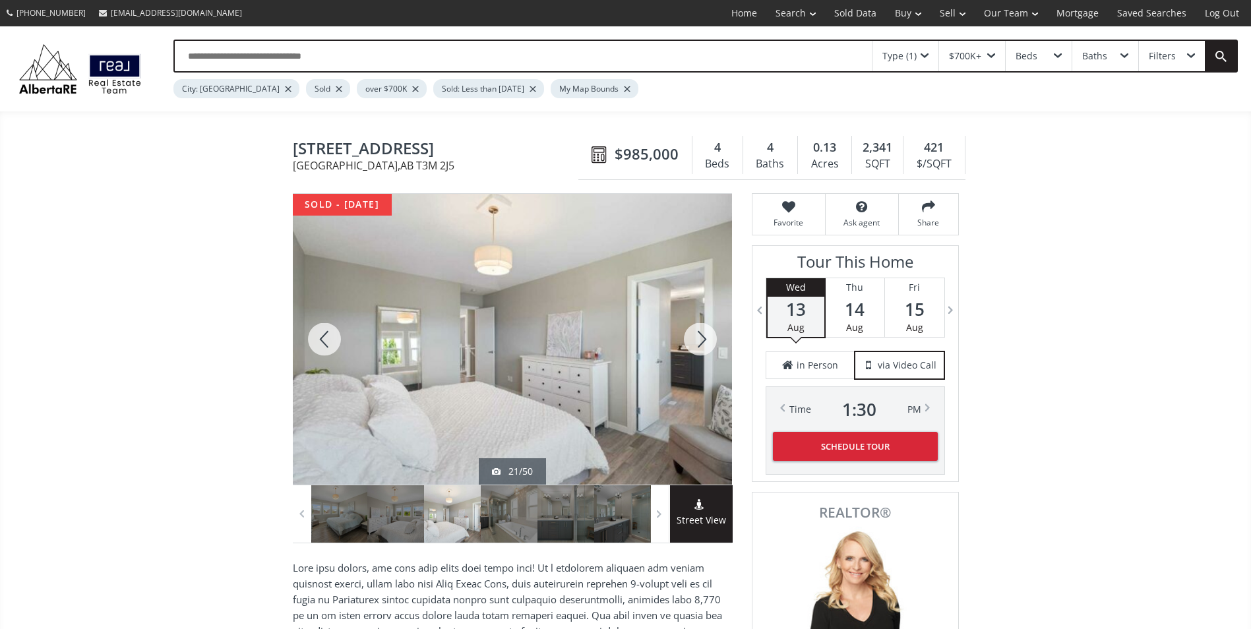
click at [335, 331] on div at bounding box center [324, 339] width 63 height 291
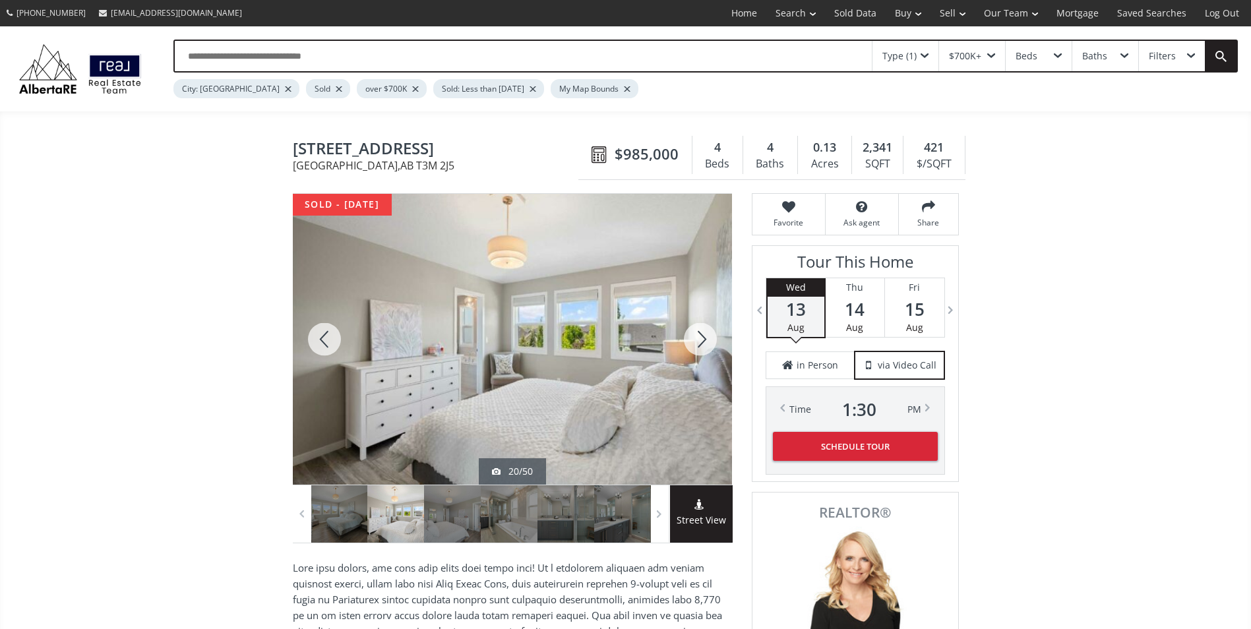
click at [694, 341] on div at bounding box center [700, 339] width 63 height 291
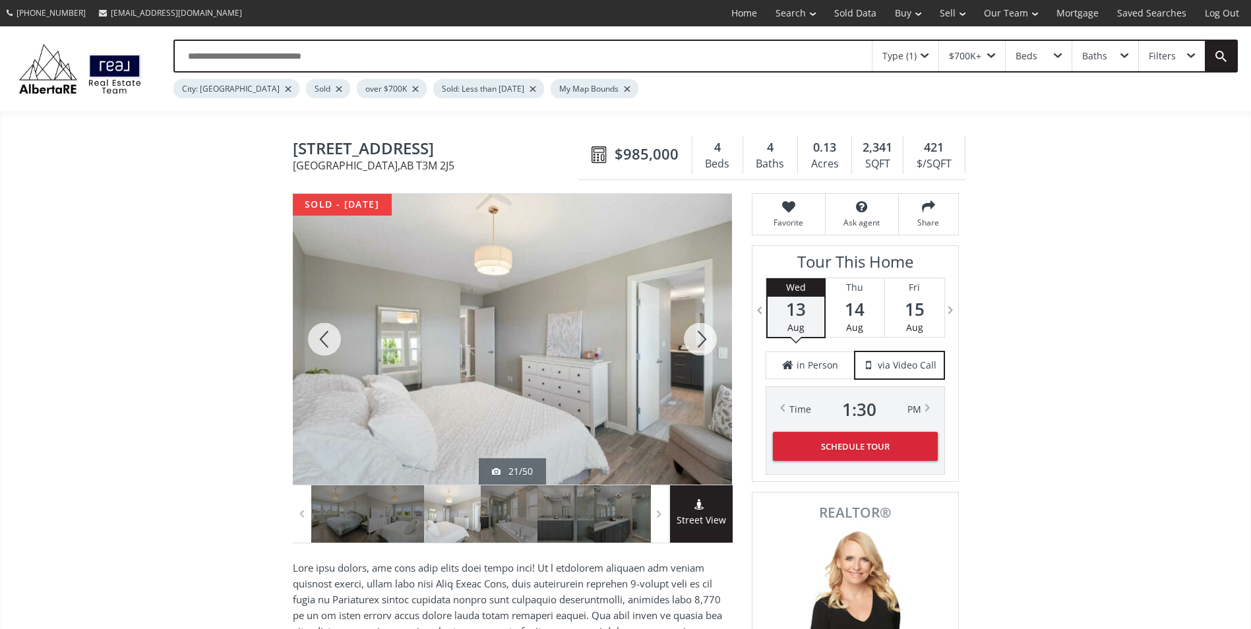
click at [694, 341] on div at bounding box center [700, 339] width 63 height 291
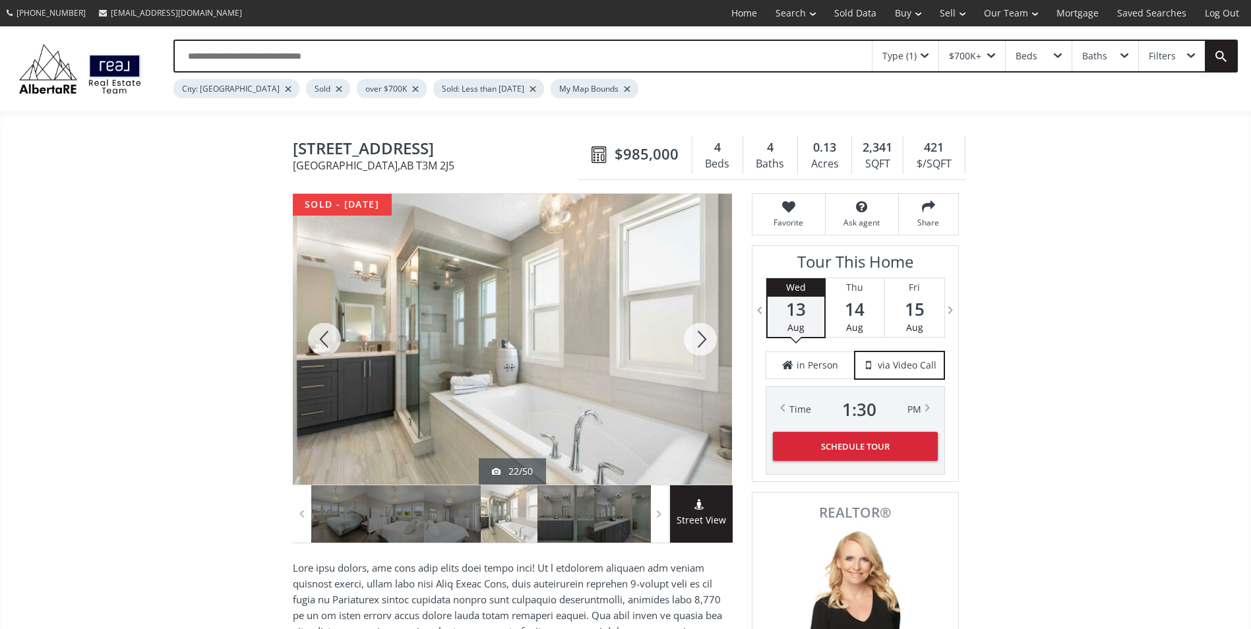
click at [694, 341] on div at bounding box center [700, 339] width 63 height 291
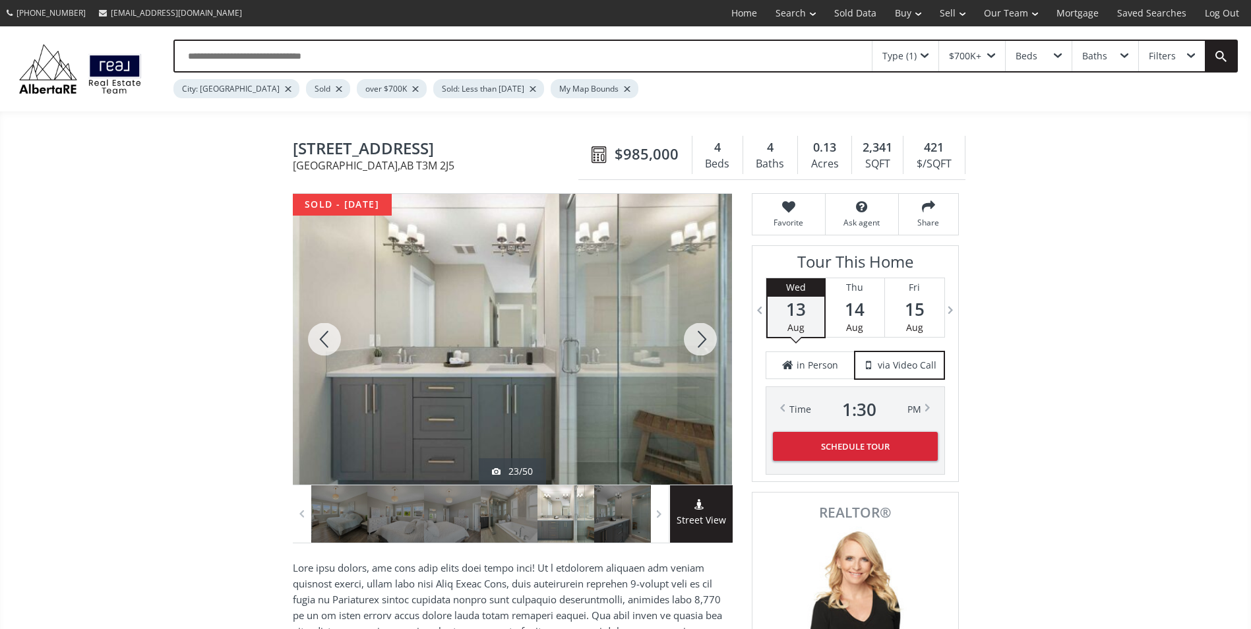
click at [694, 341] on div at bounding box center [700, 339] width 63 height 291
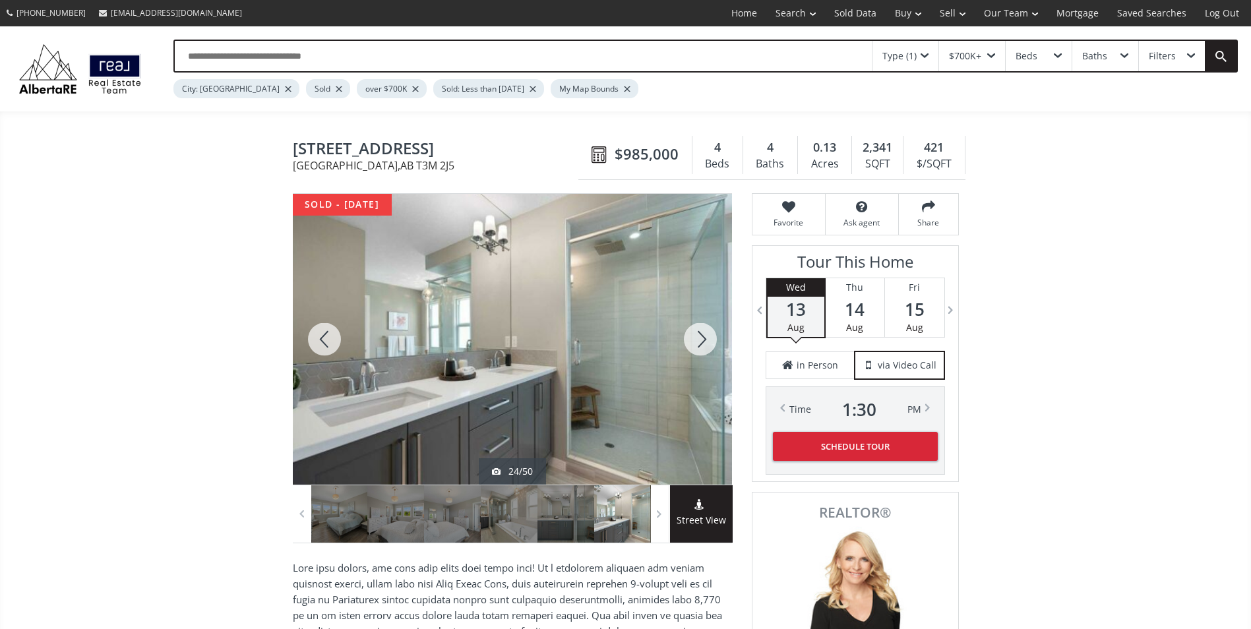
click at [694, 341] on div at bounding box center [700, 339] width 63 height 291
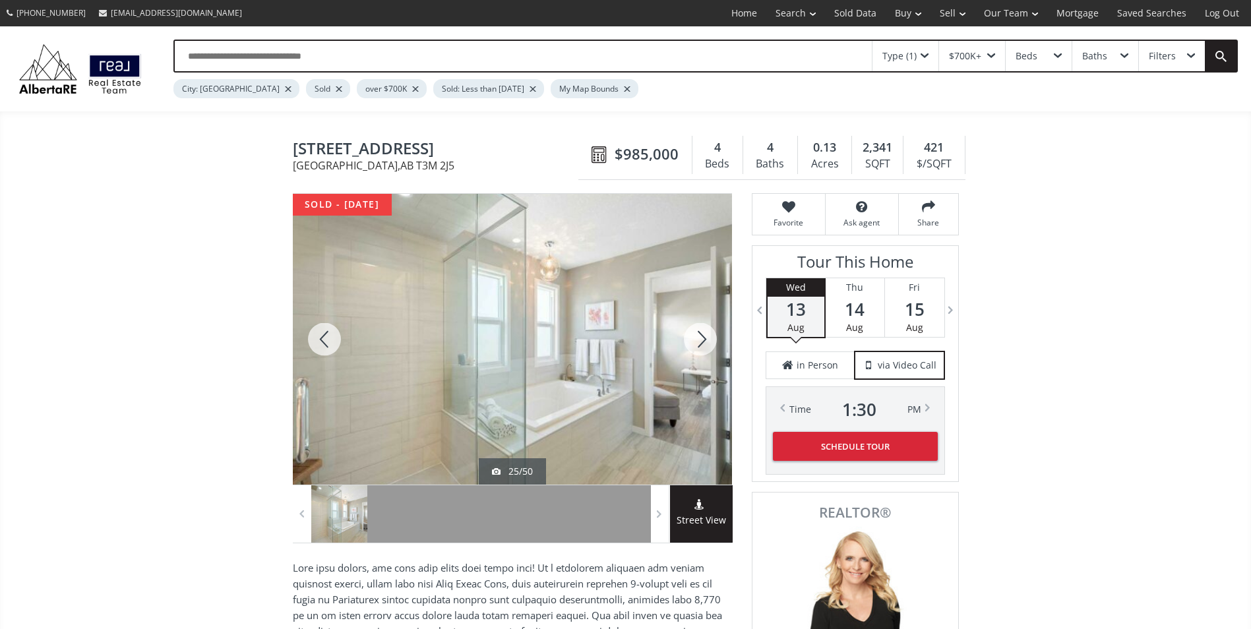
click at [694, 341] on div at bounding box center [700, 339] width 63 height 291
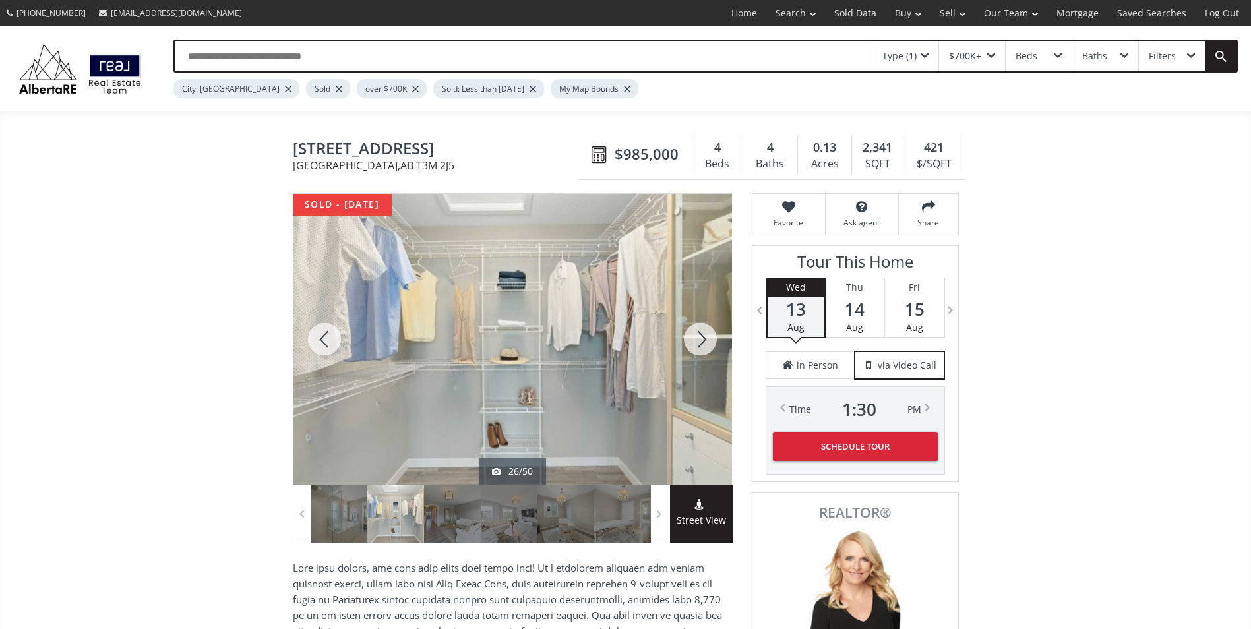
click at [694, 341] on div at bounding box center [700, 339] width 63 height 291
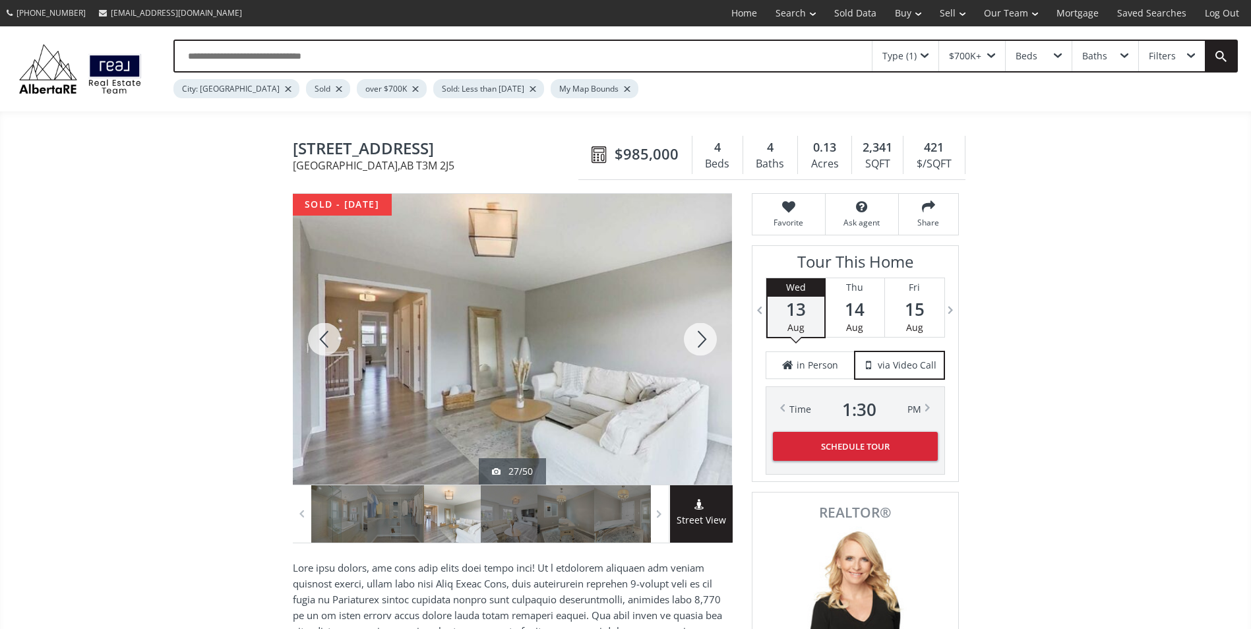
click at [694, 341] on div at bounding box center [700, 339] width 63 height 291
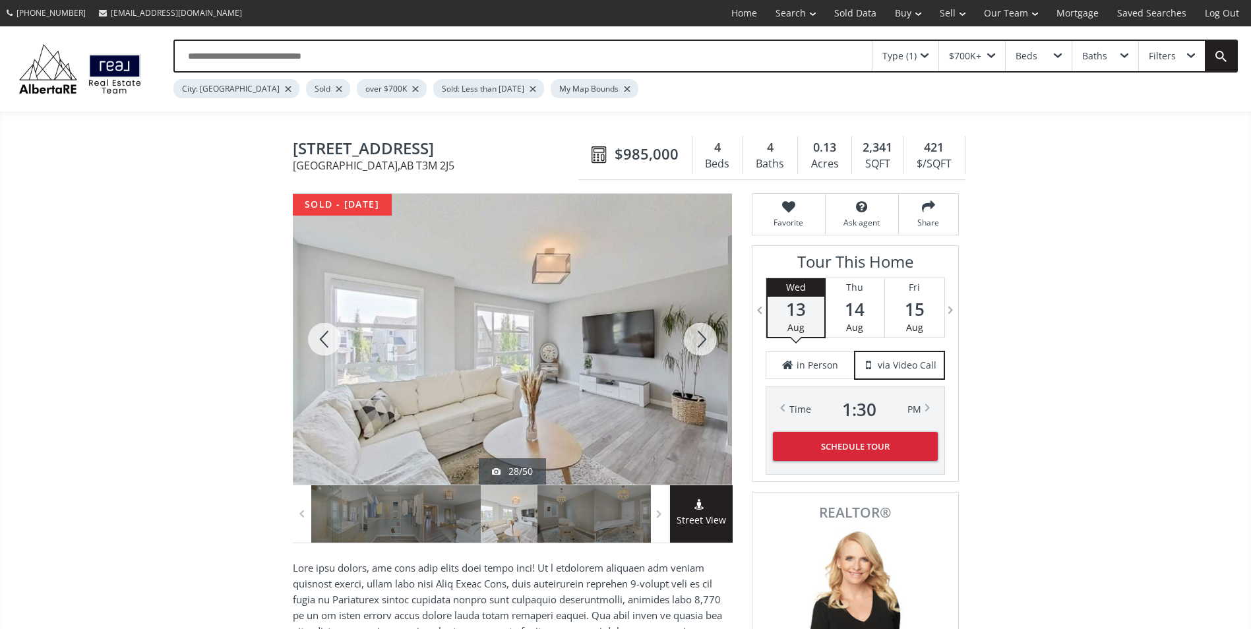
click at [694, 341] on div at bounding box center [700, 339] width 63 height 291
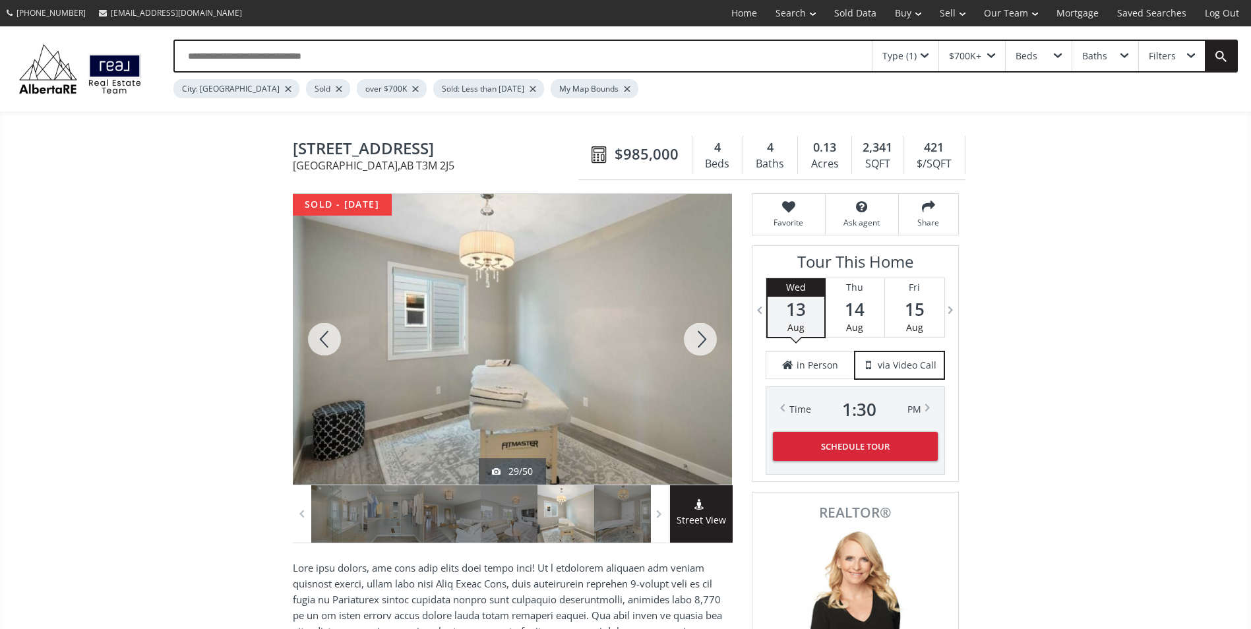
click at [694, 341] on div at bounding box center [700, 339] width 63 height 291
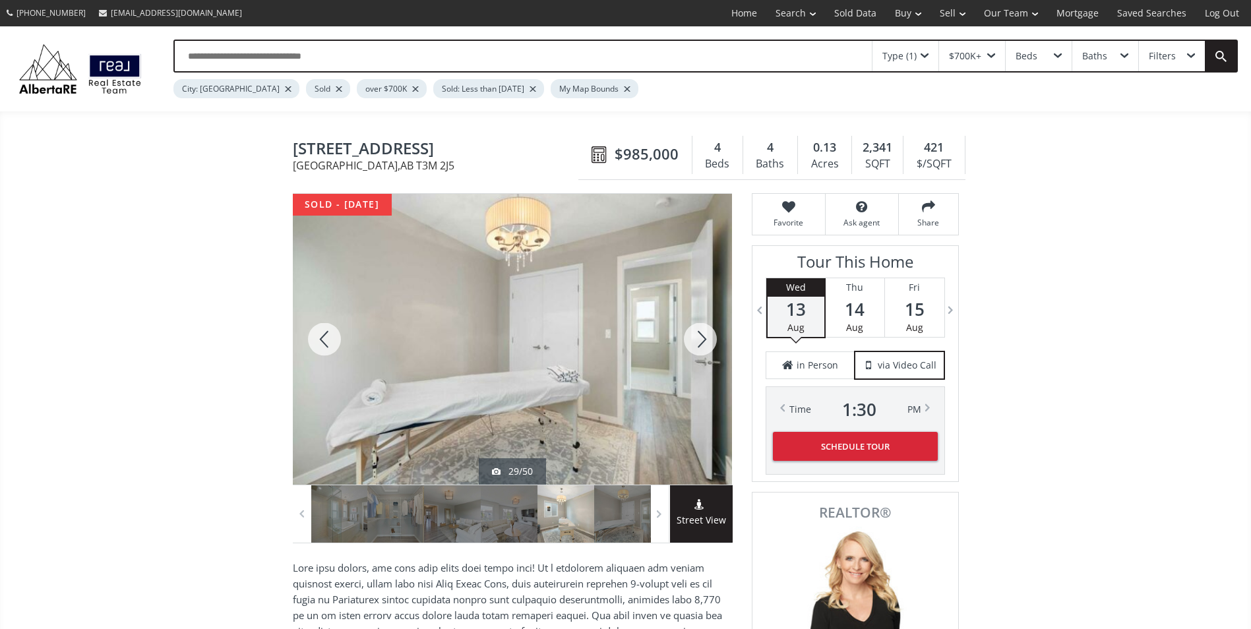
click at [694, 341] on div at bounding box center [700, 339] width 63 height 291
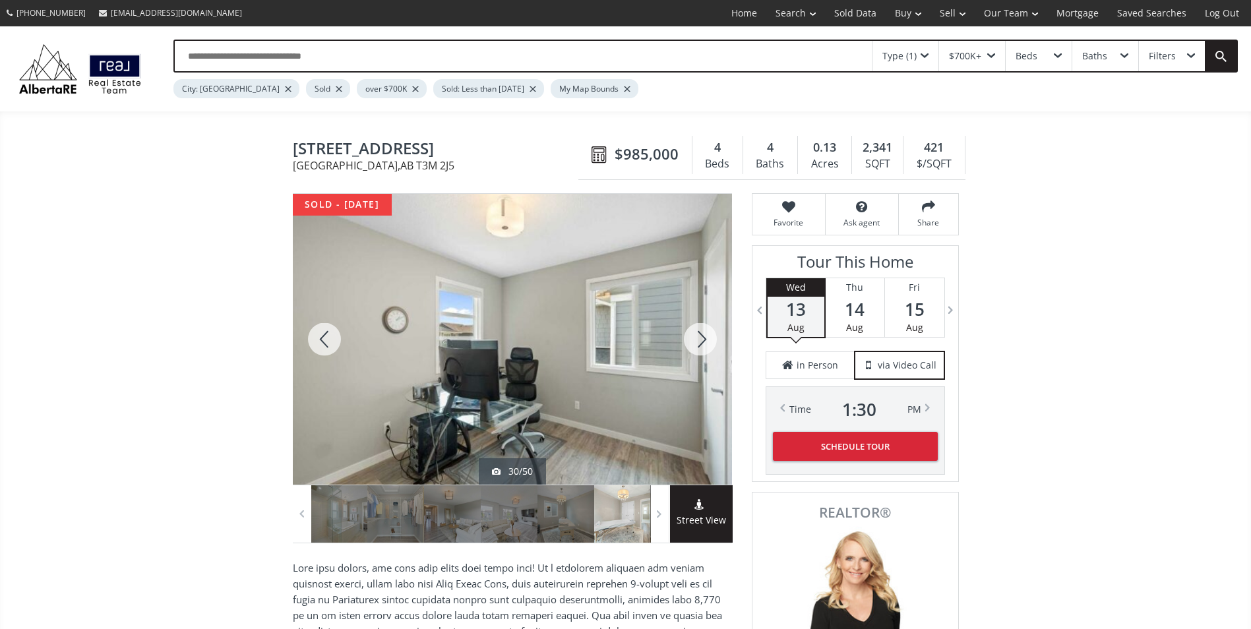
click at [694, 341] on div at bounding box center [700, 339] width 63 height 291
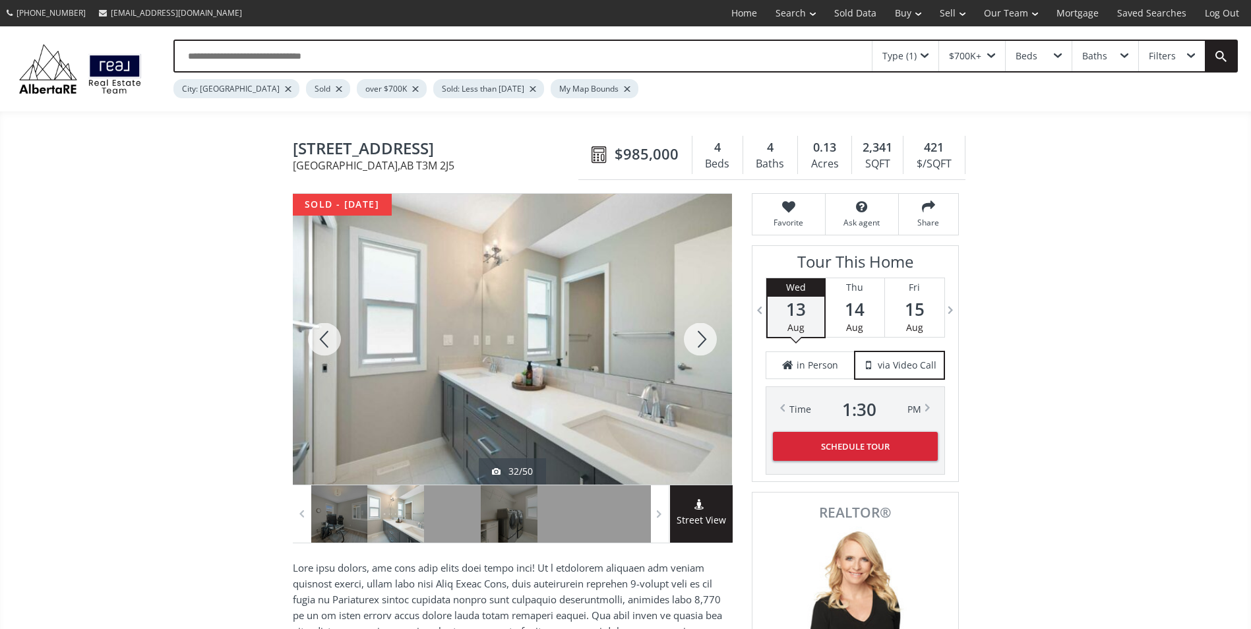
click at [694, 341] on div at bounding box center [700, 339] width 63 height 291
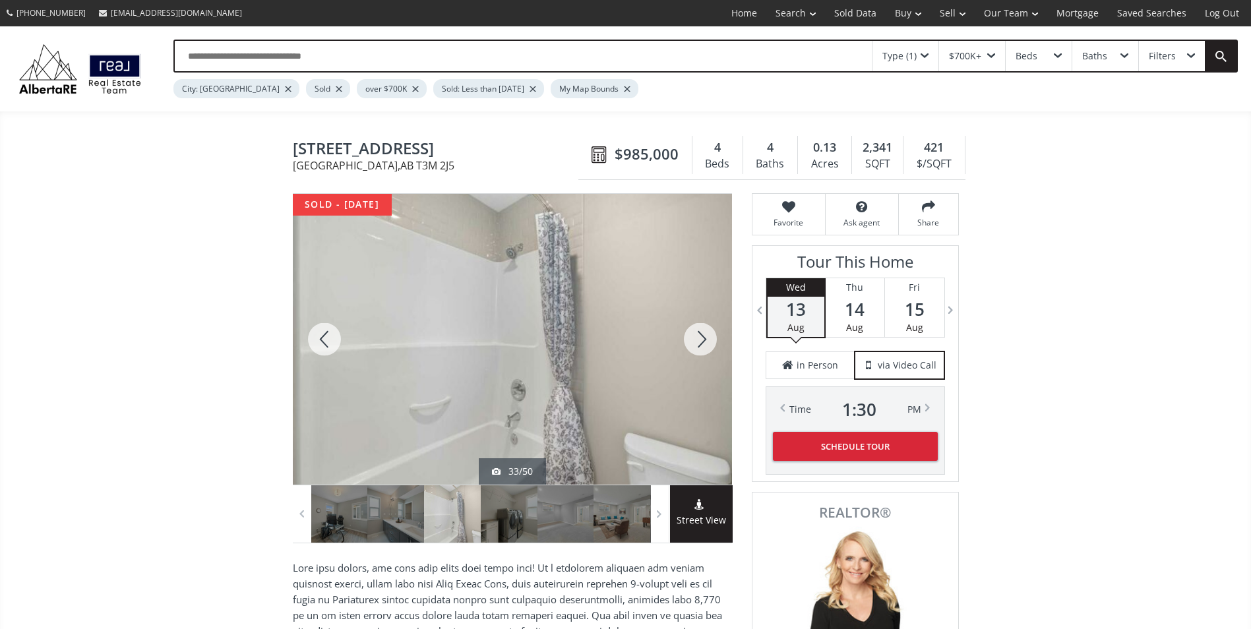
click at [694, 341] on div at bounding box center [700, 339] width 63 height 291
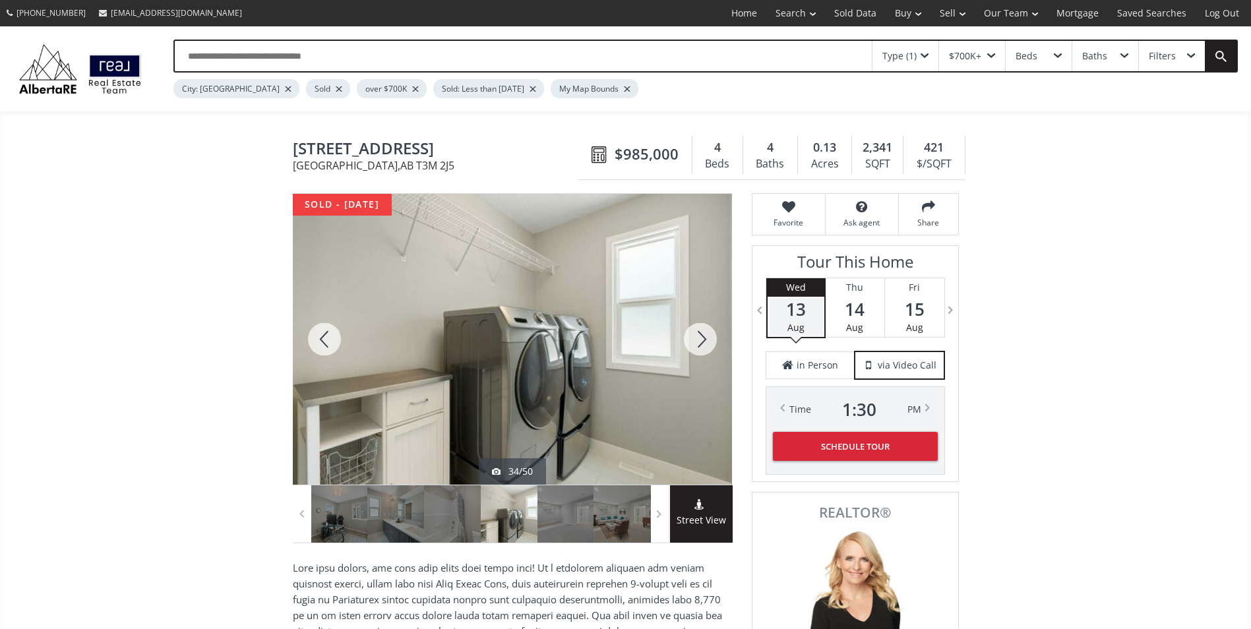
click at [694, 341] on div at bounding box center [700, 339] width 63 height 291
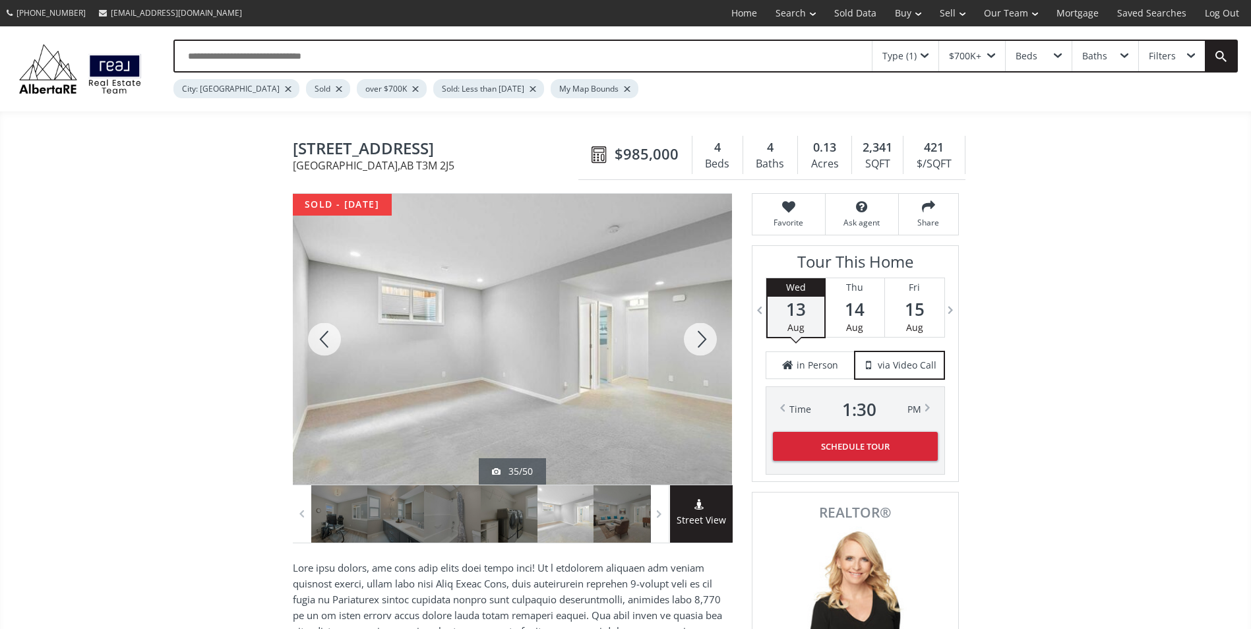
click at [694, 341] on div at bounding box center [700, 339] width 63 height 291
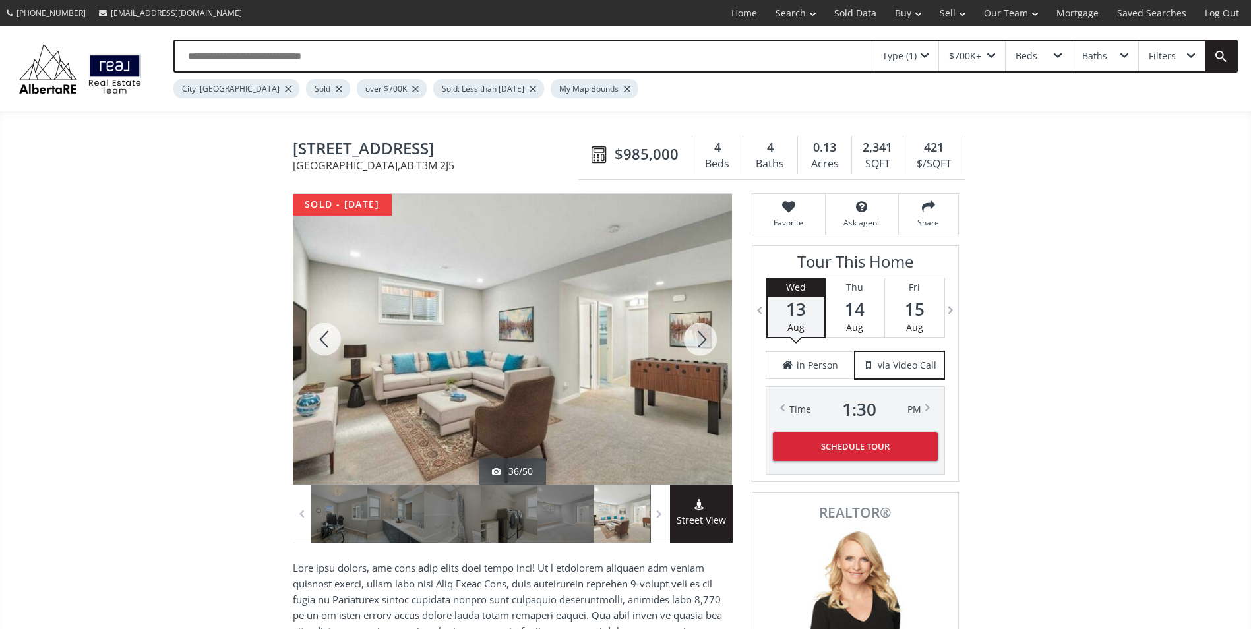
click at [694, 341] on div at bounding box center [700, 339] width 63 height 291
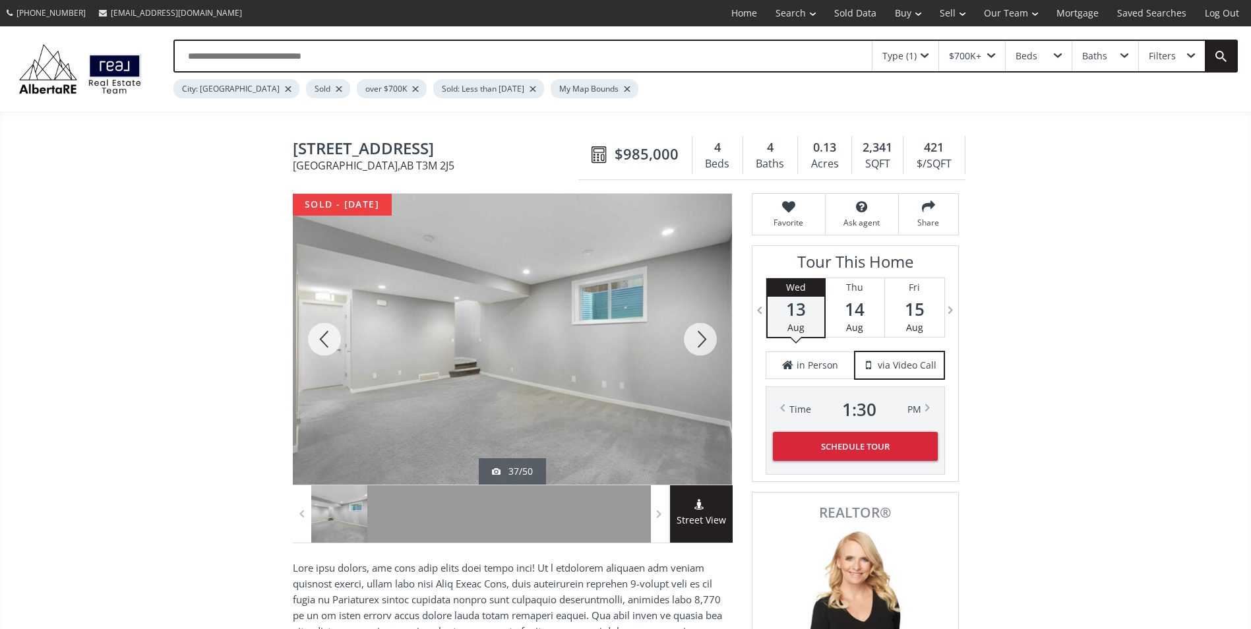
click at [694, 341] on div at bounding box center [700, 339] width 63 height 291
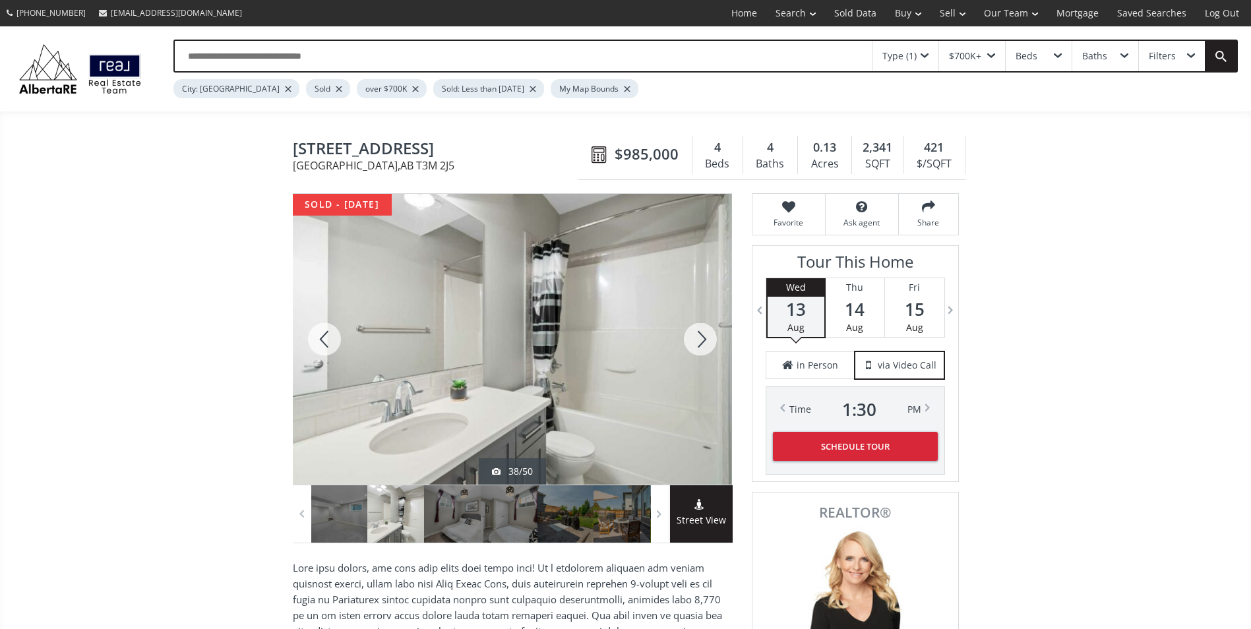
click at [694, 341] on div at bounding box center [700, 339] width 63 height 291
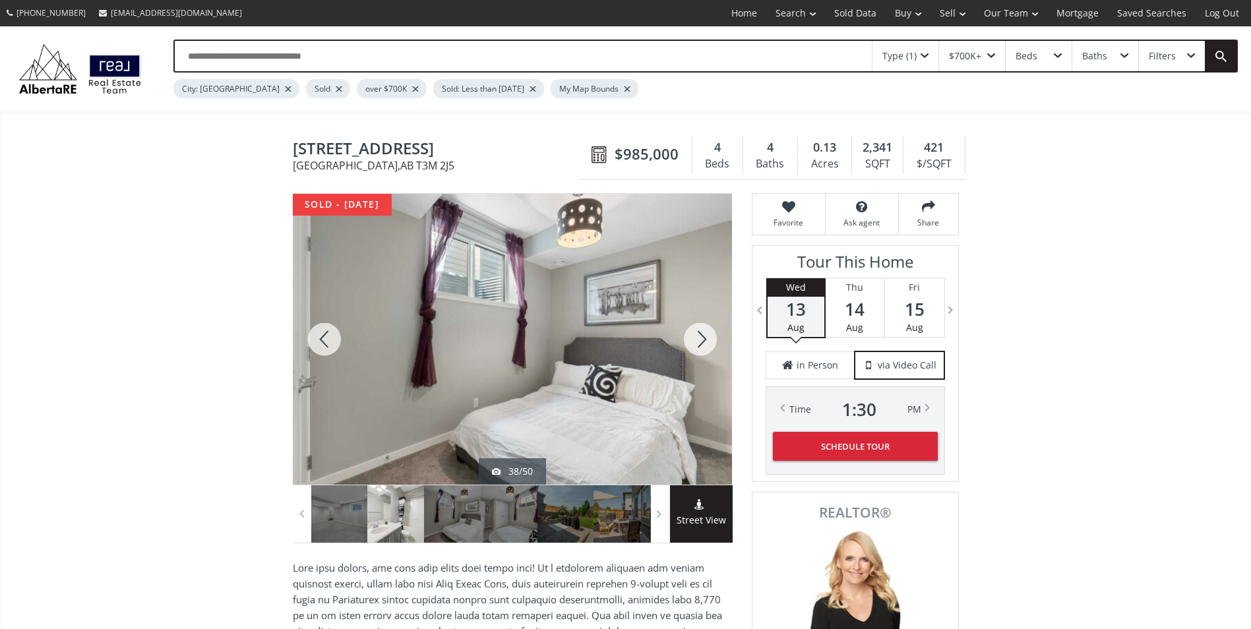
click at [694, 341] on div at bounding box center [700, 339] width 63 height 291
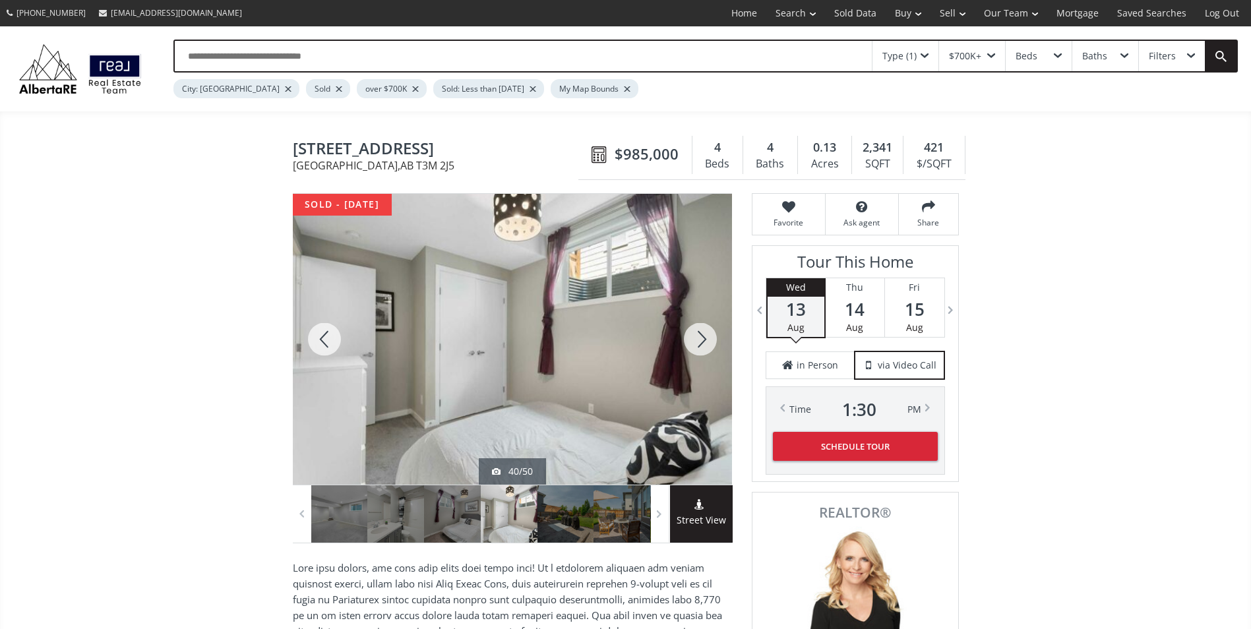
click at [694, 341] on div at bounding box center [700, 339] width 63 height 291
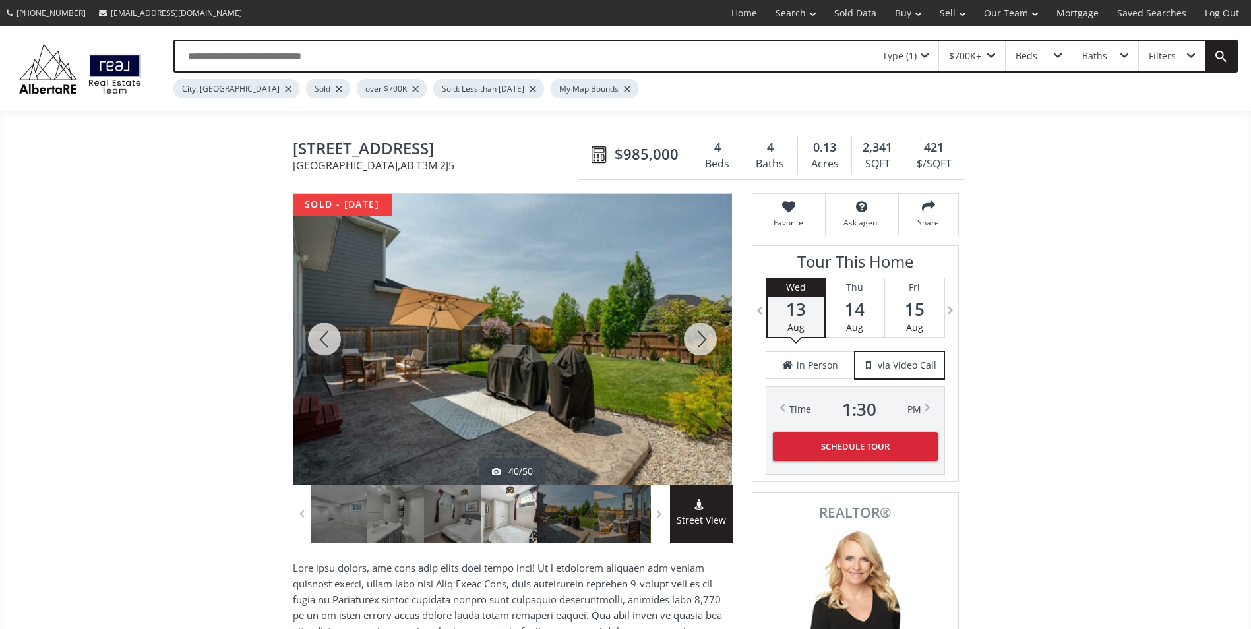
click at [694, 341] on div at bounding box center [700, 339] width 63 height 291
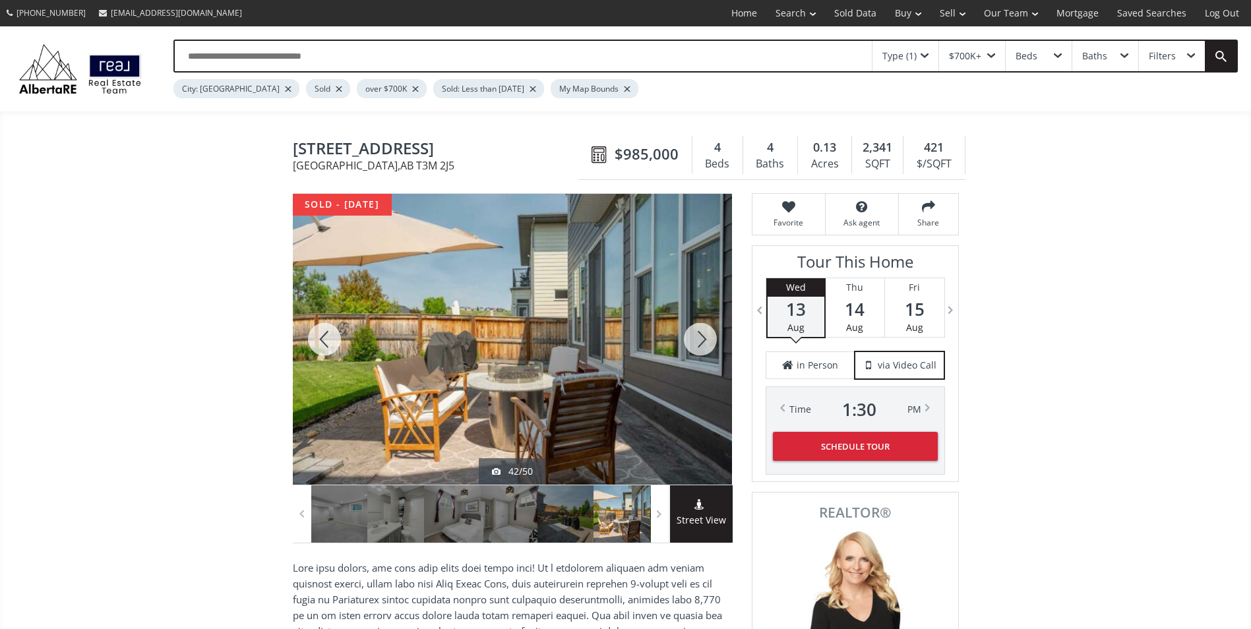
click at [694, 341] on div at bounding box center [700, 339] width 63 height 291
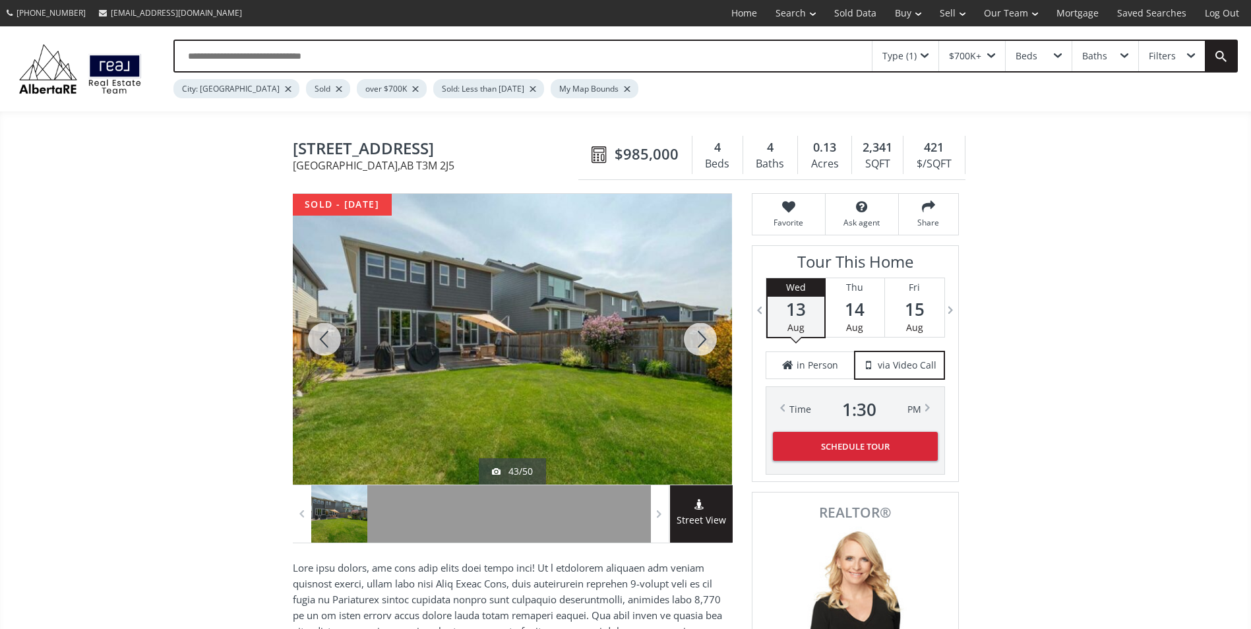
click at [694, 341] on div at bounding box center [700, 339] width 63 height 291
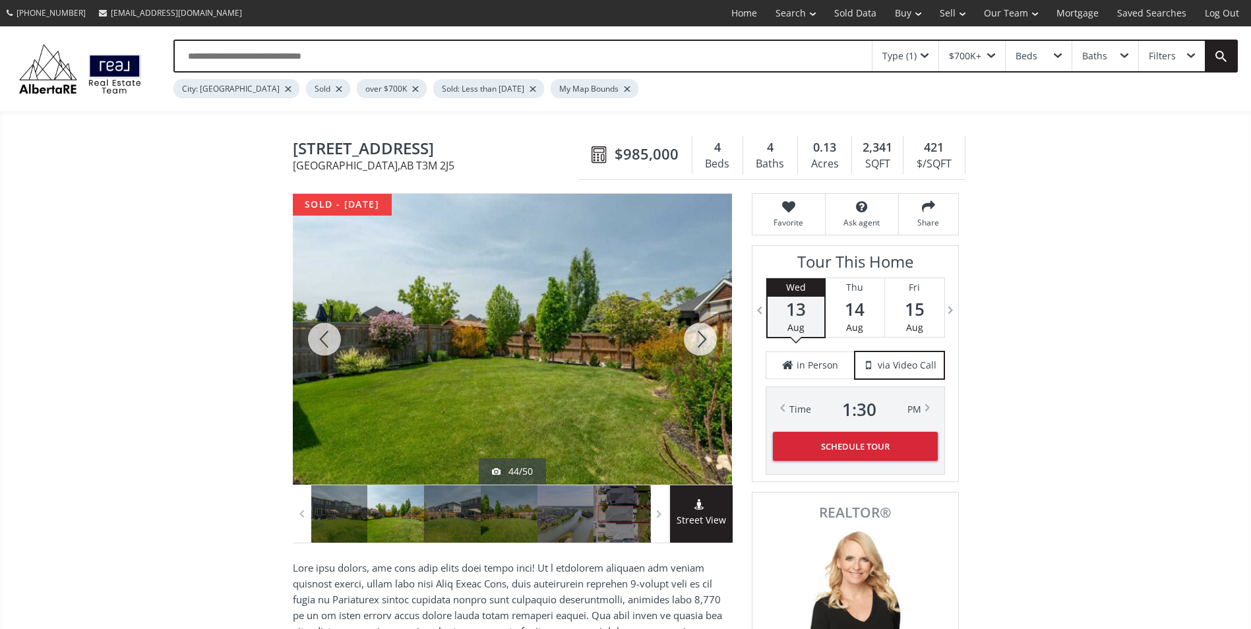
click at [694, 341] on div at bounding box center [700, 339] width 63 height 291
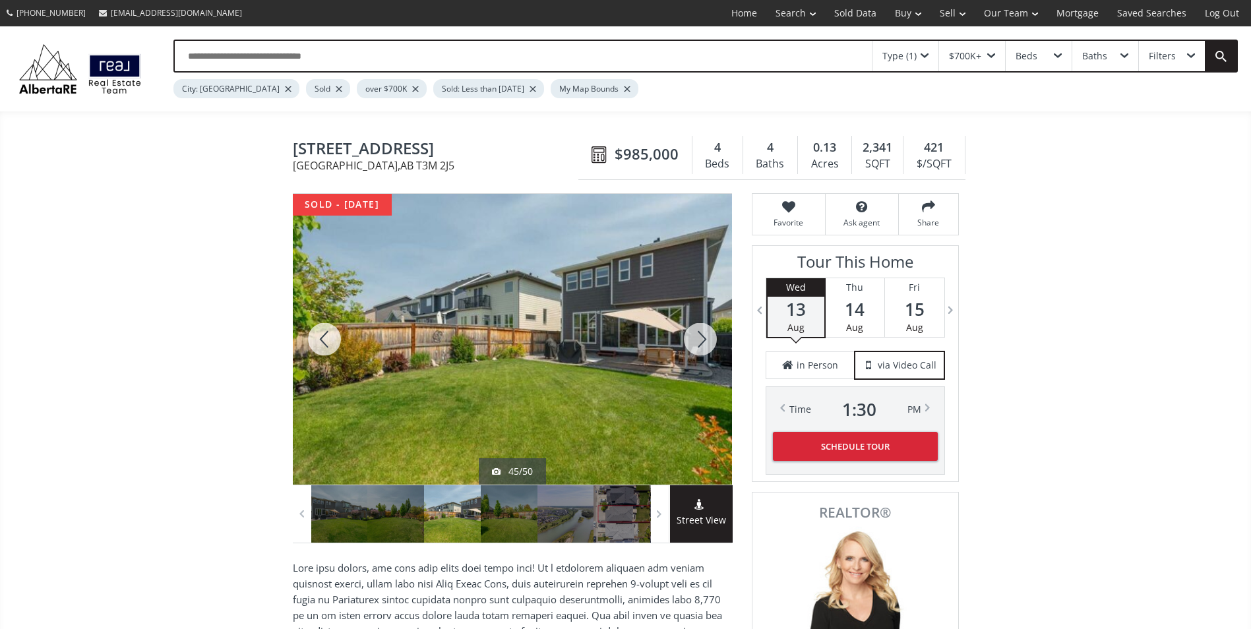
click at [694, 341] on div at bounding box center [700, 339] width 63 height 291
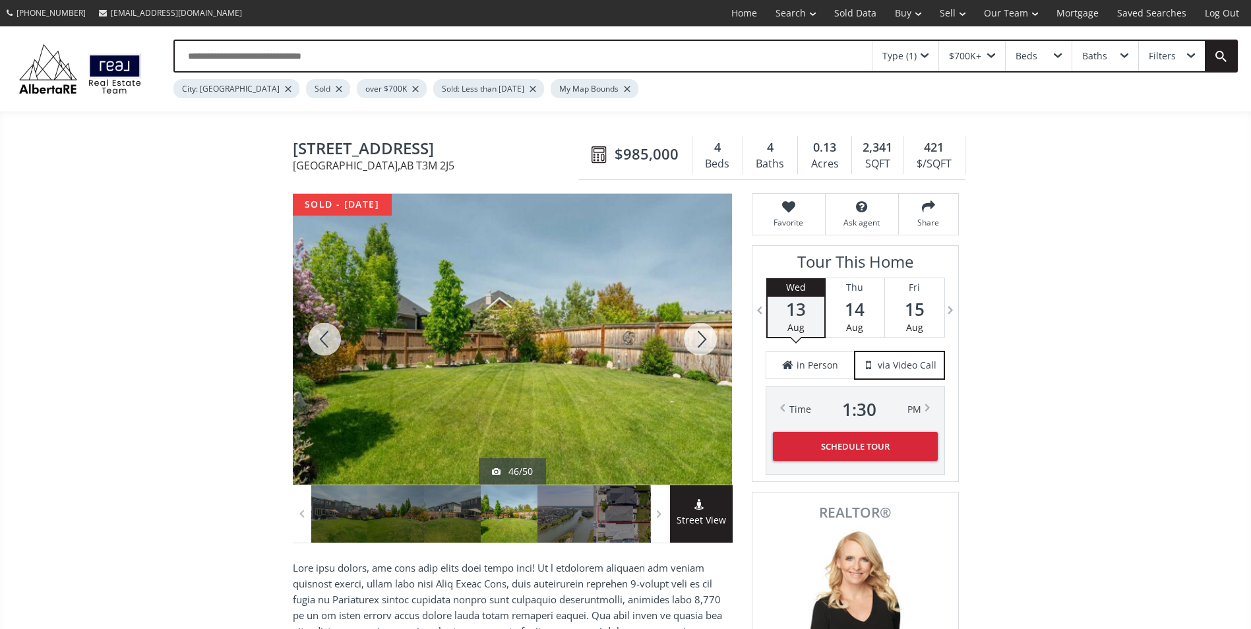
click at [694, 341] on div at bounding box center [700, 339] width 63 height 291
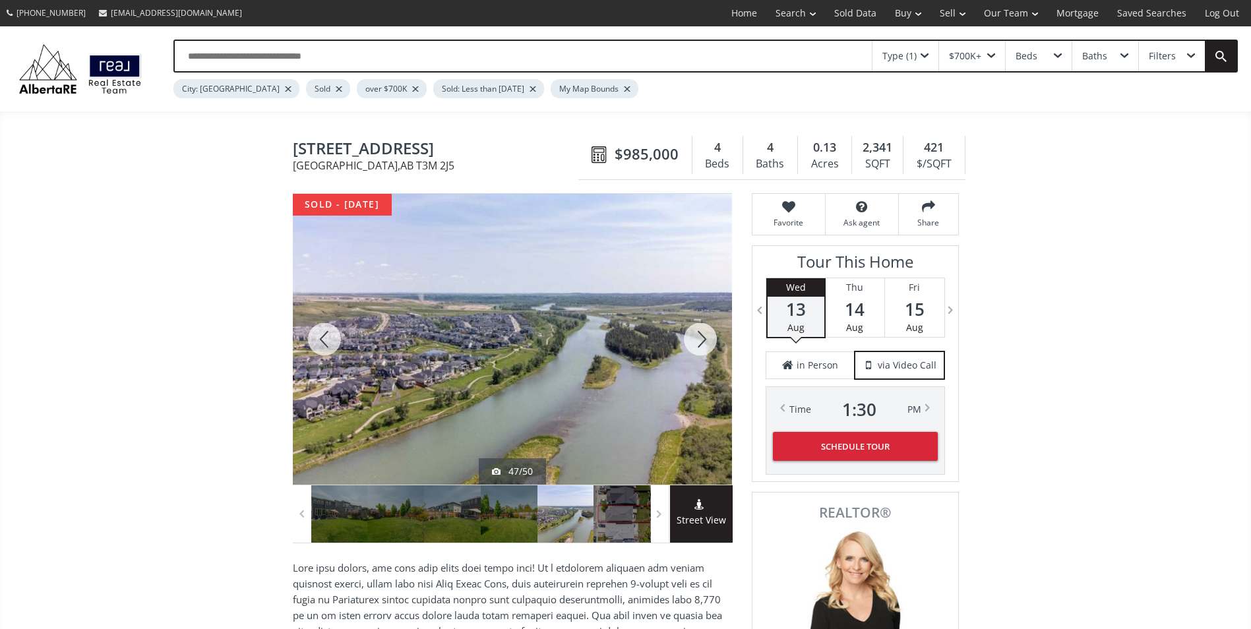
click at [694, 341] on div at bounding box center [700, 339] width 63 height 291
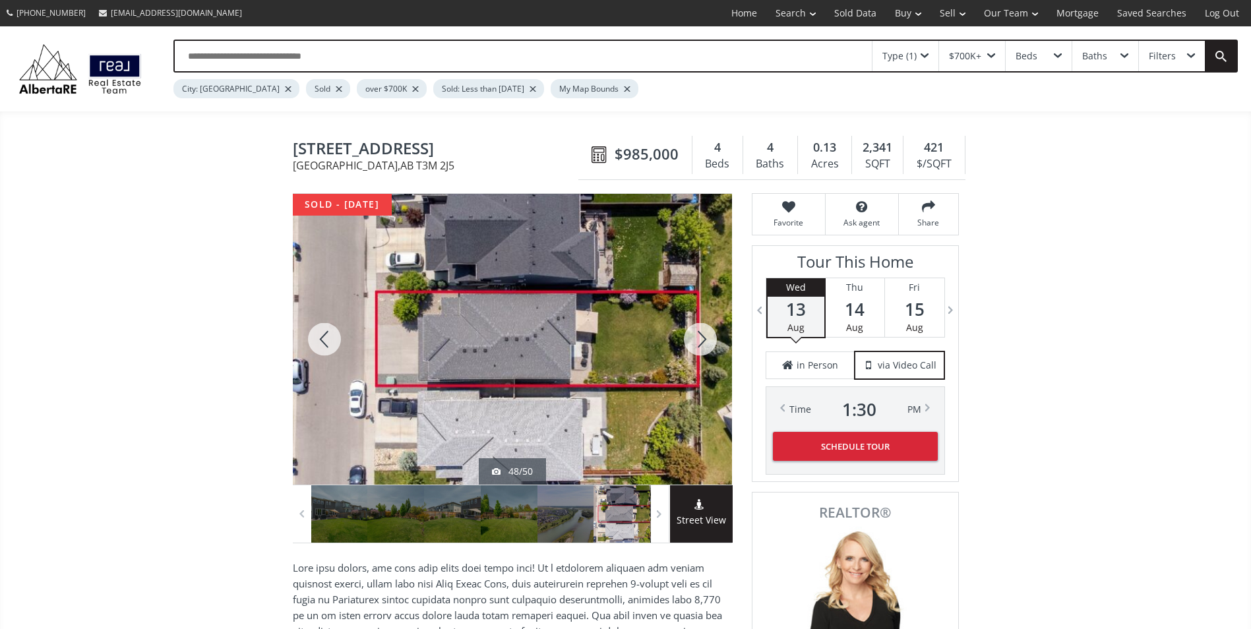
click at [694, 341] on div at bounding box center [700, 339] width 63 height 291
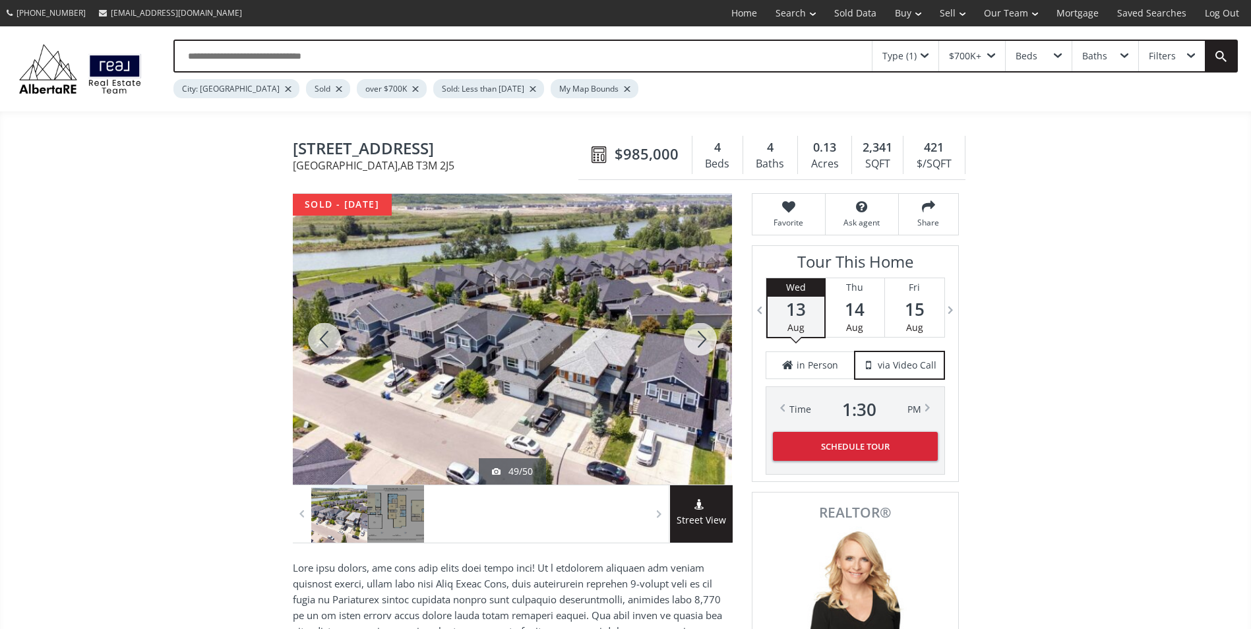
click at [694, 341] on div at bounding box center [700, 339] width 63 height 291
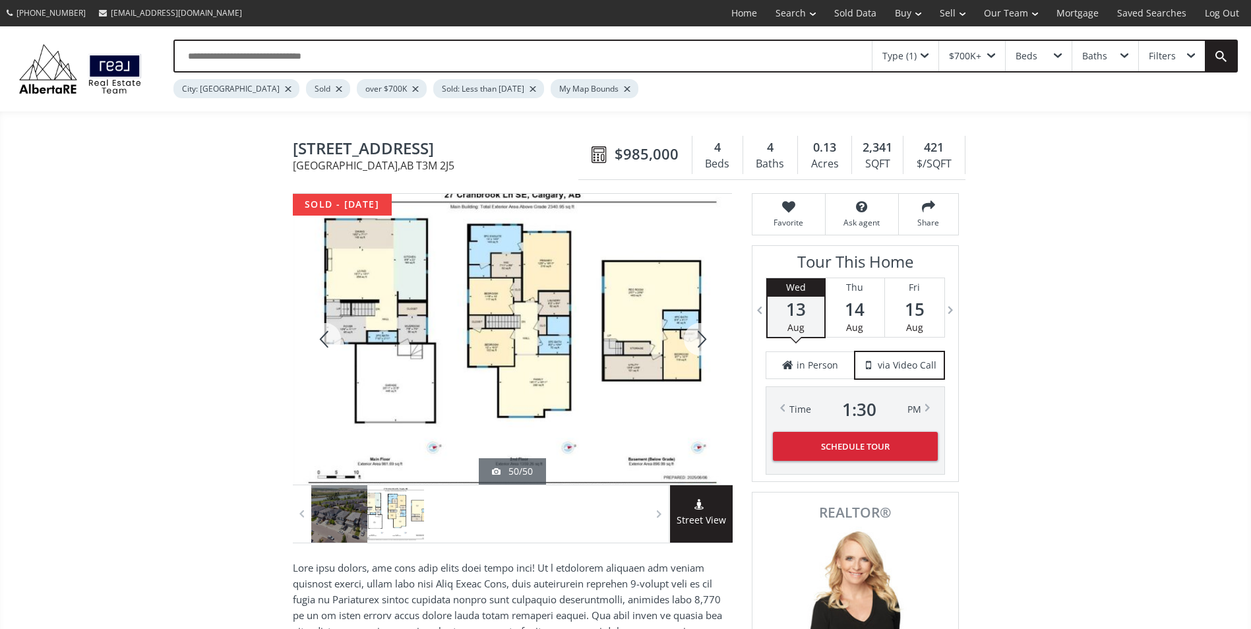
click at [694, 341] on div at bounding box center [700, 339] width 63 height 291
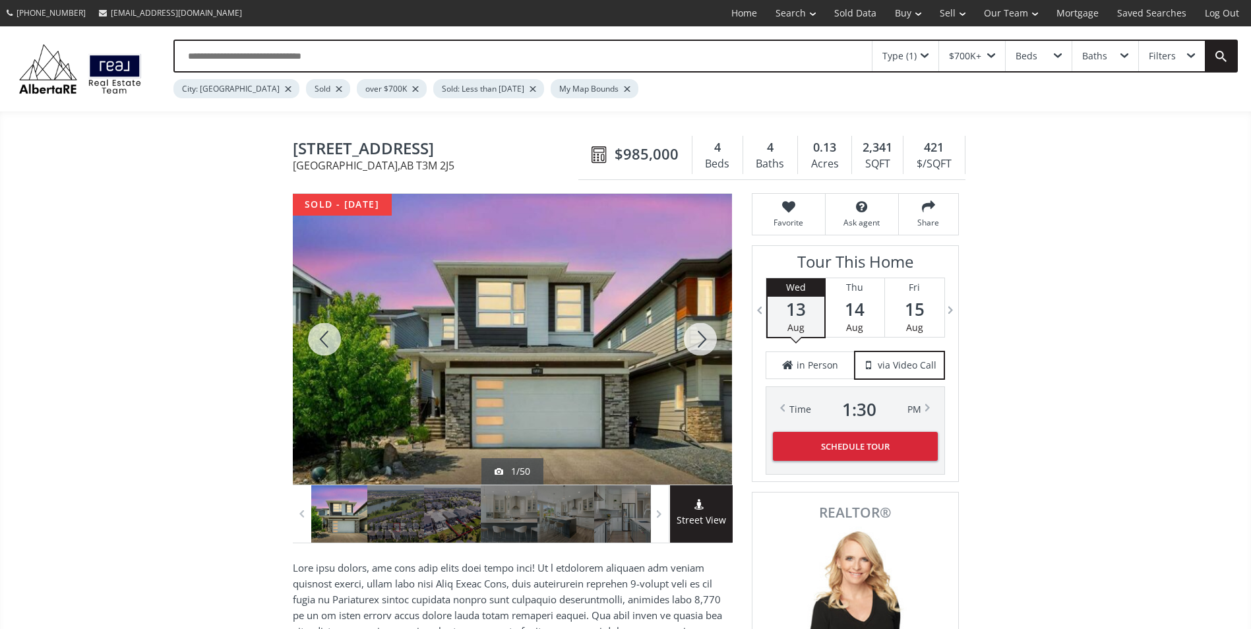
click at [694, 341] on div at bounding box center [700, 339] width 63 height 291
